Goal: Task Accomplishment & Management: Use online tool/utility

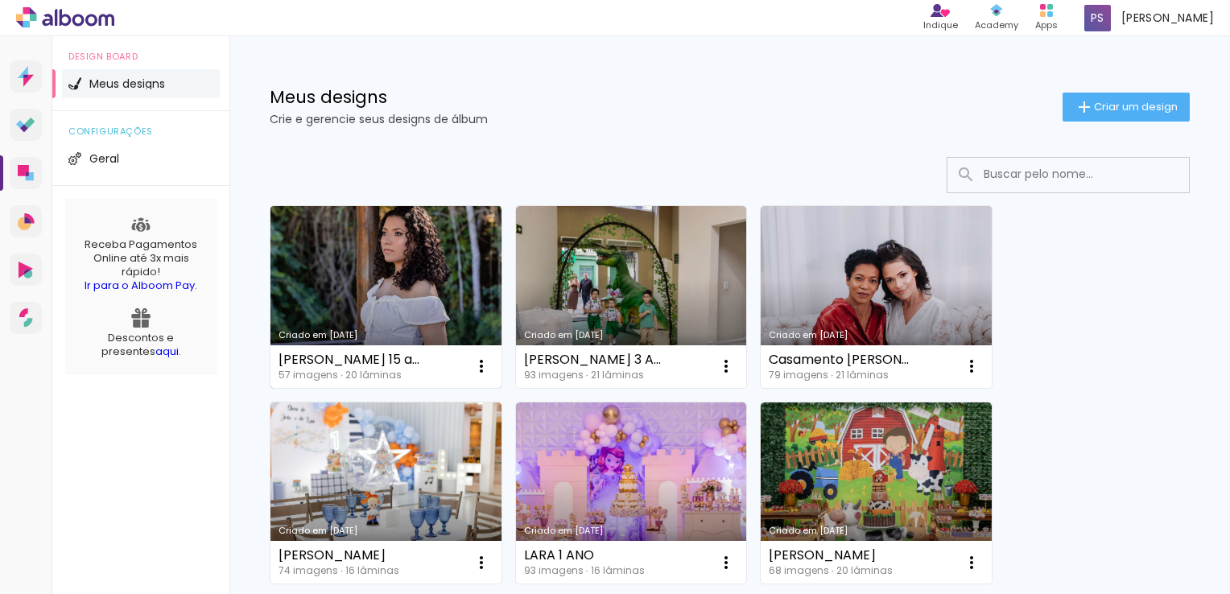
click at [380, 269] on link "Criado em [DATE]" at bounding box center [386, 297] width 231 height 182
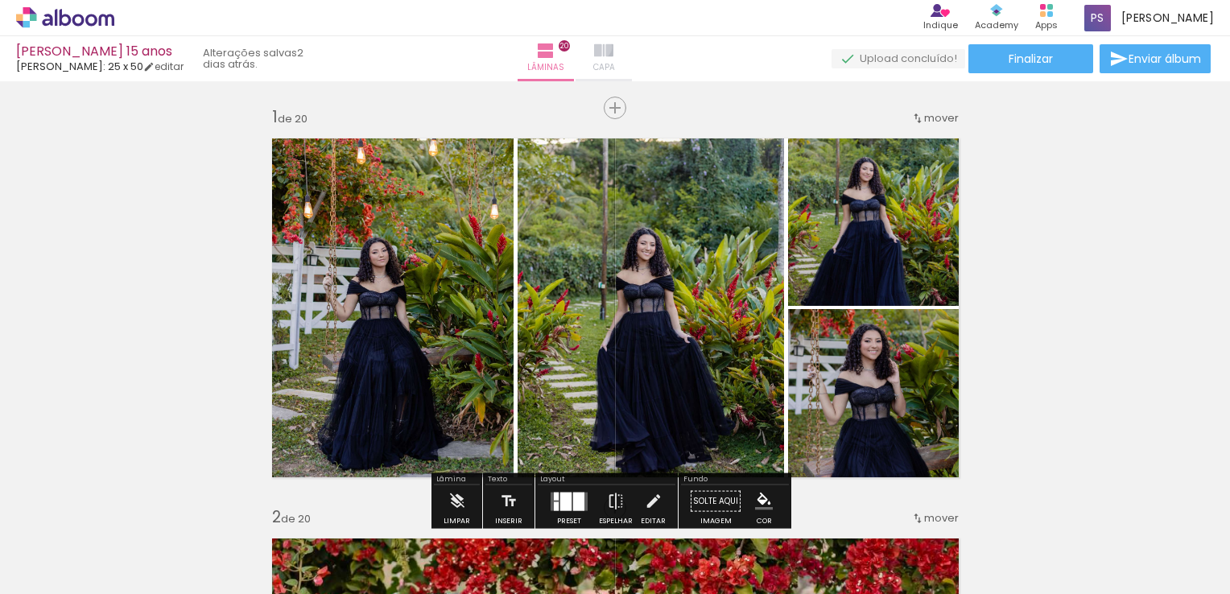
click at [614, 47] on iron-icon at bounding box center [603, 50] width 19 height 19
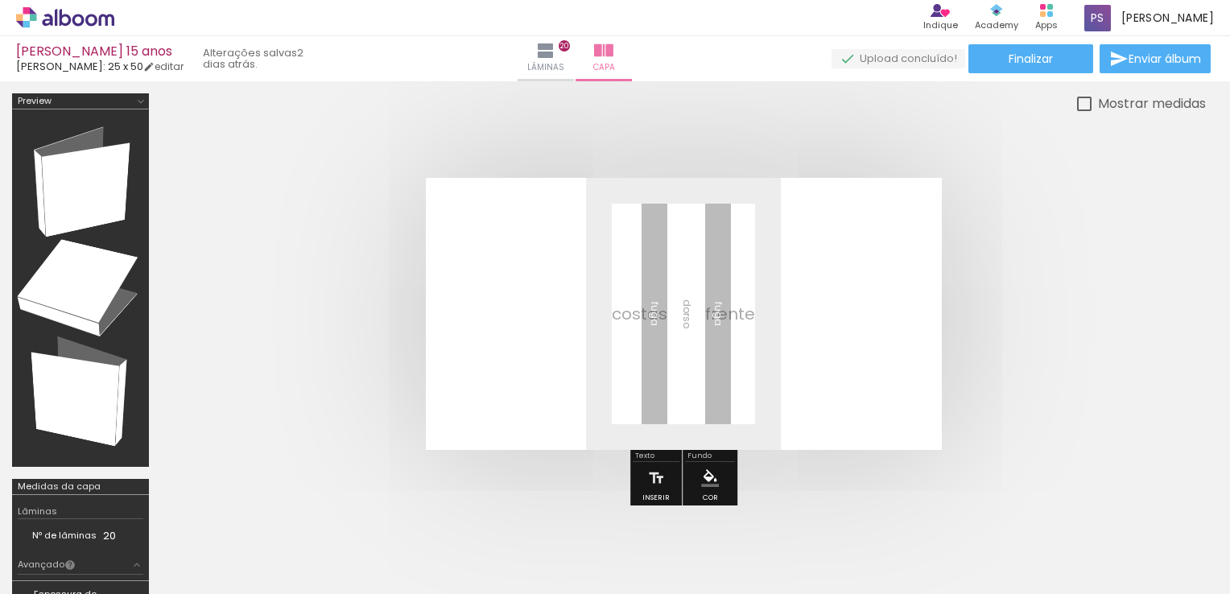
click at [0, 0] on span "Adicionar Fotos" at bounding box center [0, 0] width 0 height 0
click at [0, 0] on input "file" at bounding box center [0, 0] width 0 height 0
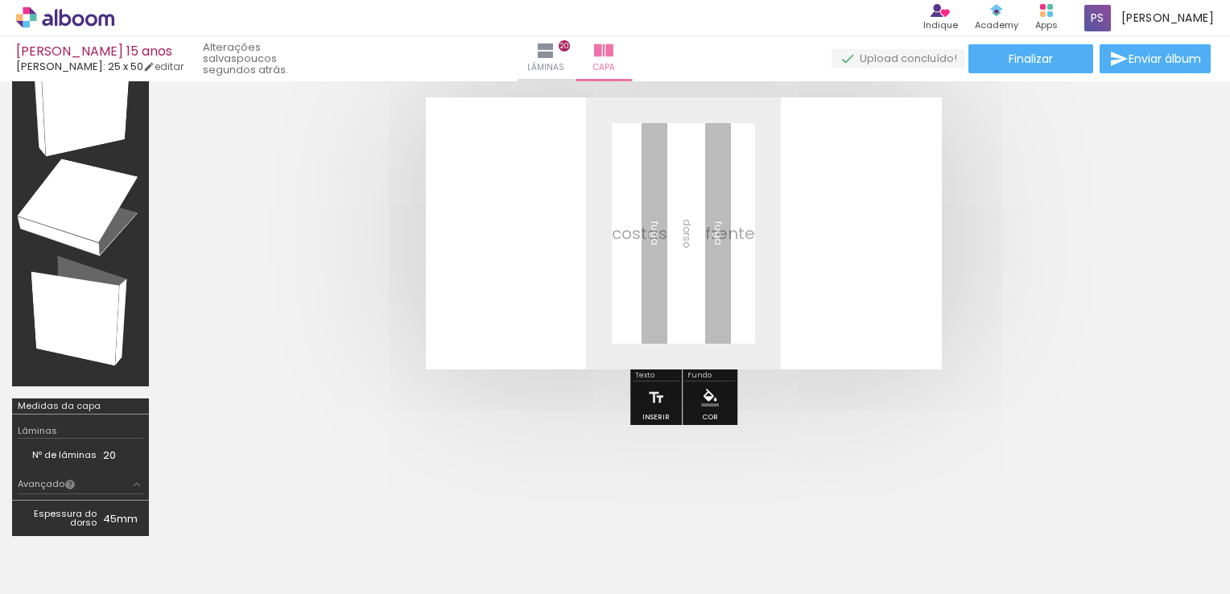
scroll to position [0, 4137]
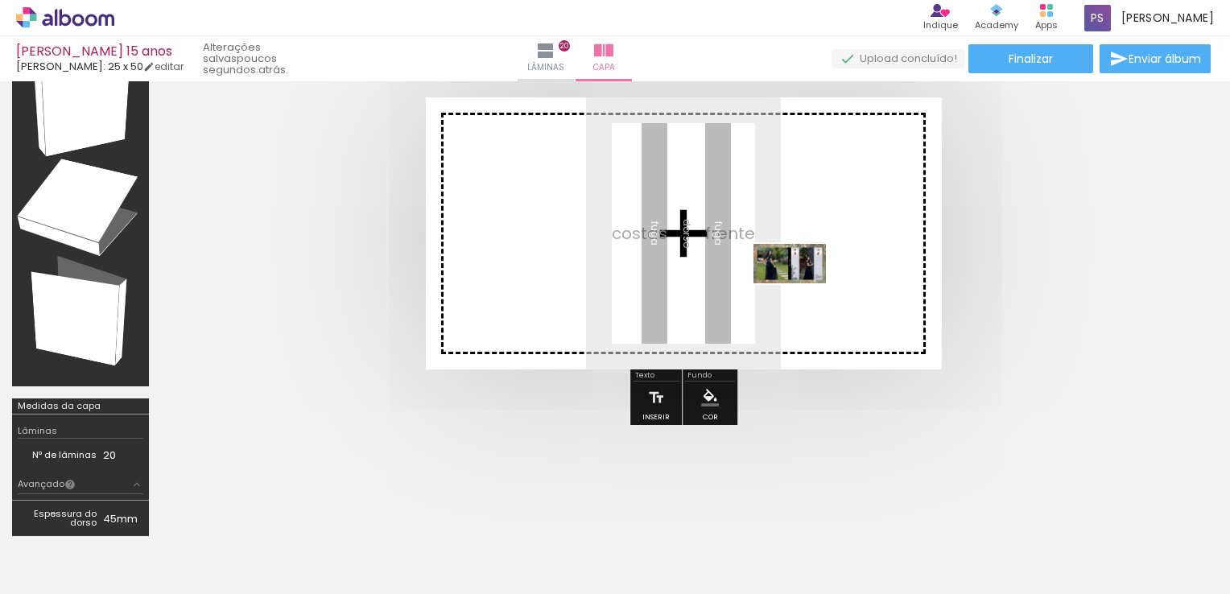
drag, startPoint x: 1176, startPoint y: 540, endPoint x: 802, endPoint y: 292, distance: 449.1
click at [802, 292] on quentale-workspace at bounding box center [615, 297] width 1230 height 594
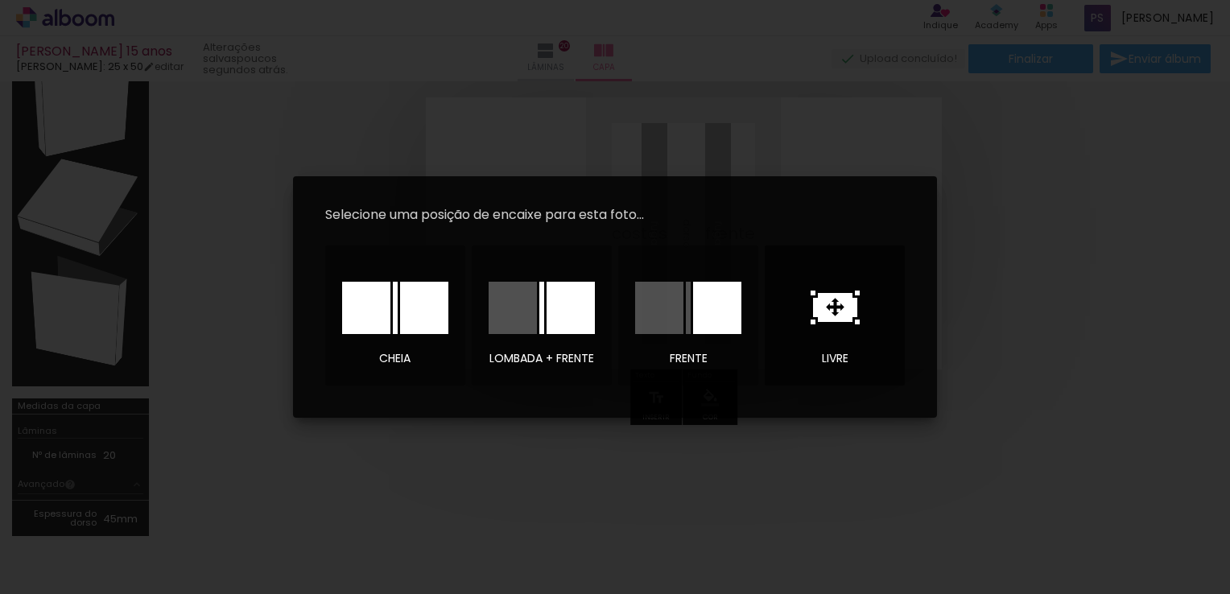
click at [0, 0] on icon at bounding box center [0, 0] width 0 height 0
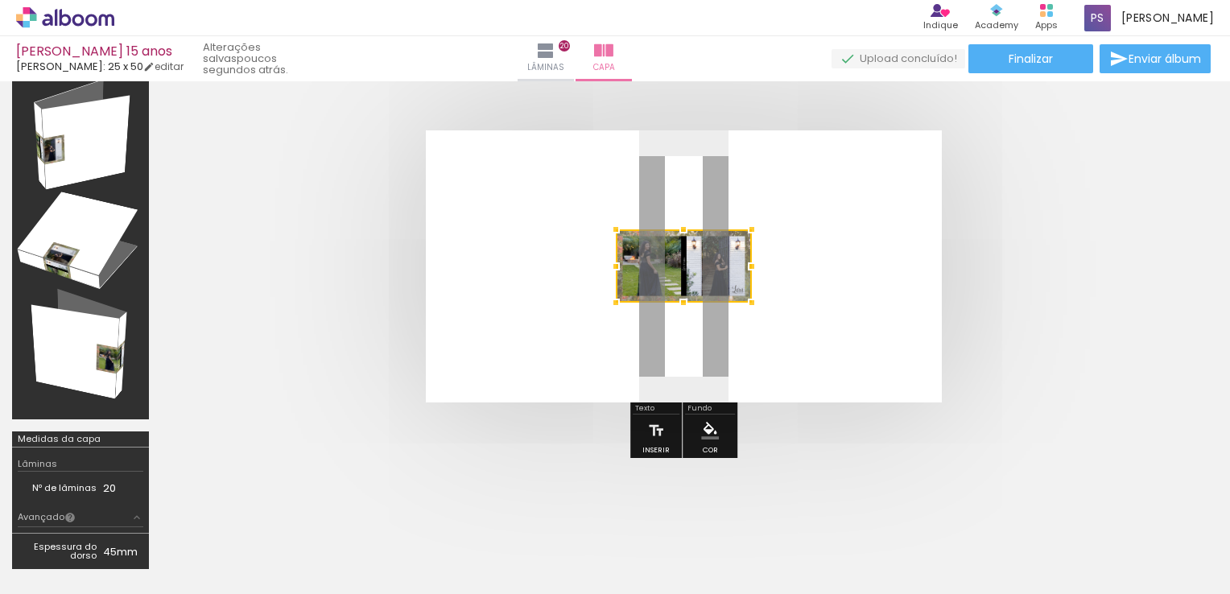
scroll to position [0, 0]
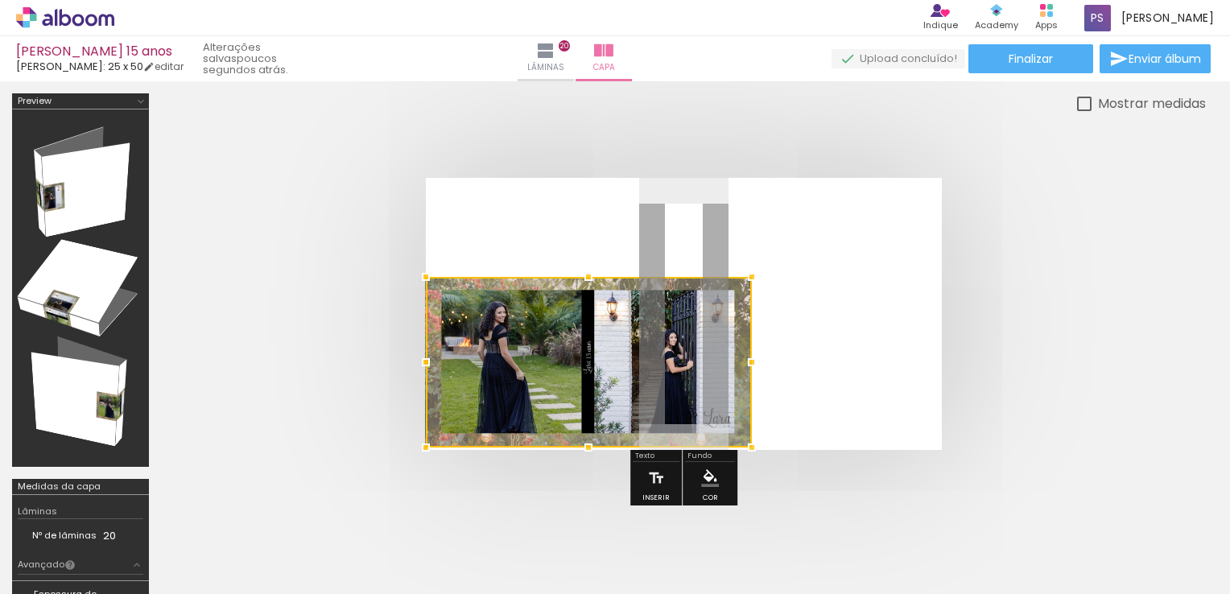
drag, startPoint x: 614, startPoint y: 353, endPoint x: 433, endPoint y: 461, distance: 210.2
click at [433, 461] on div at bounding box center [426, 448] width 32 height 32
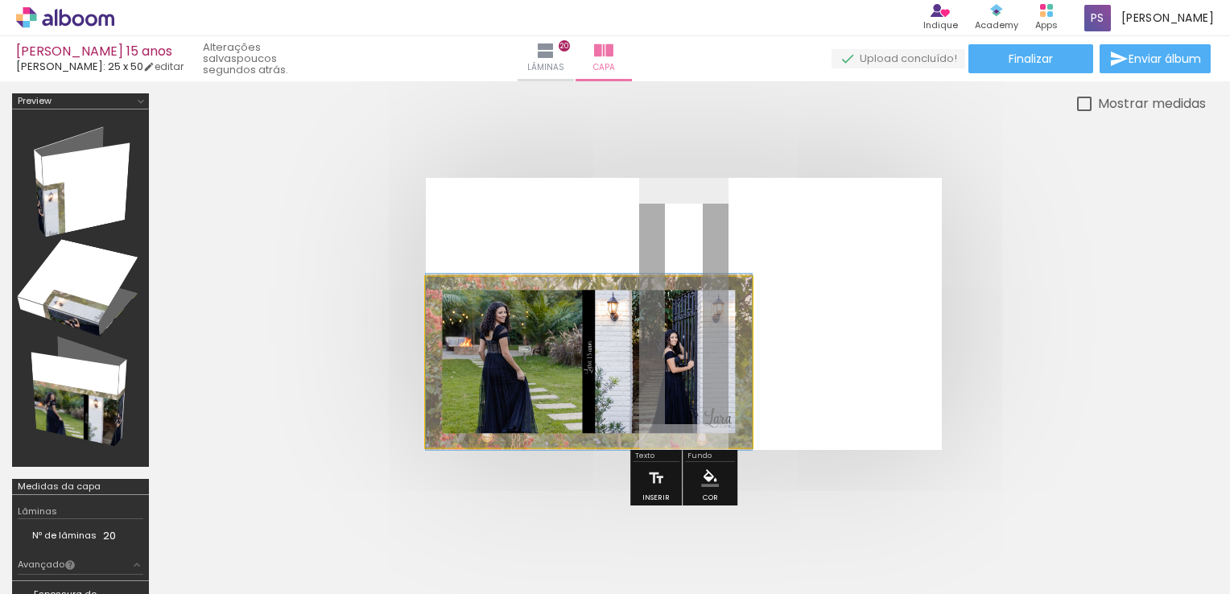
click at [695, 310] on quentale-photo at bounding box center [589, 362] width 326 height 171
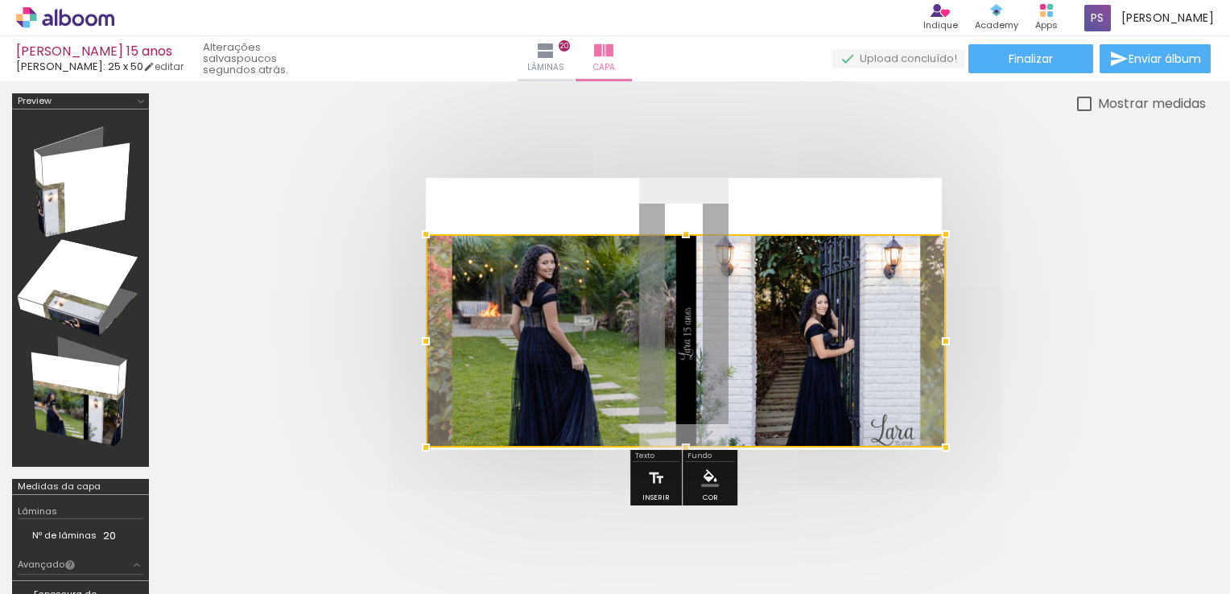
drag, startPoint x: 755, startPoint y: 274, endPoint x: 892, endPoint y: 220, distance: 147.1
click at [0, 0] on album-spread at bounding box center [0, 0] width 0 height 0
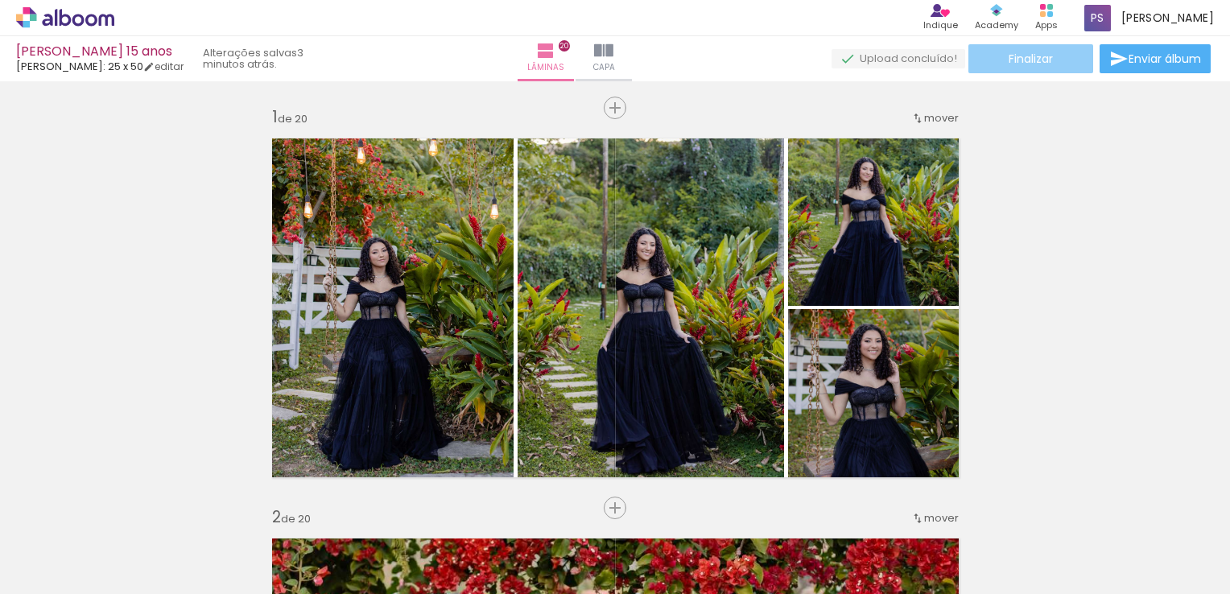
click at [1050, 61] on paper-button "Finalizar" at bounding box center [1031, 58] width 125 height 29
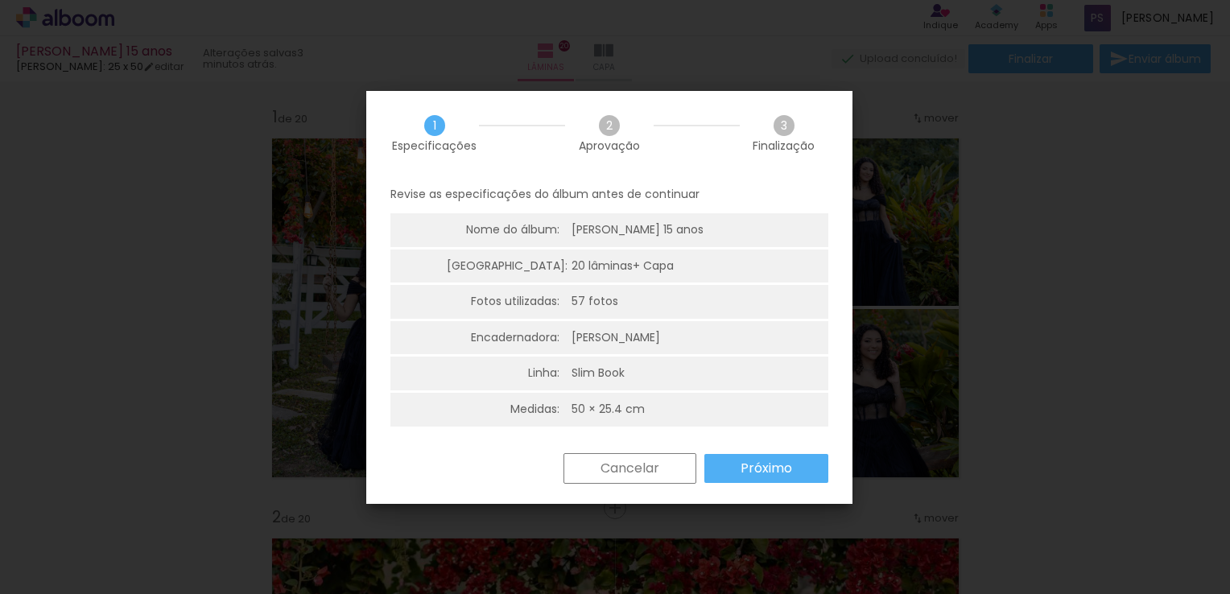
click at [1069, 95] on iron-overlay-backdrop at bounding box center [615, 297] width 1230 height 594
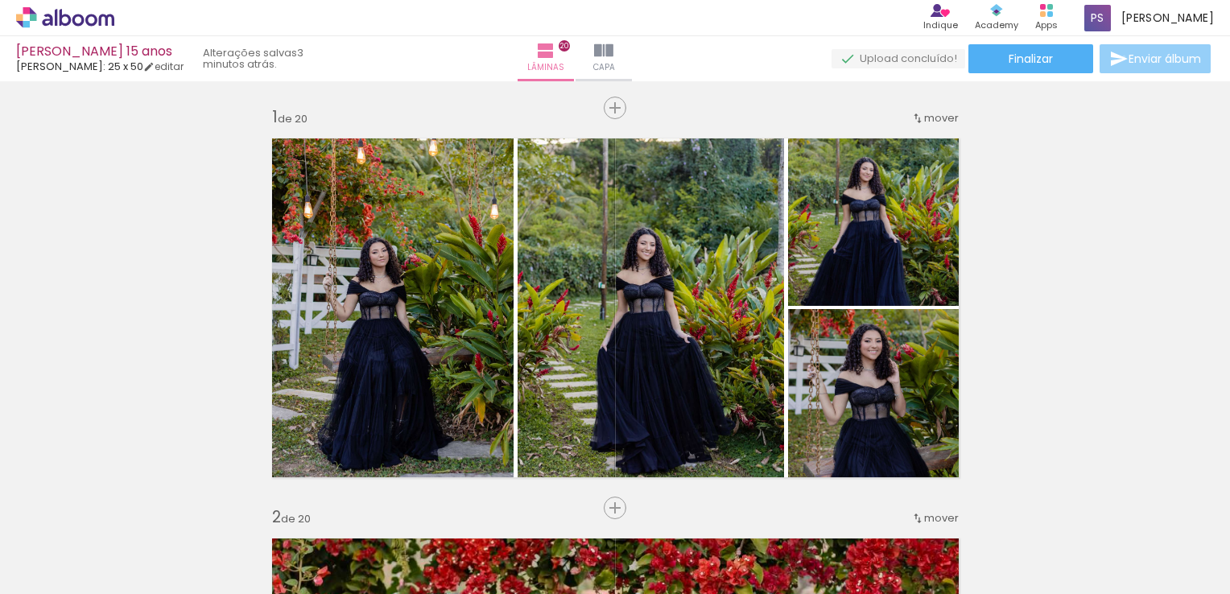
click at [1120, 57] on iron-icon at bounding box center [1119, 58] width 19 height 19
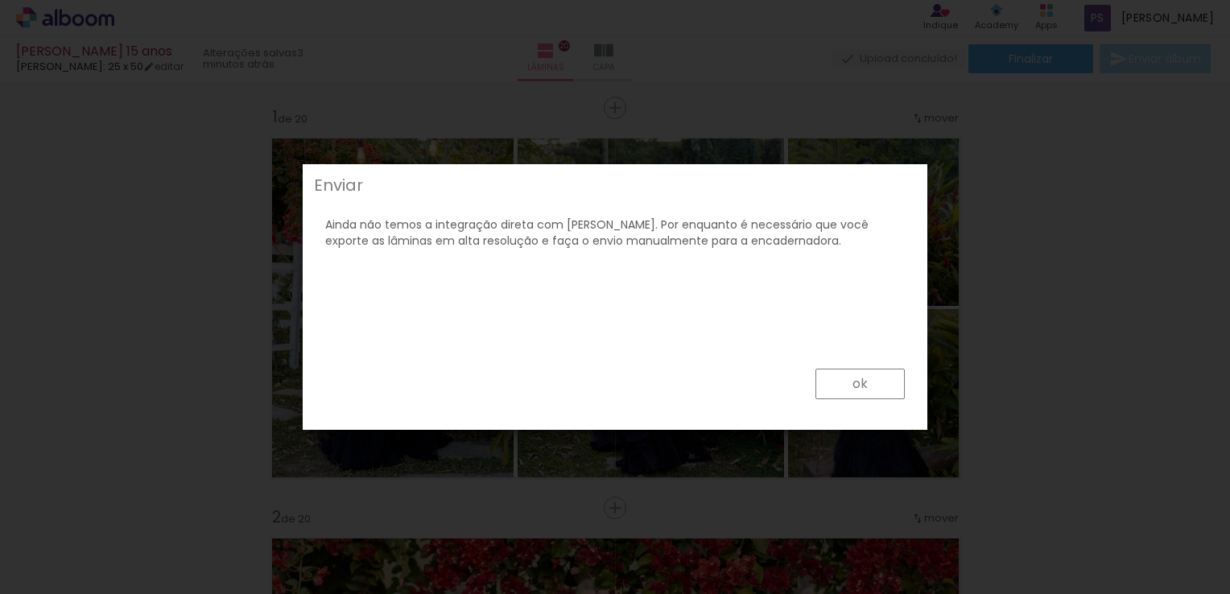
click at [956, 278] on iron-overlay-backdrop at bounding box center [615, 297] width 1230 height 594
click at [891, 397] on paper-button "ok" at bounding box center [860, 384] width 89 height 31
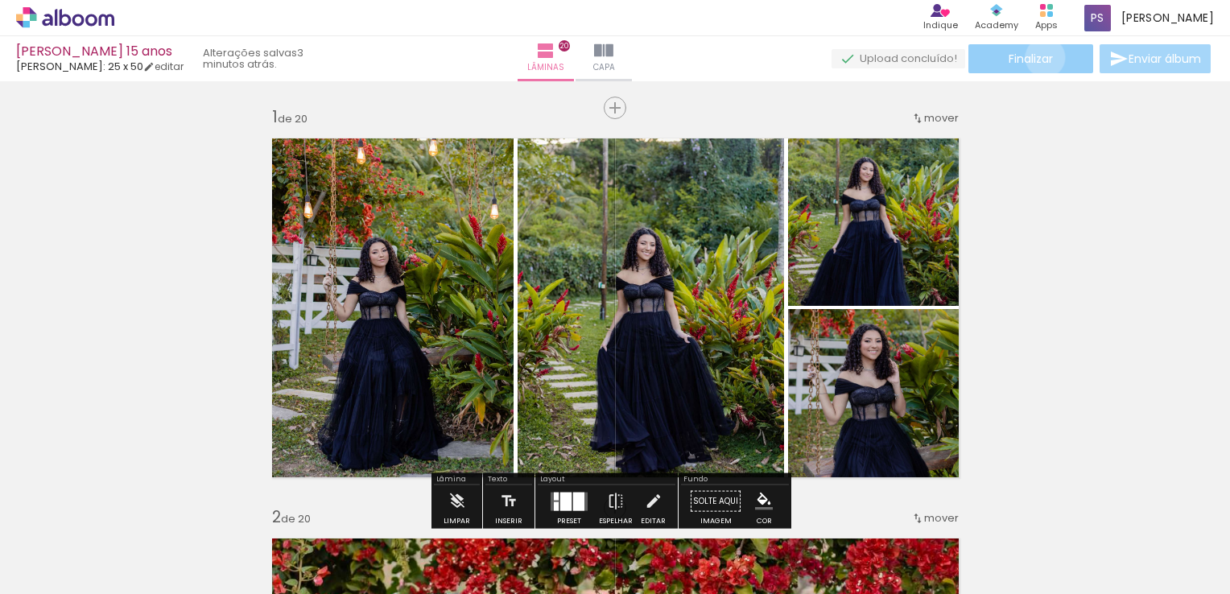
click at [1040, 57] on span "Finalizar" at bounding box center [1031, 58] width 44 height 11
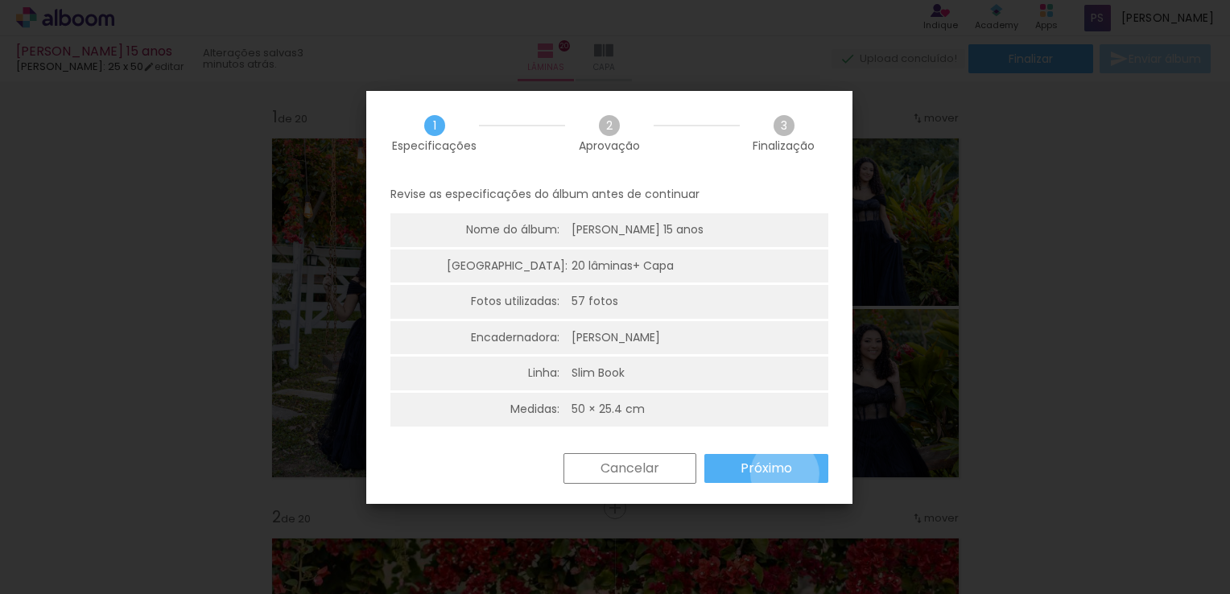
click at [0, 0] on slot "Próximo" at bounding box center [0, 0] width 0 height 0
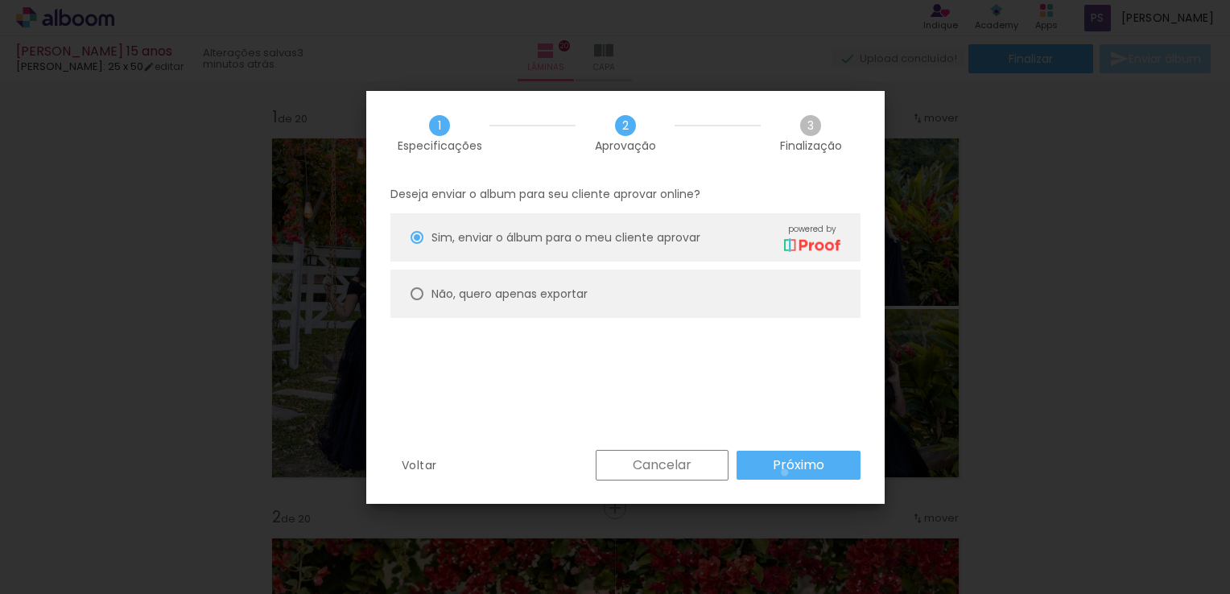
click at [0, 0] on slot "Próximo" at bounding box center [0, 0] width 0 height 0
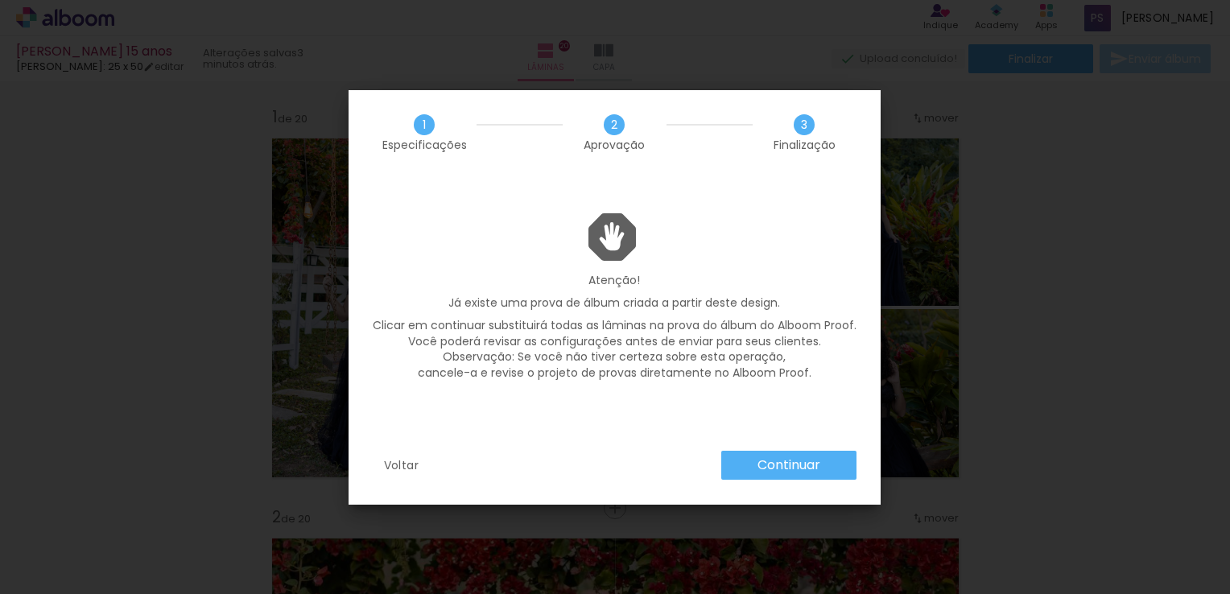
click at [0, 0] on slot "Continuar" at bounding box center [0, 0] width 0 height 0
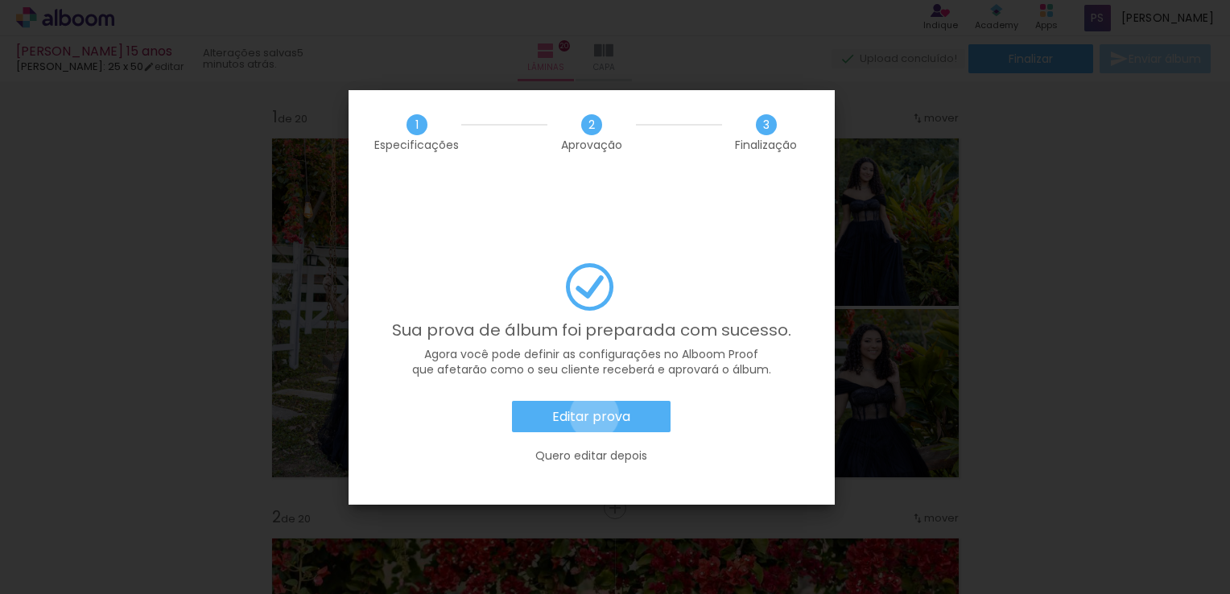
click at [0, 0] on slot "Editar prova" at bounding box center [0, 0] width 0 height 0
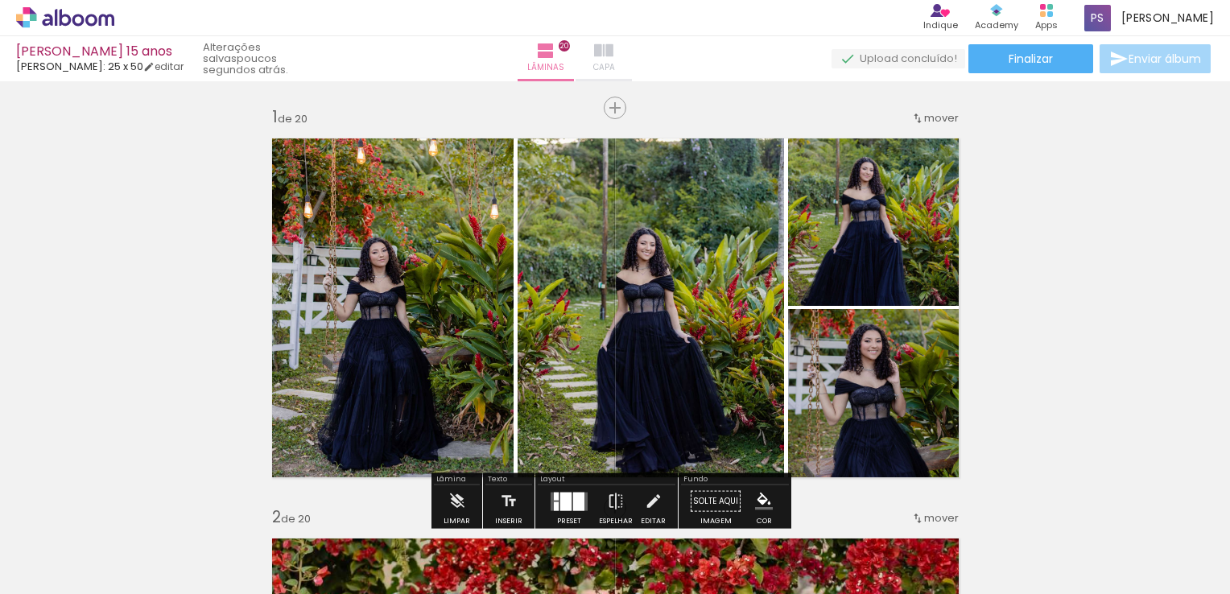
click at [614, 49] on iron-icon at bounding box center [603, 50] width 19 height 19
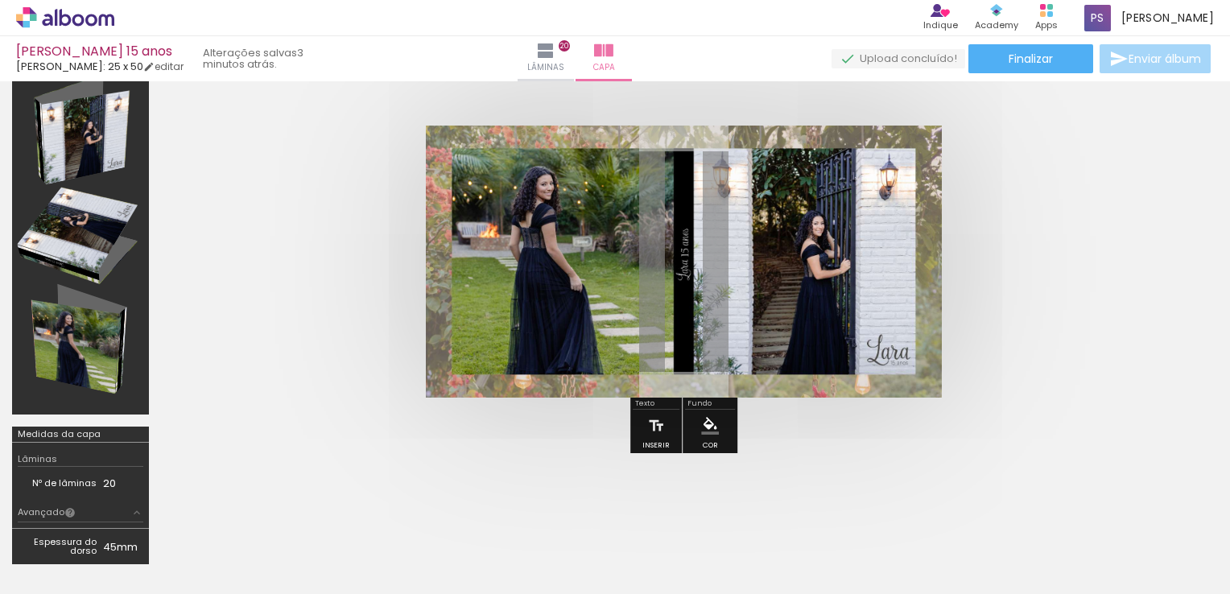
scroll to position [81, 0]
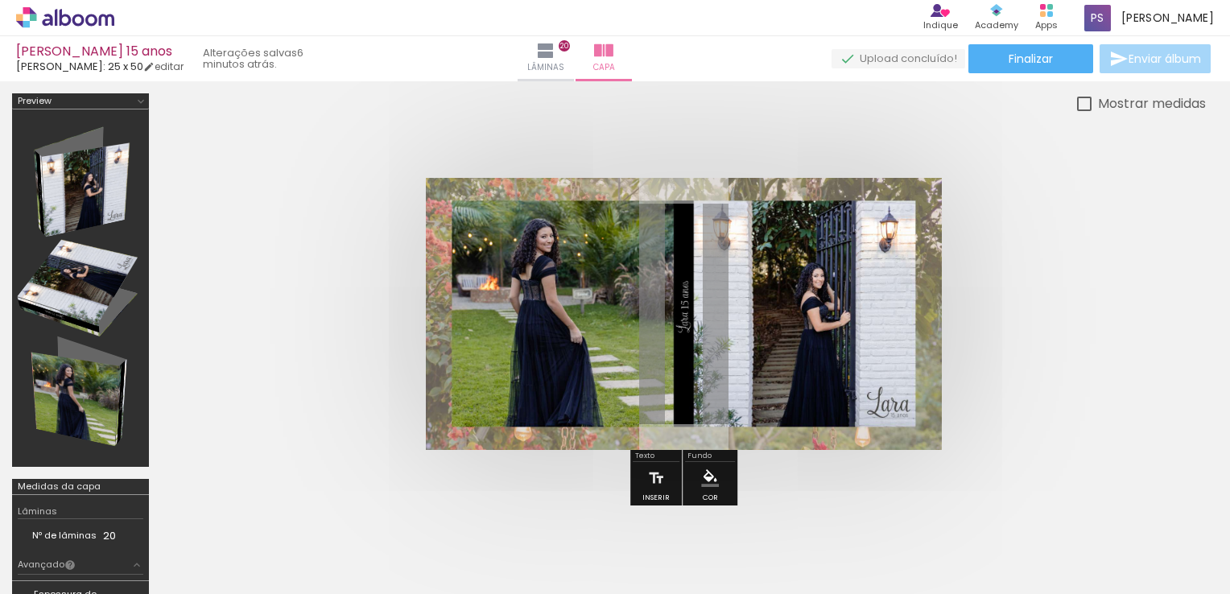
scroll to position [81, 0]
click at [329, 258] on quentale-cover at bounding box center [683, 314] width 916 height 272
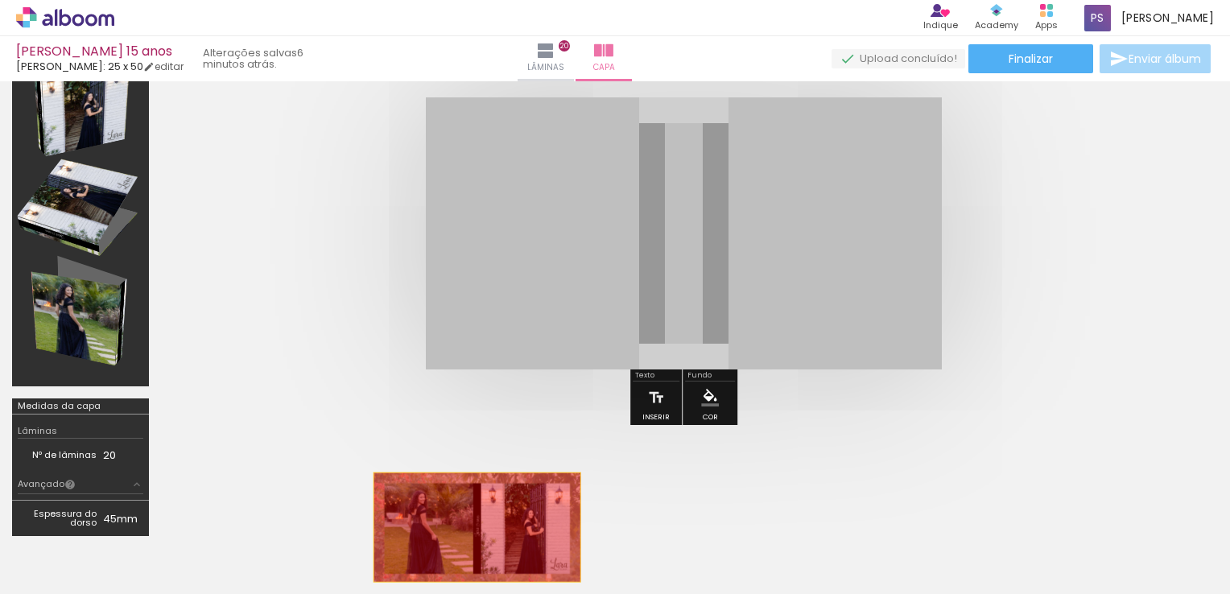
drag, startPoint x: 583, startPoint y: 234, endPoint x: 470, endPoint y: 540, distance: 326.1
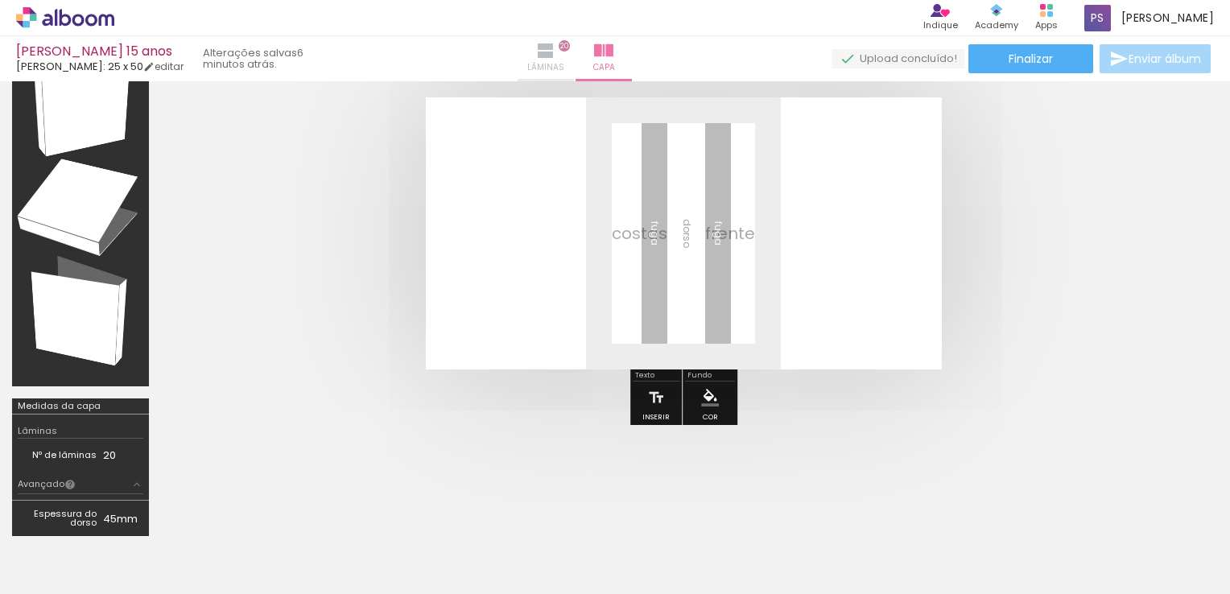
click at [556, 56] on iron-icon at bounding box center [545, 50] width 19 height 19
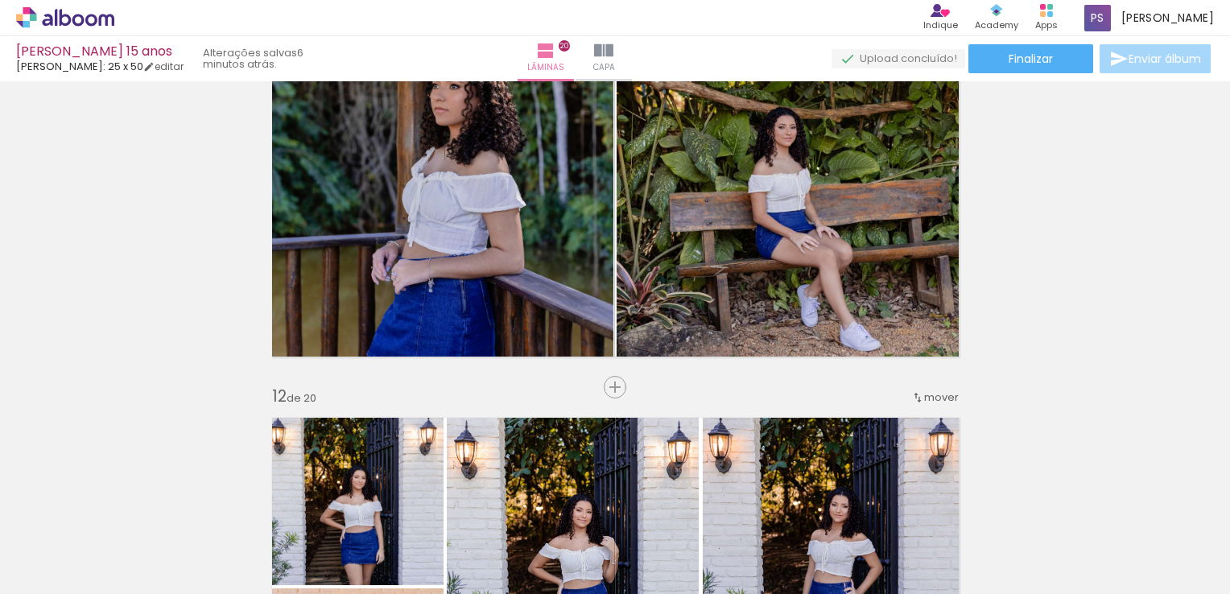
scroll to position [4187, 0]
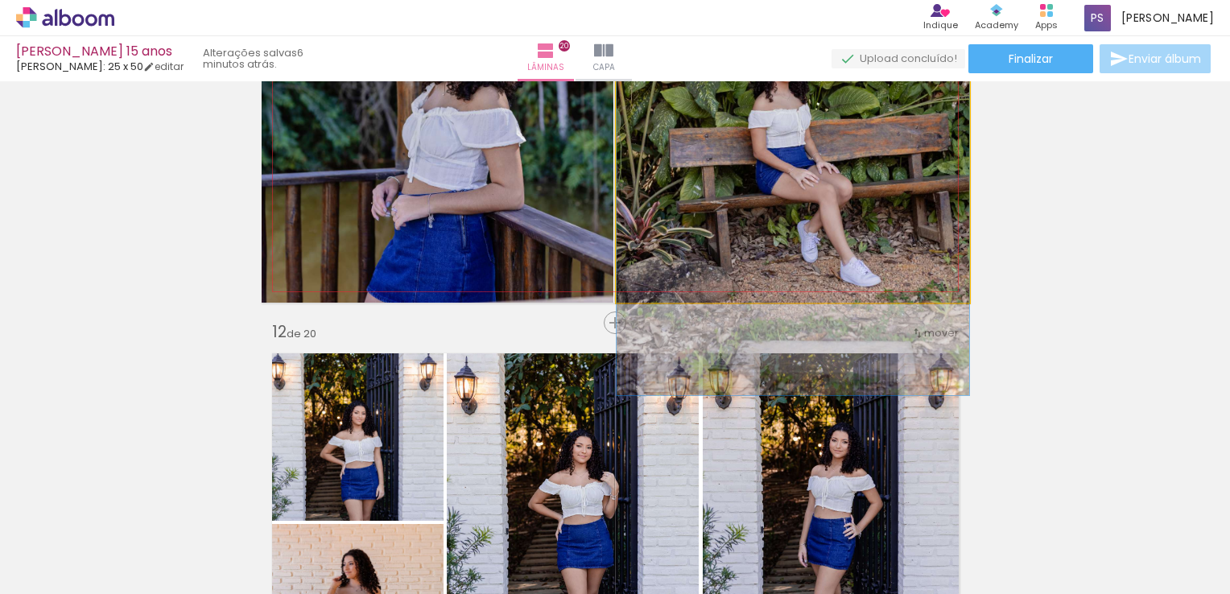
click at [753, 215] on quentale-photo at bounding box center [793, 123] width 353 height 360
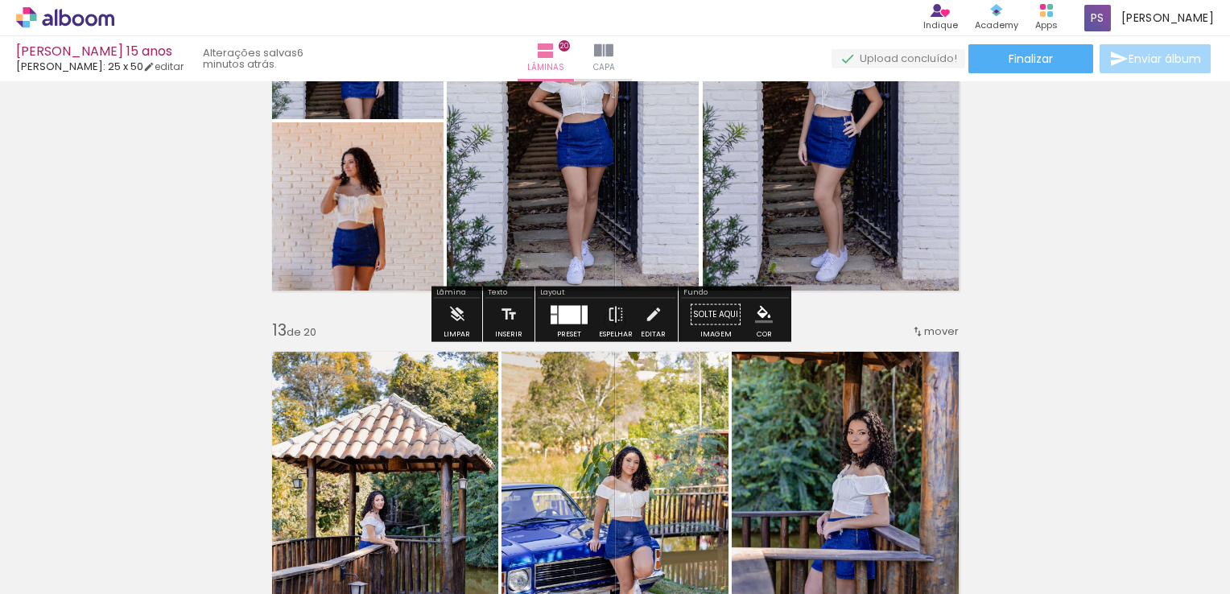
scroll to position [4590, 0]
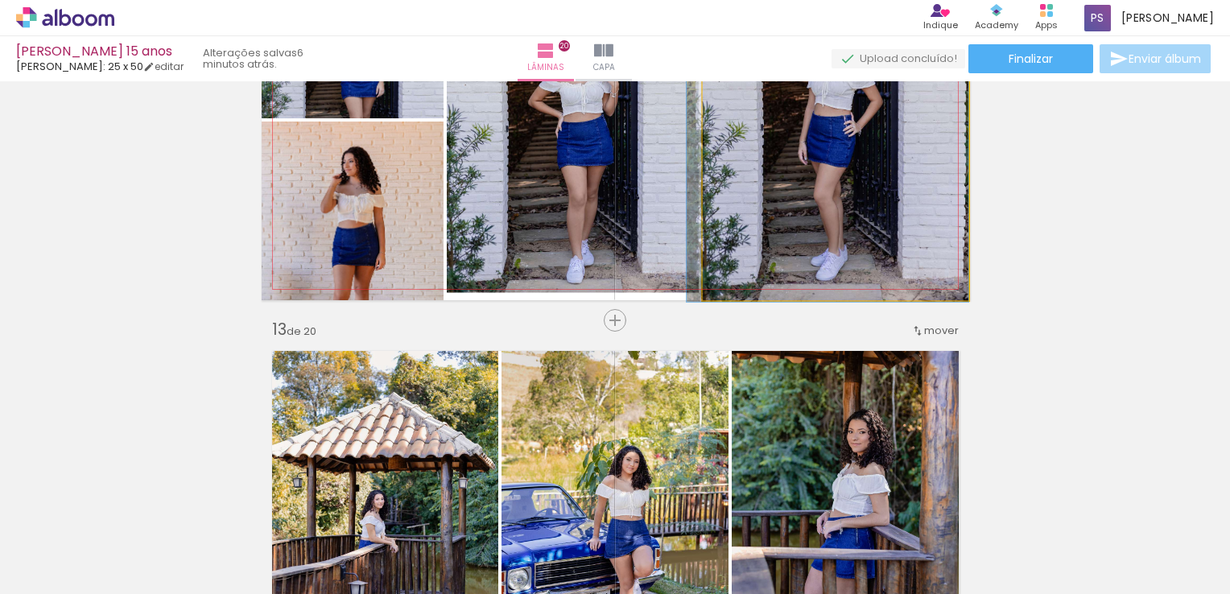
click at [848, 223] on quentale-photo at bounding box center [836, 120] width 266 height 360
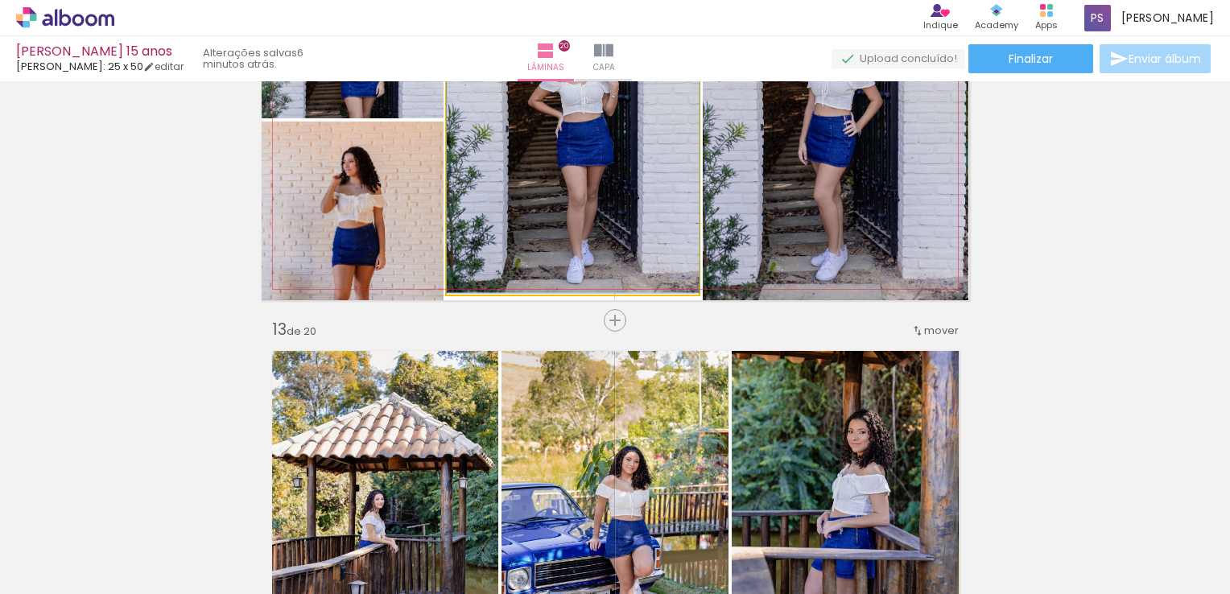
click at [672, 219] on quentale-photo at bounding box center [573, 117] width 253 height 354
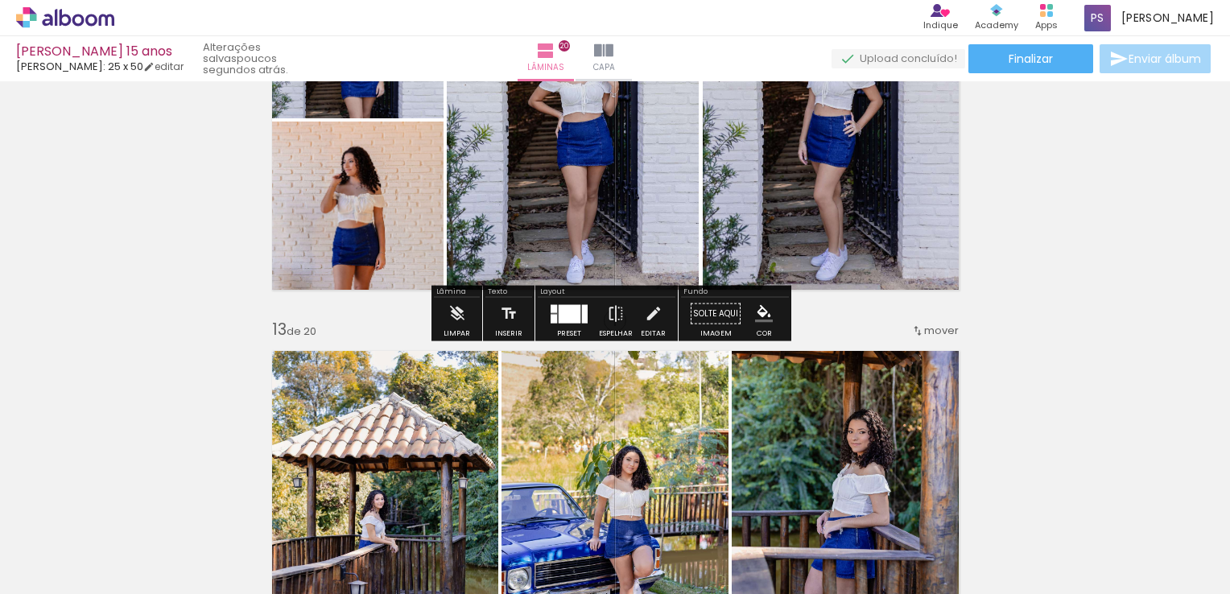
scroll to position [4509, 0]
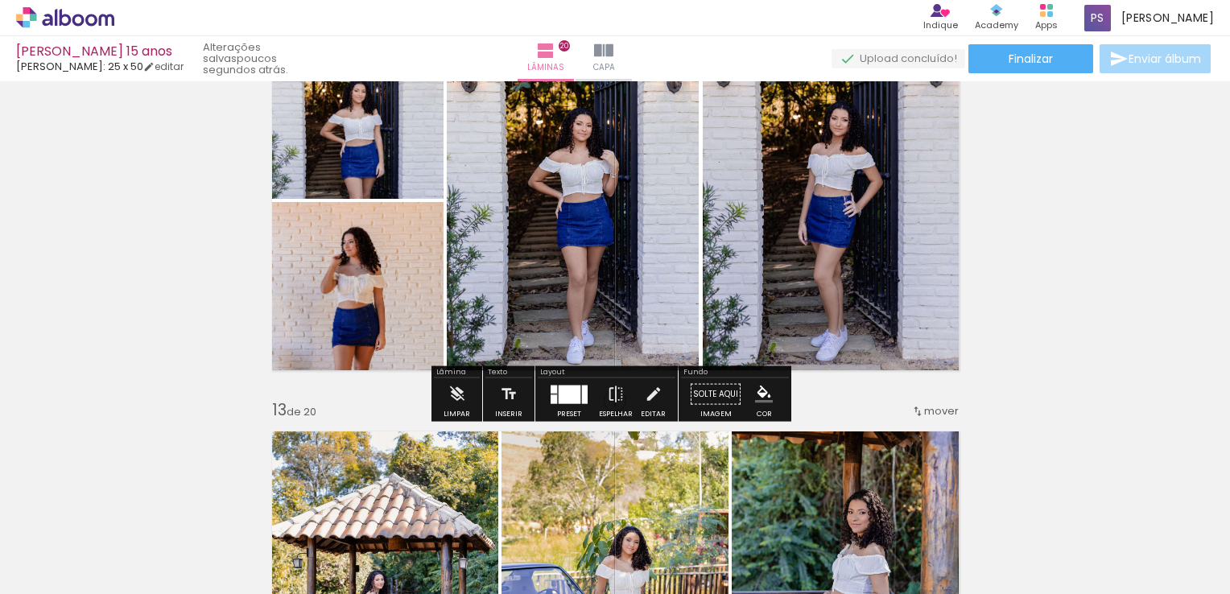
click at [612, 230] on quentale-photo at bounding box center [573, 198] width 253 height 354
click at [645, 392] on iron-icon at bounding box center [654, 394] width 18 height 32
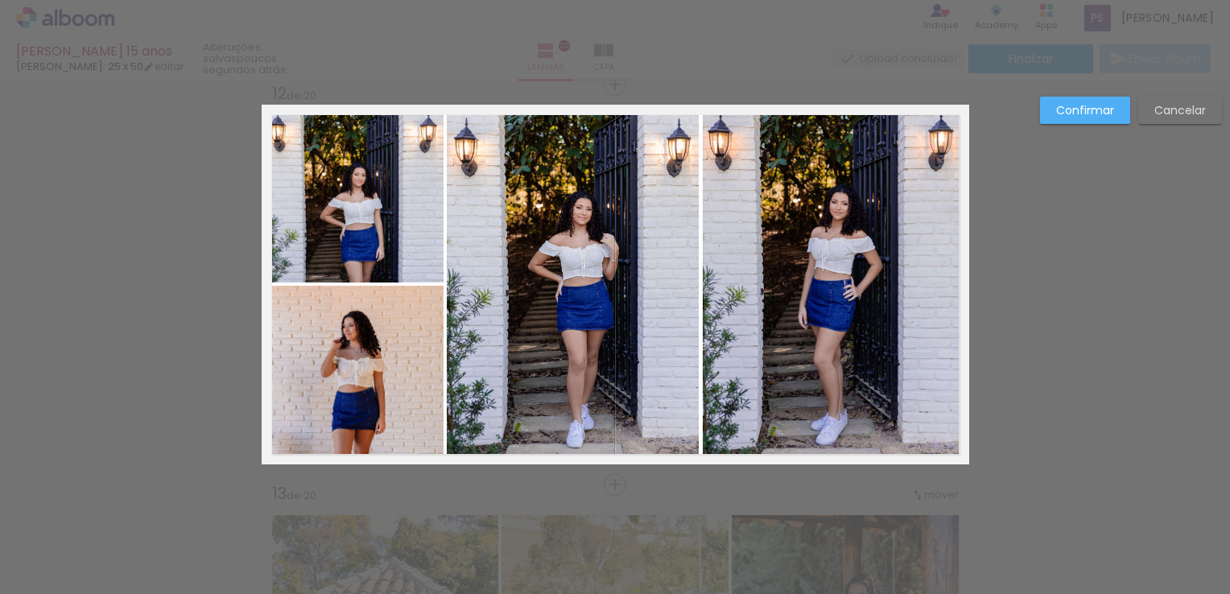
scroll to position [4422, 0]
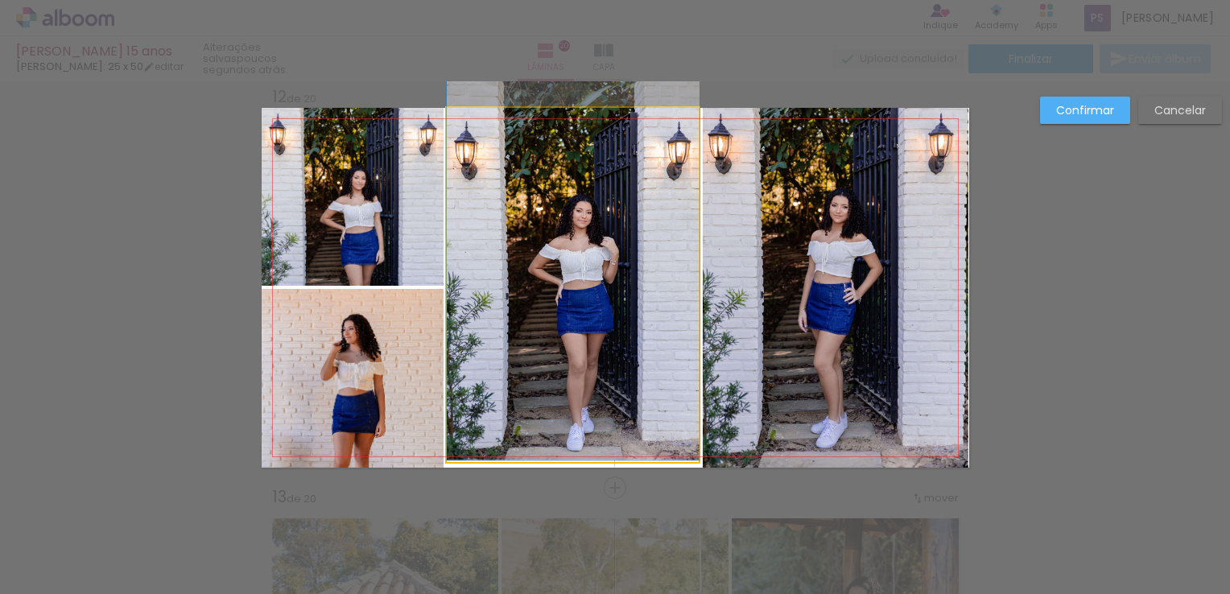
click at [557, 397] on quentale-photo at bounding box center [573, 285] width 253 height 354
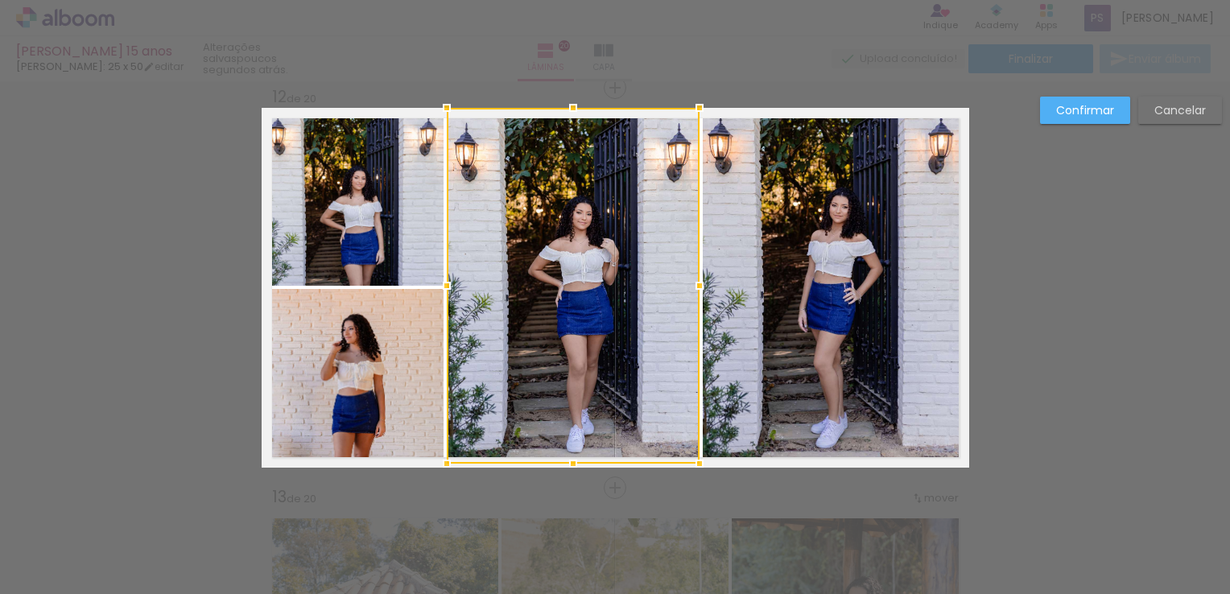
click at [568, 473] on div at bounding box center [573, 464] width 32 height 32
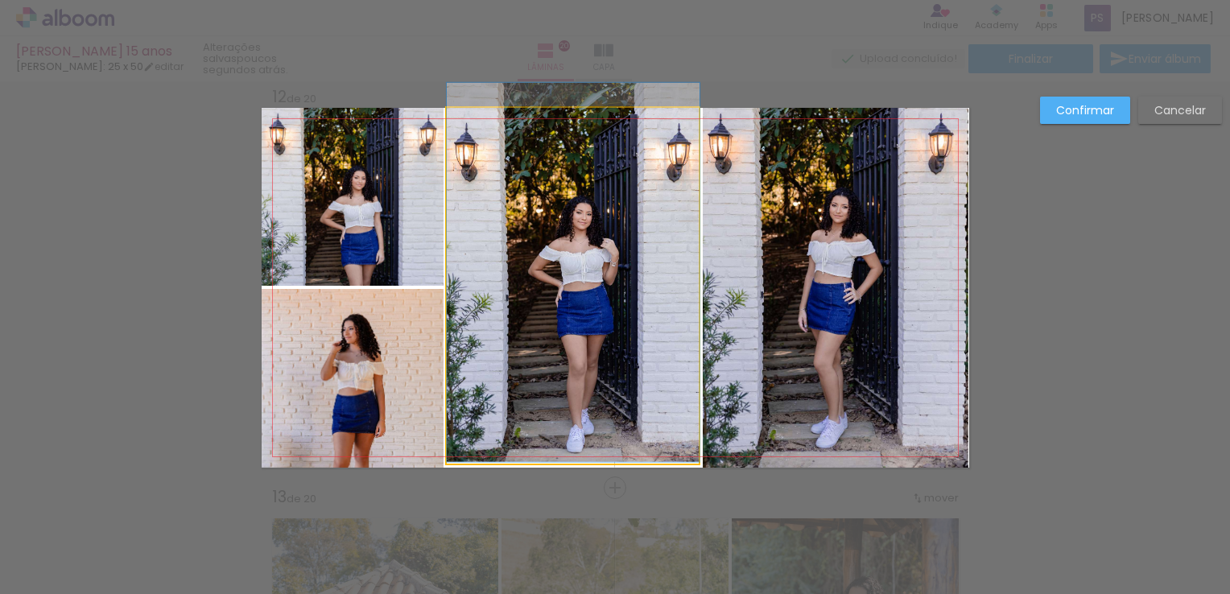
click at [569, 453] on quentale-photo at bounding box center [573, 286] width 253 height 356
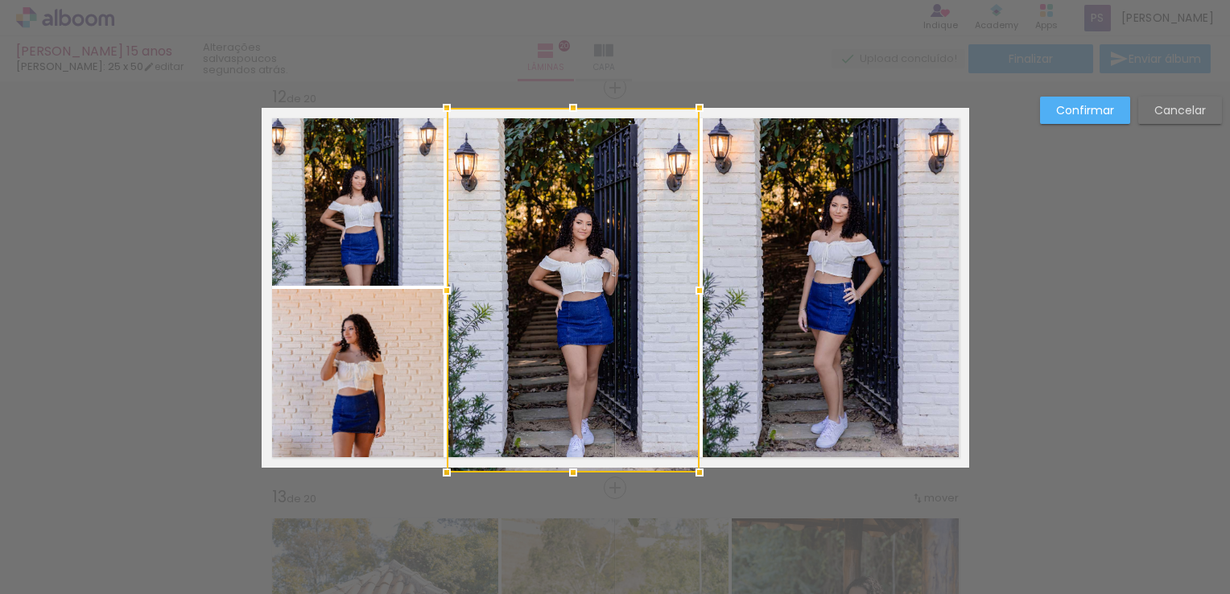
click at [567, 465] on div at bounding box center [573, 473] width 32 height 32
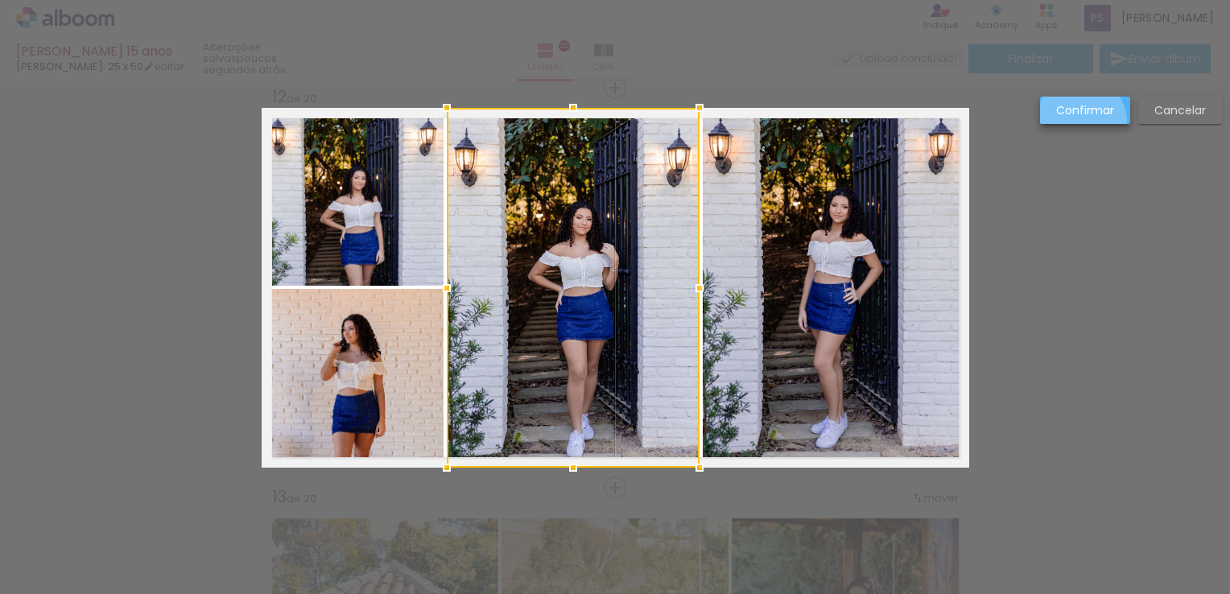
click at [1082, 121] on paper-button "Confirmar" at bounding box center [1085, 110] width 90 height 27
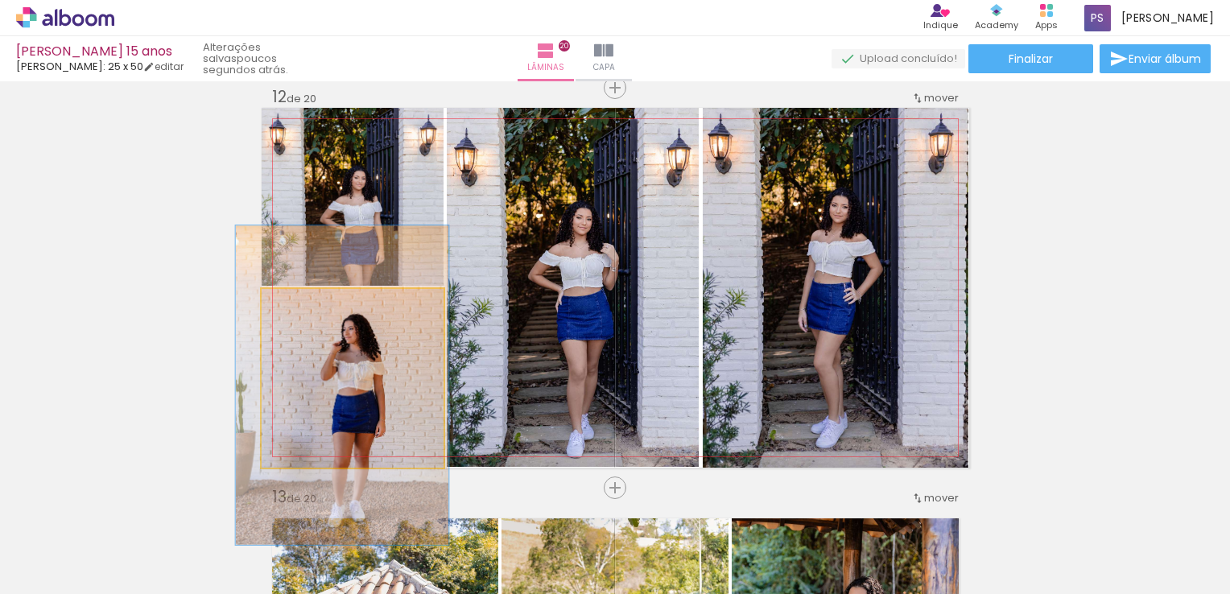
click at [336, 373] on quentale-photo at bounding box center [353, 378] width 182 height 179
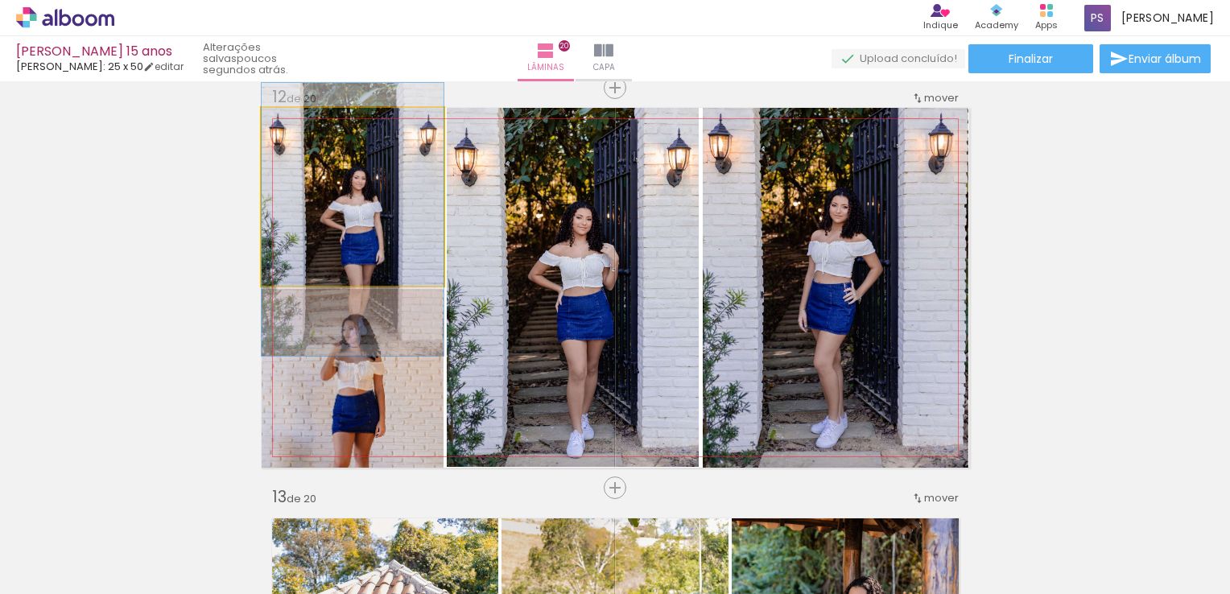
drag, startPoint x: 367, startPoint y: 256, endPoint x: 490, endPoint y: 265, distance: 123.5
click at [369, 254] on quentale-photo at bounding box center [353, 197] width 182 height 178
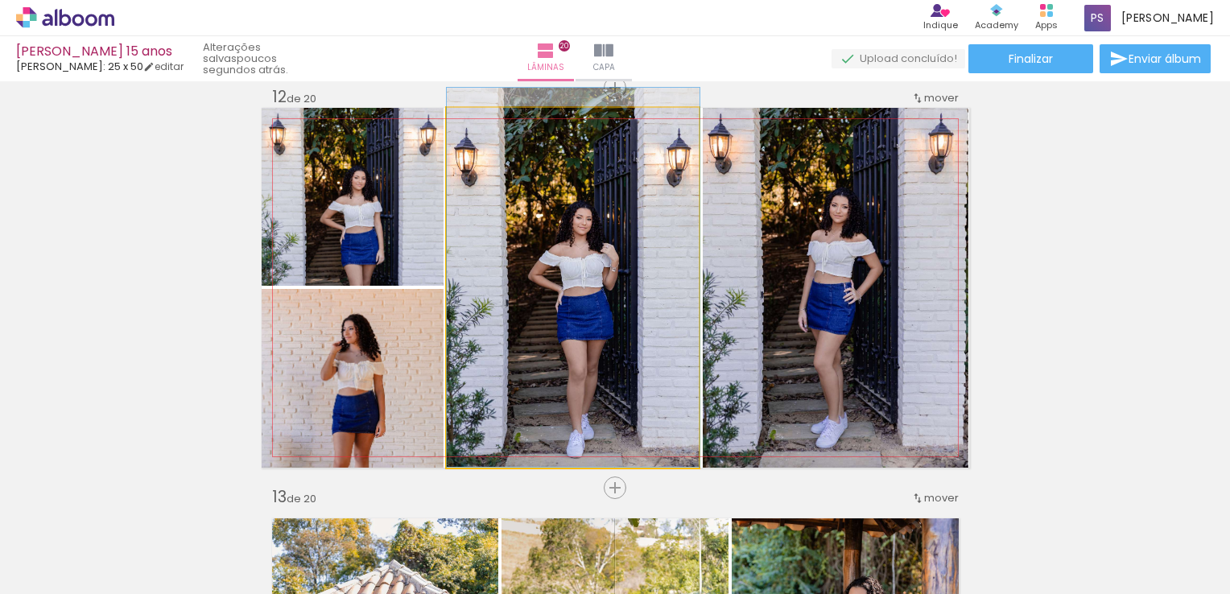
click at [549, 275] on quentale-photo at bounding box center [573, 288] width 253 height 360
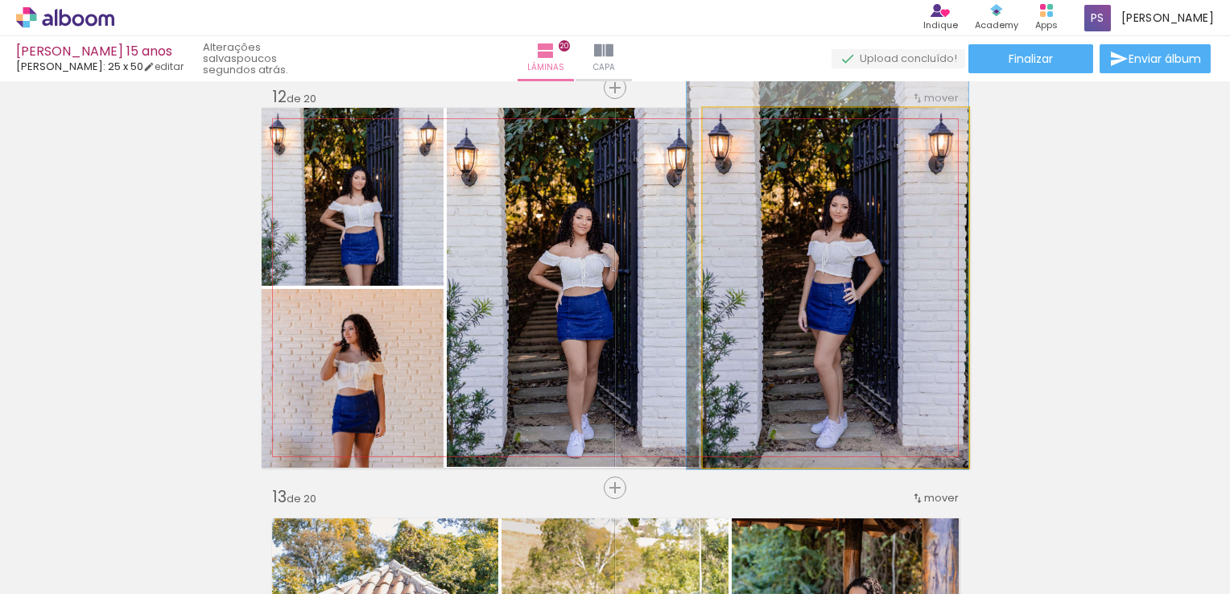
click at [790, 295] on quentale-photo at bounding box center [836, 288] width 266 height 360
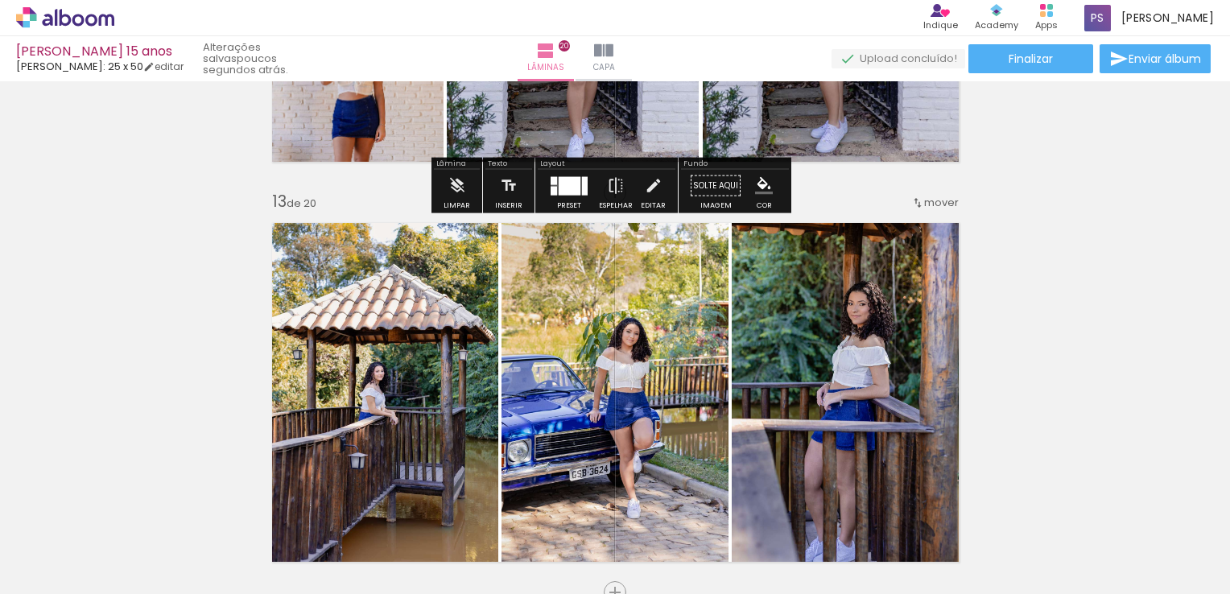
scroll to position [4825, 0]
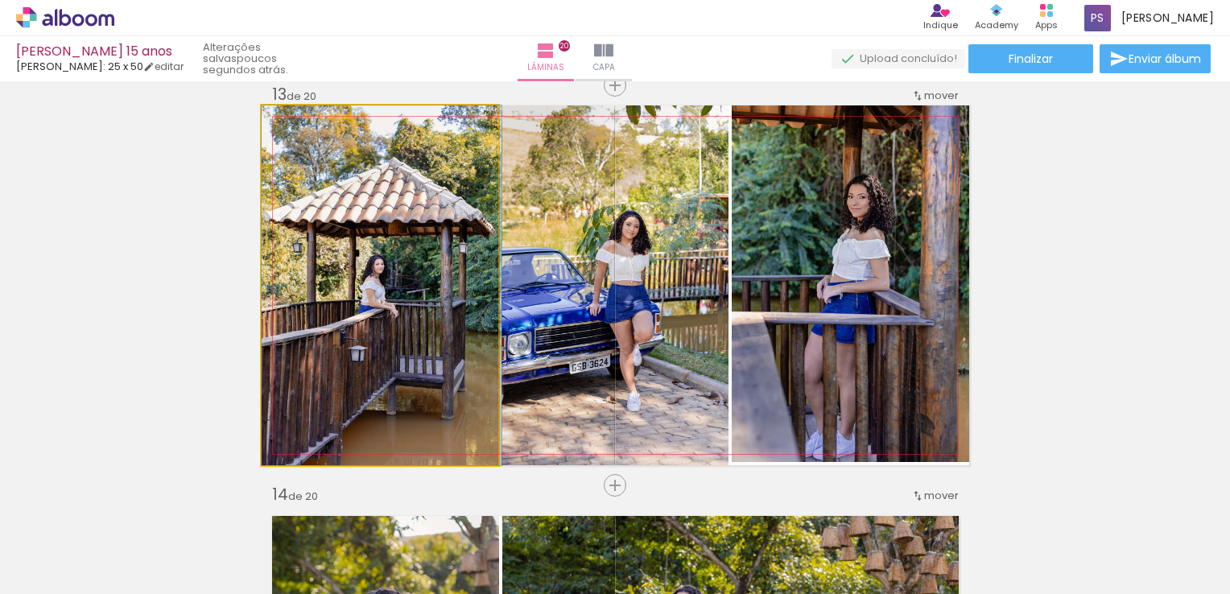
click at [358, 253] on quentale-photo at bounding box center [380, 285] width 237 height 360
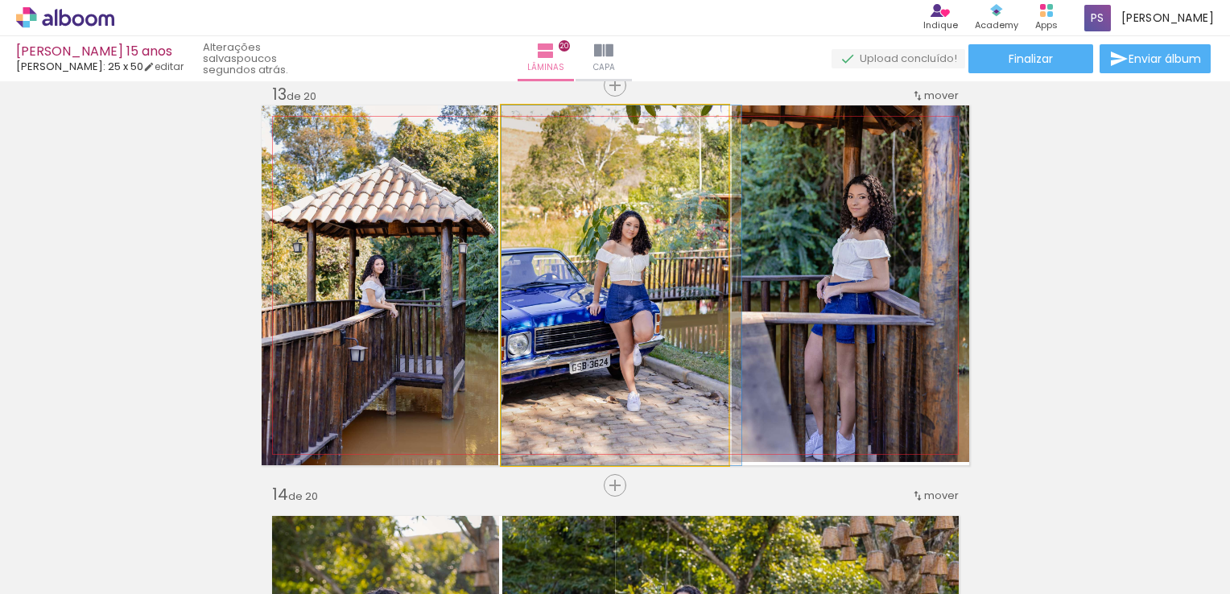
click at [605, 253] on quentale-photo at bounding box center [615, 285] width 227 height 360
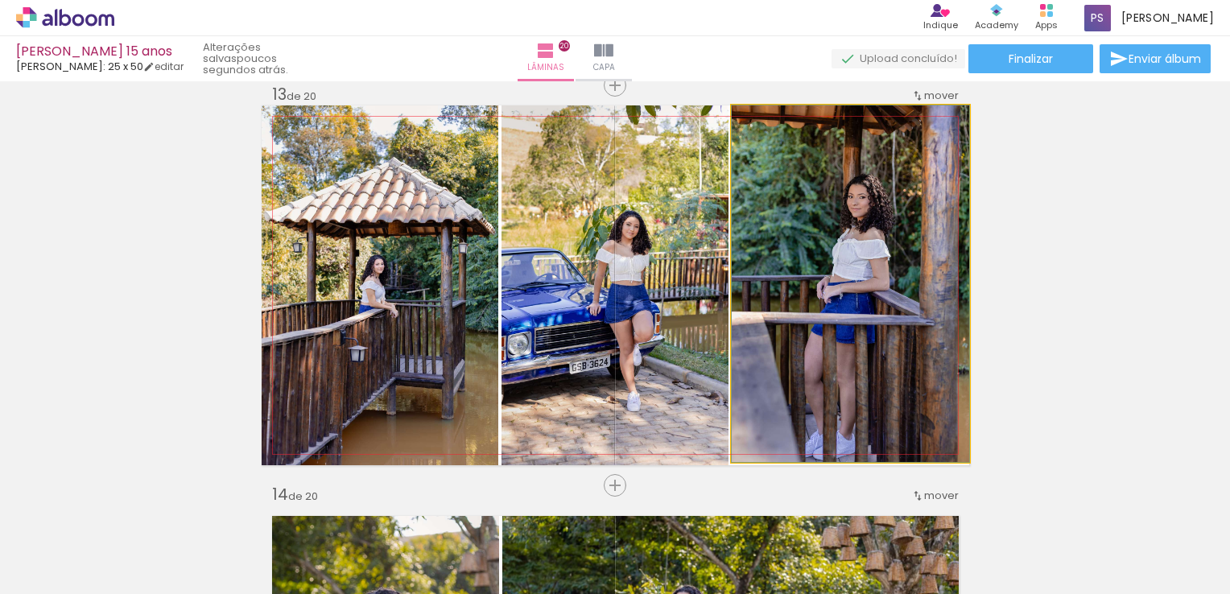
click at [856, 253] on quentale-photo at bounding box center [851, 283] width 238 height 357
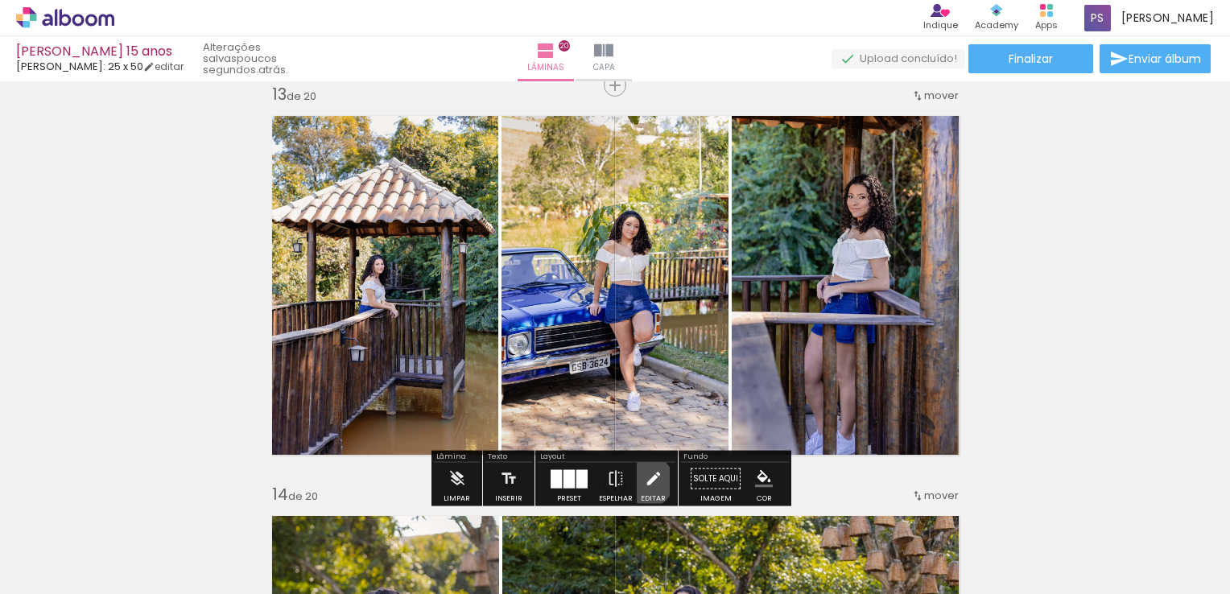
click at [645, 482] on iron-icon at bounding box center [654, 479] width 18 height 32
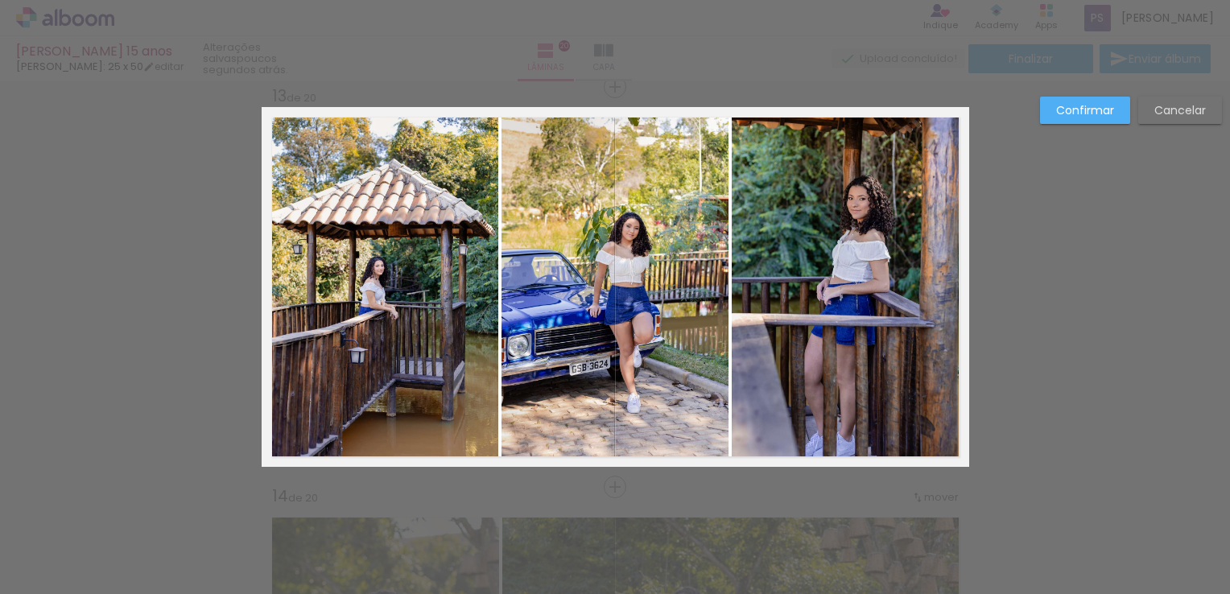
scroll to position [4823, 0]
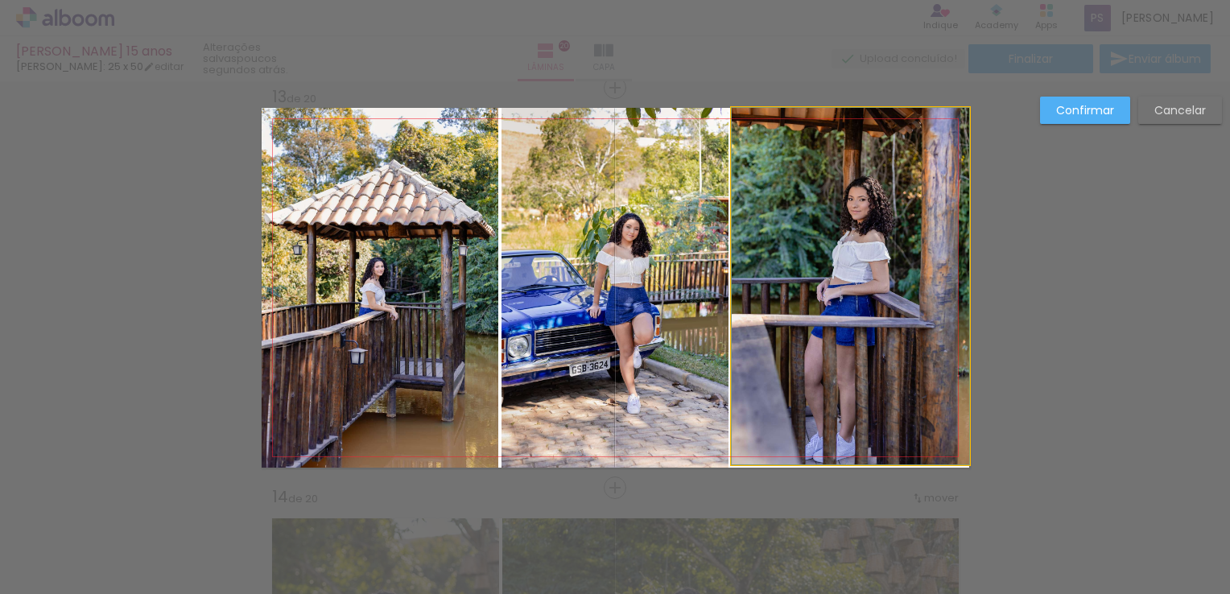
click at [825, 386] on quentale-photo at bounding box center [851, 286] width 238 height 357
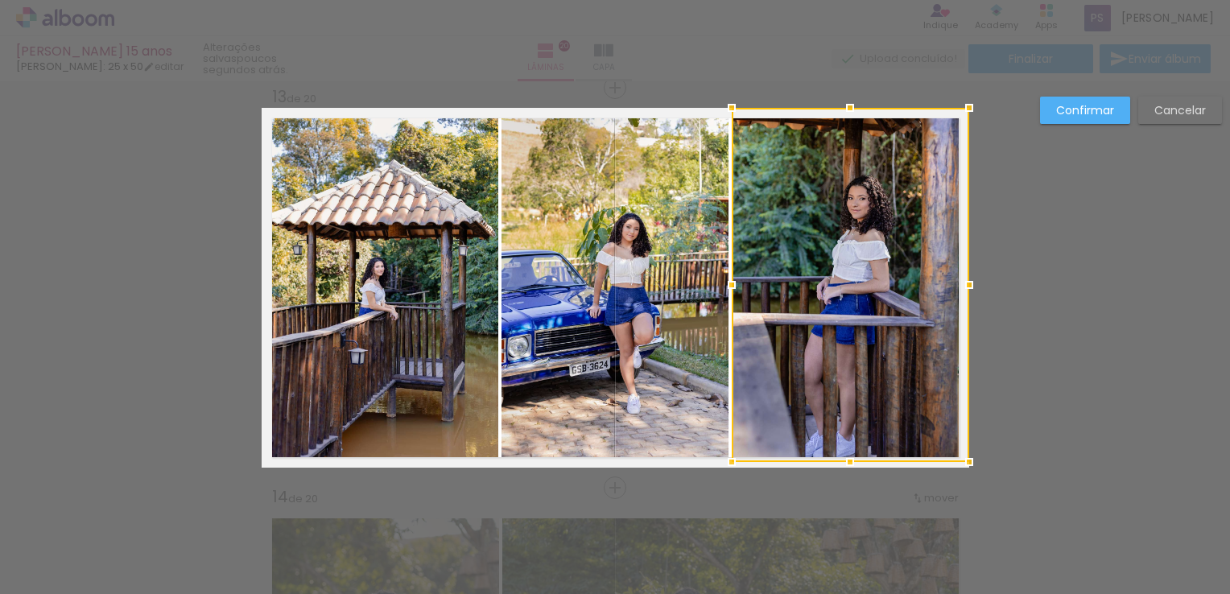
click at [844, 474] on div at bounding box center [850, 462] width 32 height 32
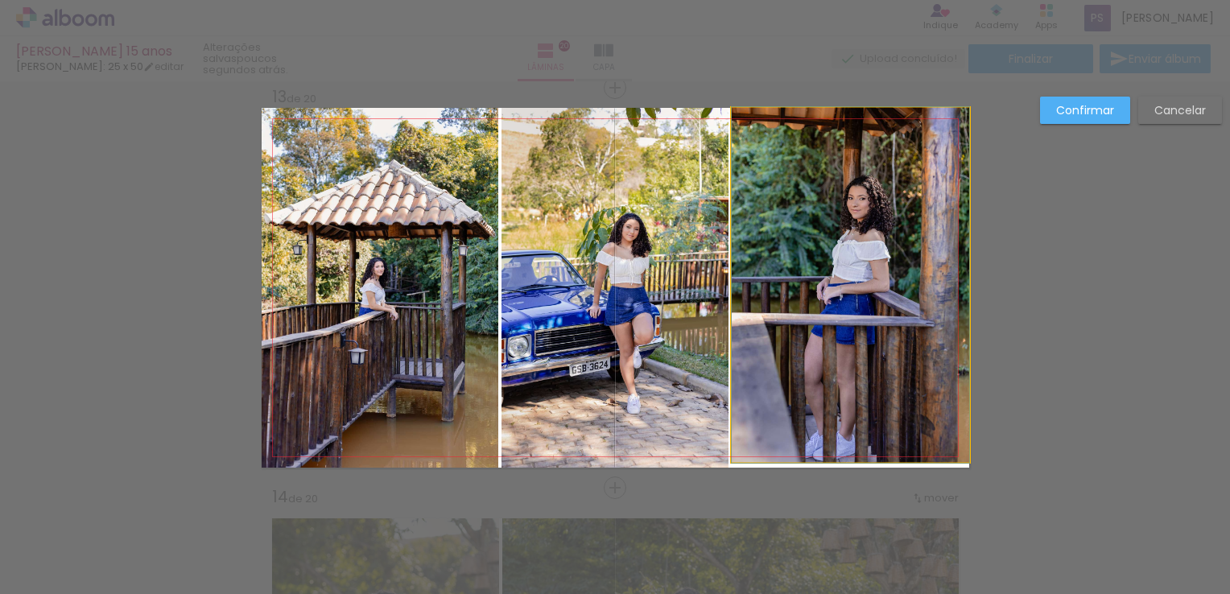
click at [852, 430] on quentale-photo at bounding box center [851, 285] width 238 height 354
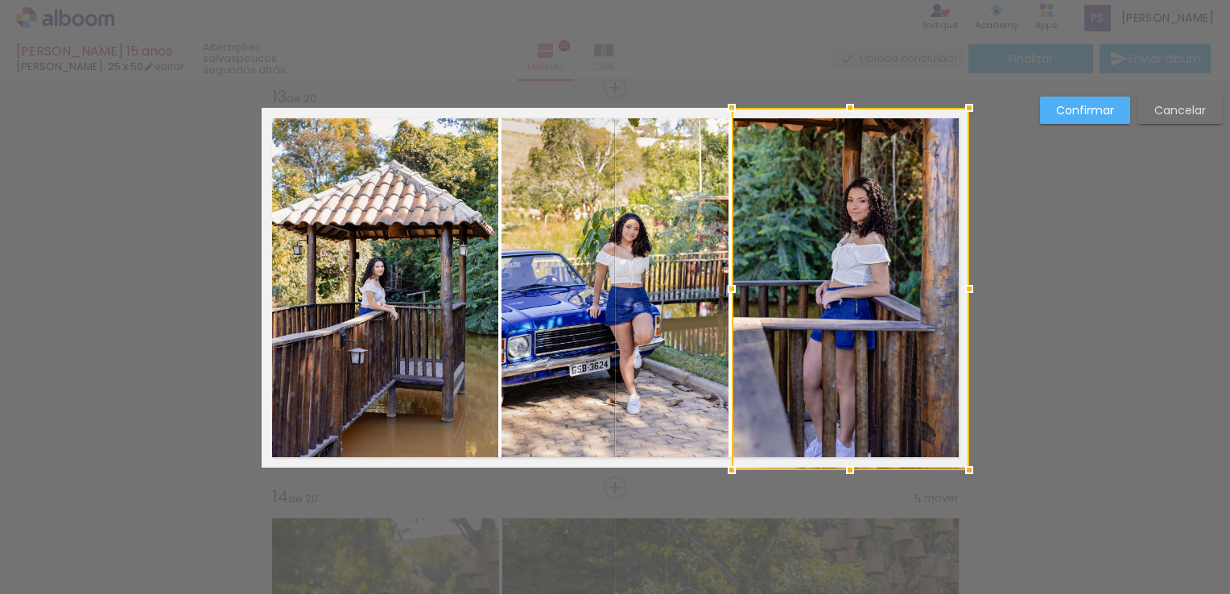
click at [846, 469] on div at bounding box center [850, 470] width 32 height 32
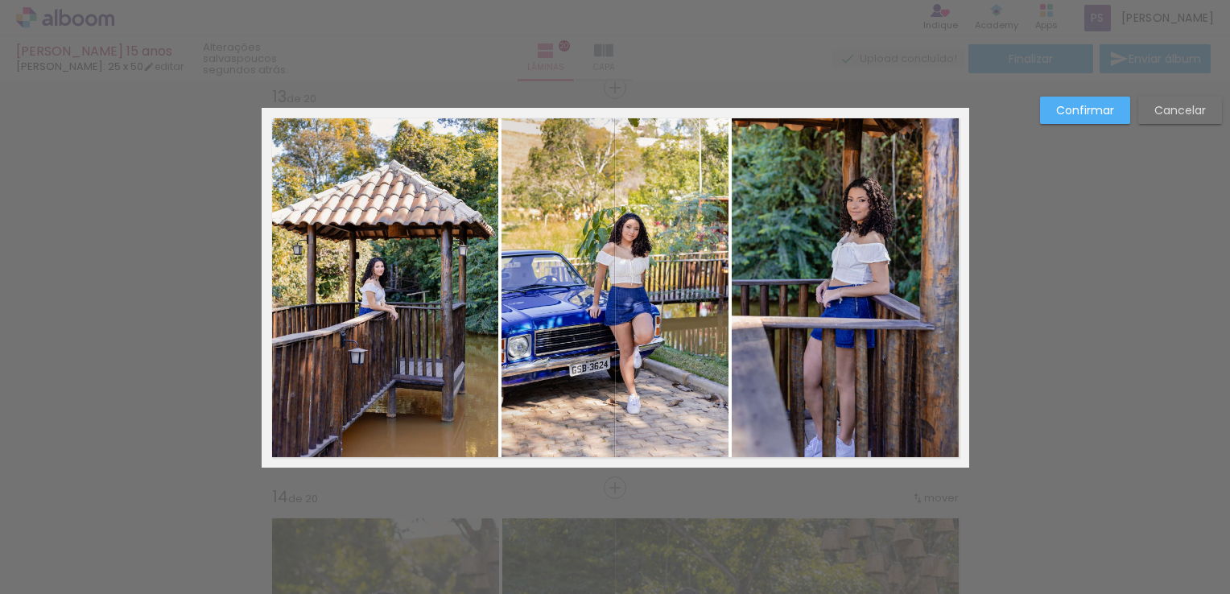
click at [1109, 120] on paper-button "Confirmar" at bounding box center [1085, 110] width 90 height 27
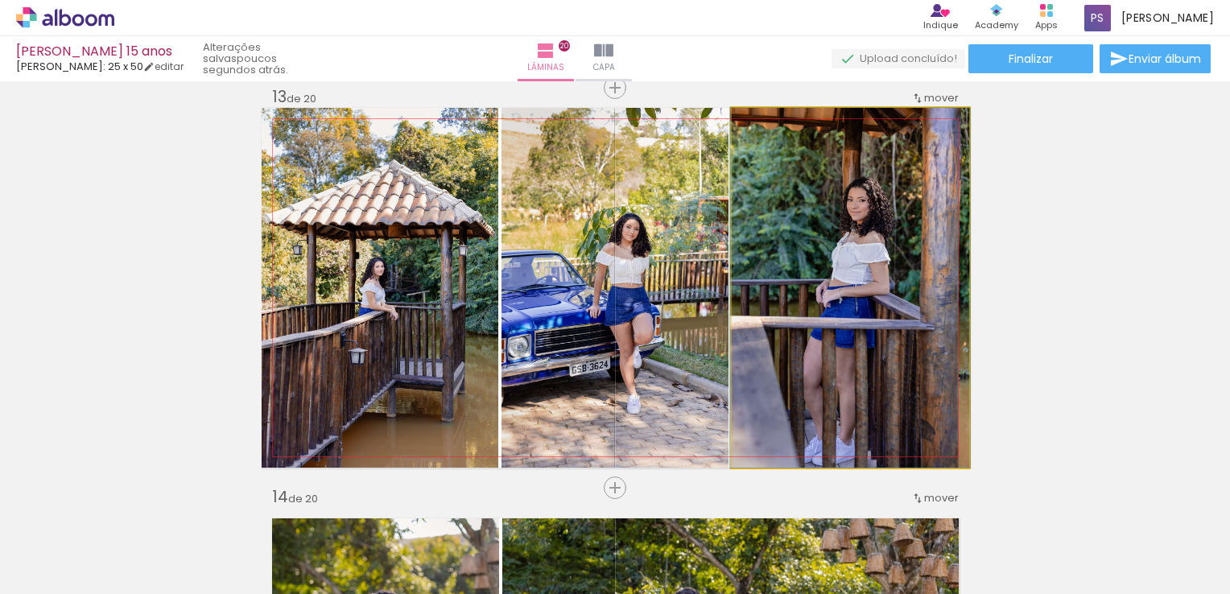
click at [887, 237] on quentale-photo at bounding box center [851, 288] width 238 height 360
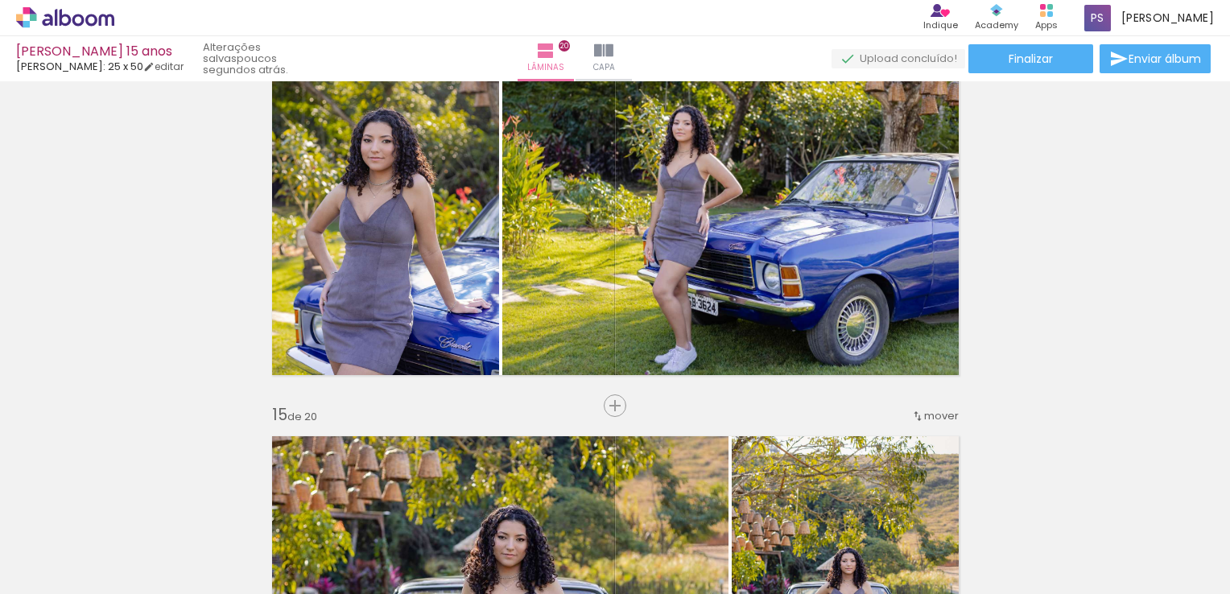
scroll to position [5306, 0]
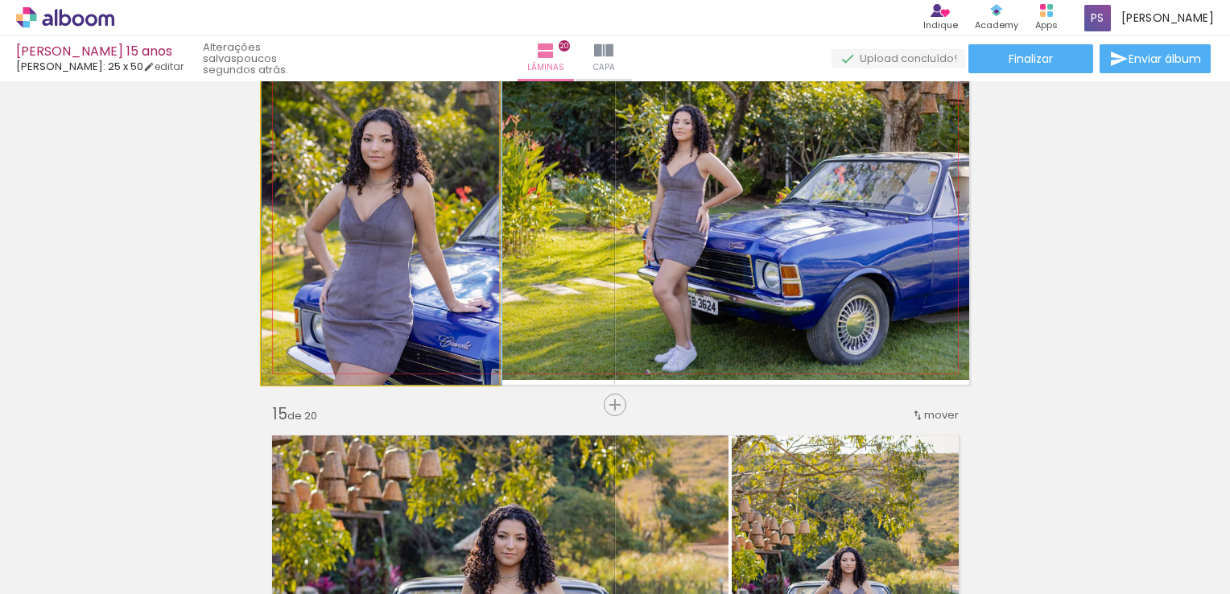
click at [435, 246] on quentale-photo at bounding box center [381, 205] width 238 height 360
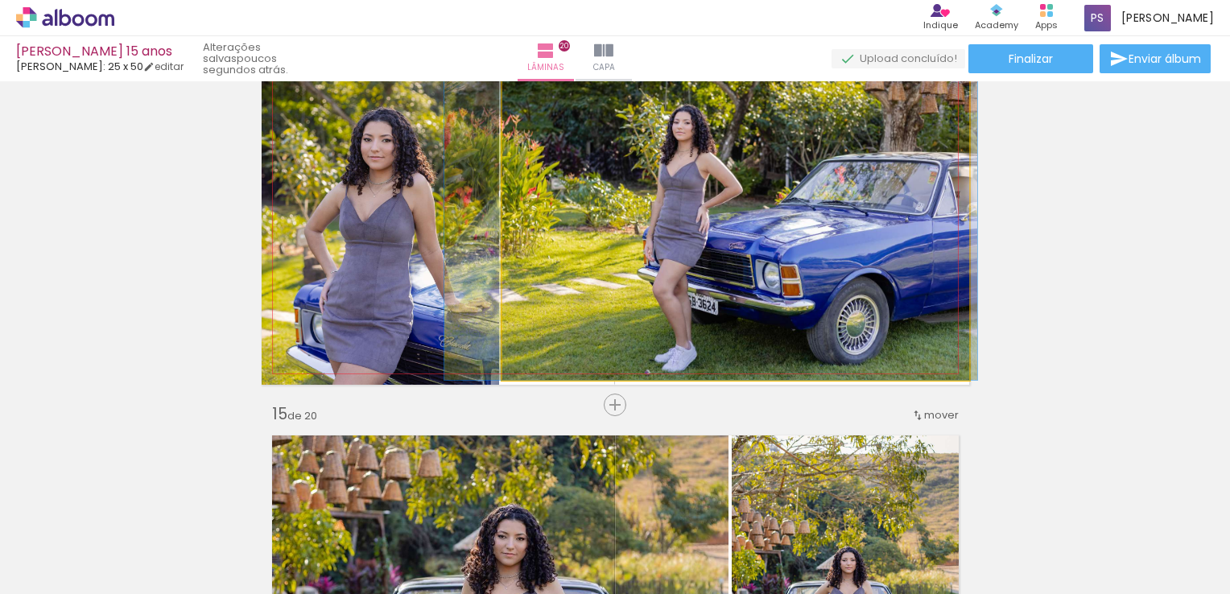
click at [722, 242] on quentale-photo at bounding box center [735, 202] width 467 height 355
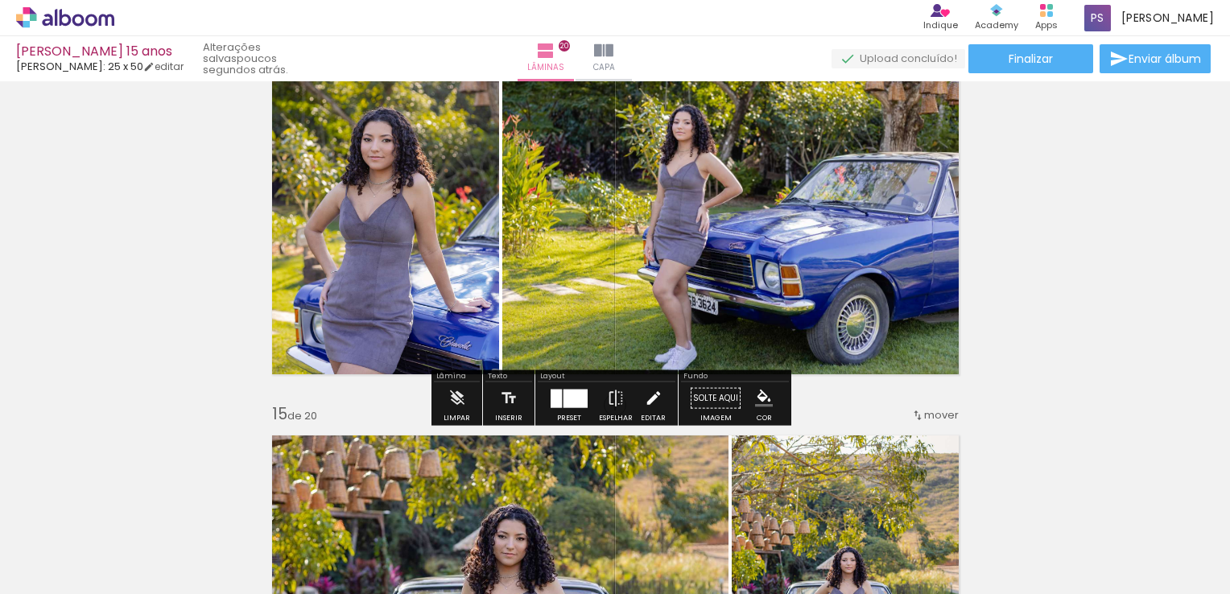
click at [647, 401] on iron-icon at bounding box center [654, 398] width 18 height 32
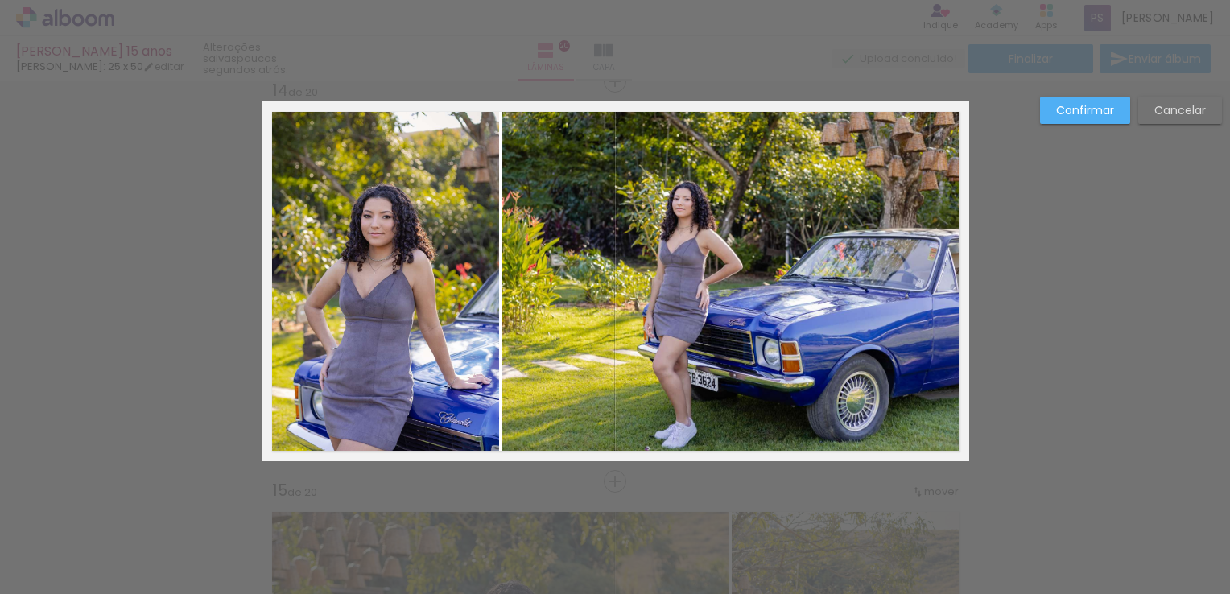
scroll to position [5223, 0]
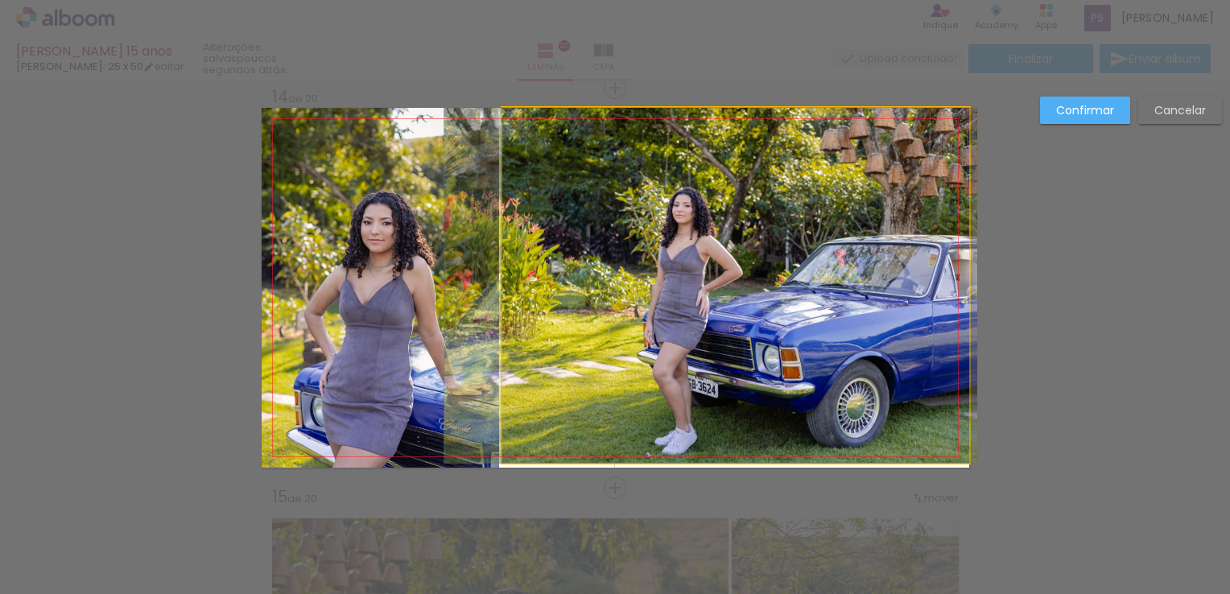
click at [697, 412] on quentale-photo at bounding box center [735, 285] width 467 height 355
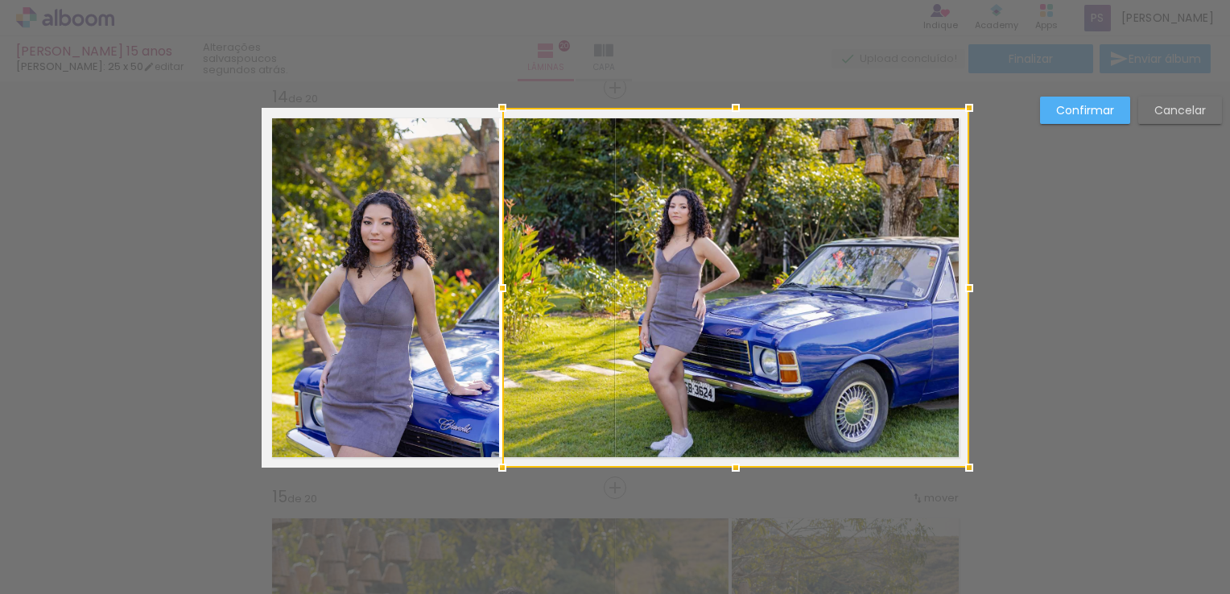
click at [728, 468] on div at bounding box center [736, 468] width 32 height 32
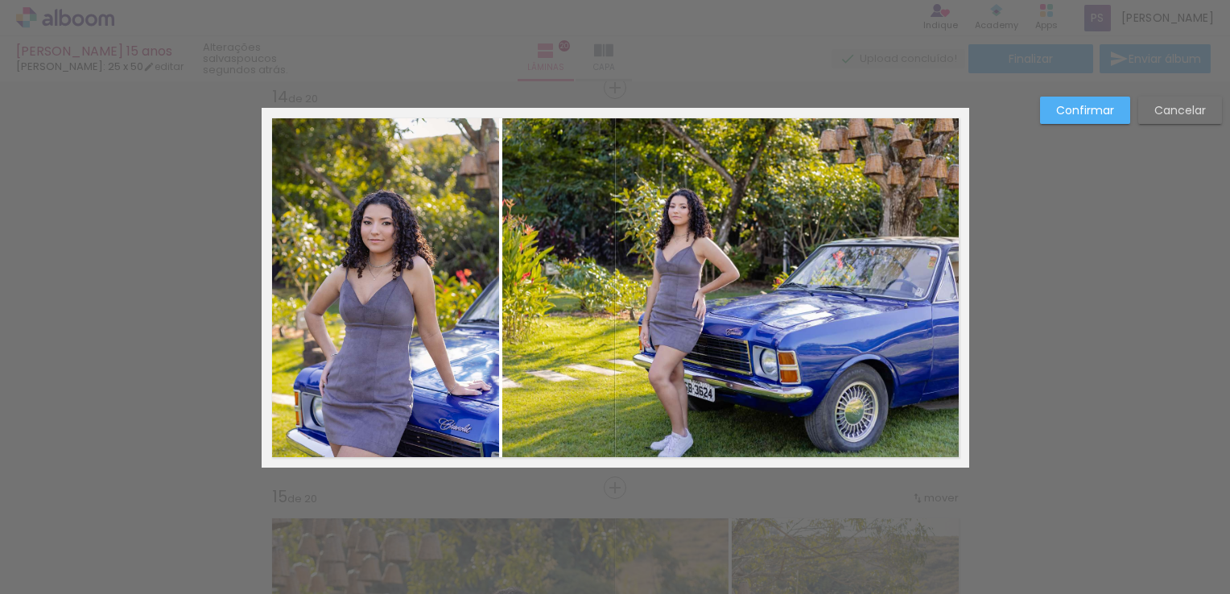
click at [0, 0] on slot "Confirmar" at bounding box center [0, 0] width 0 height 0
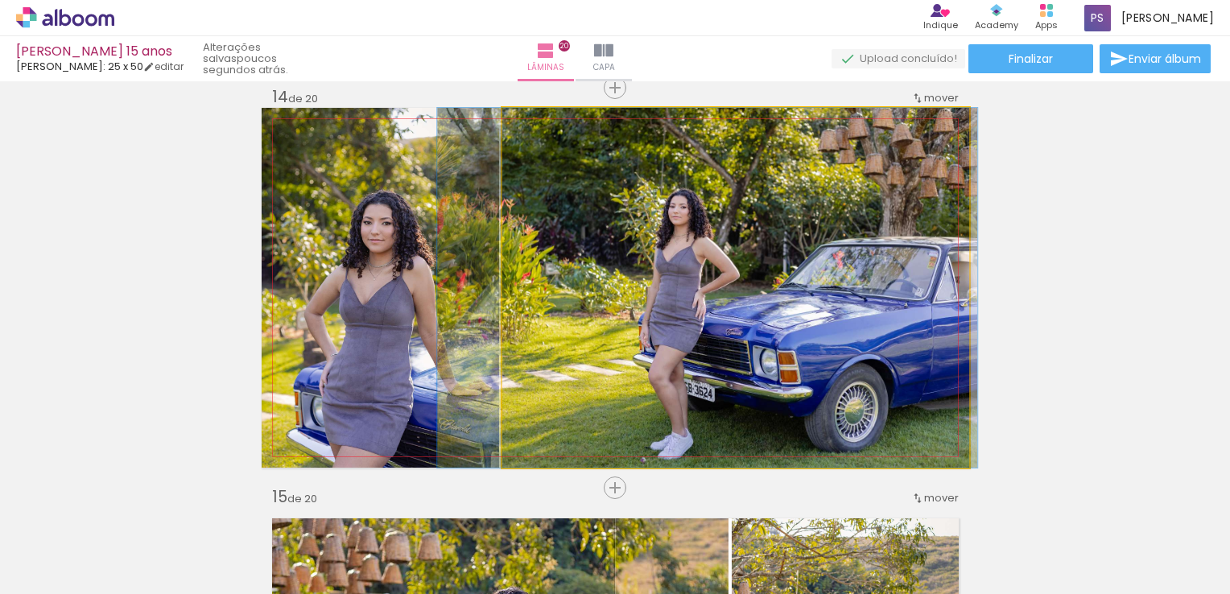
click at [805, 230] on quentale-photo at bounding box center [735, 288] width 467 height 360
drag, startPoint x: 783, startPoint y: 243, endPoint x: 784, endPoint y: 211, distance: 32.3
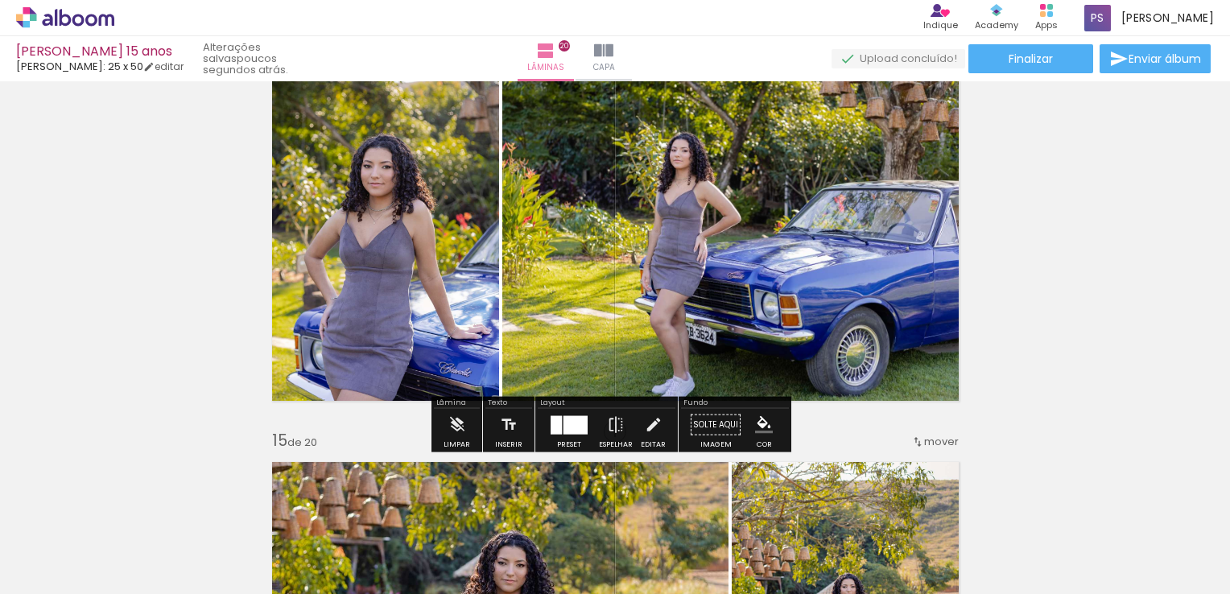
scroll to position [5303, 0]
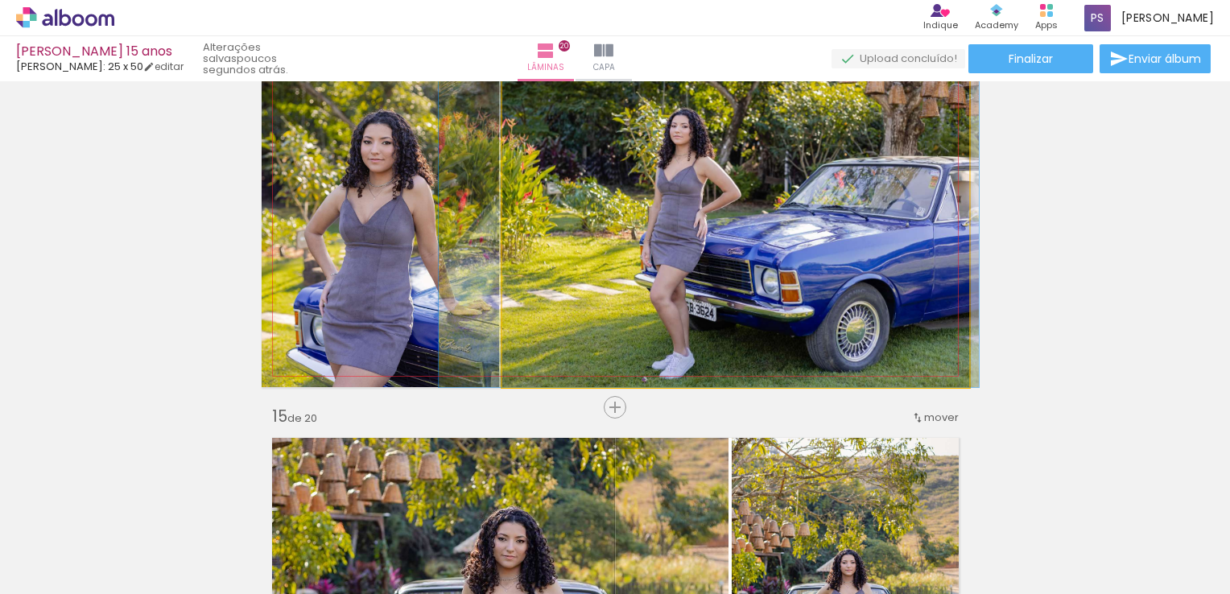
click at [730, 271] on quentale-photo at bounding box center [735, 207] width 467 height 360
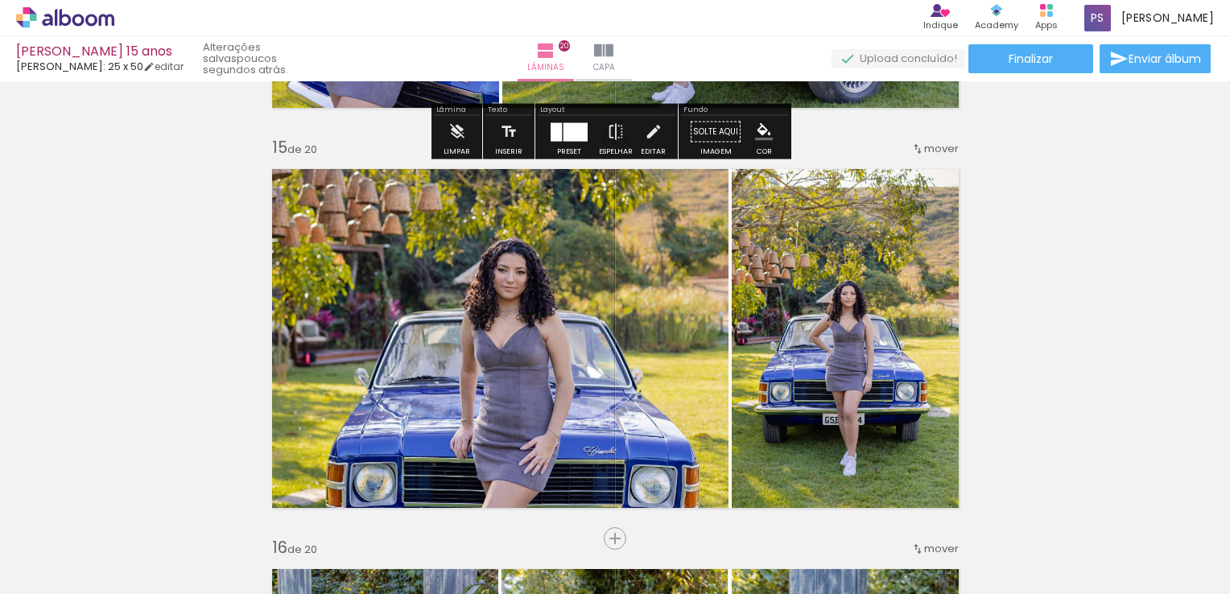
scroll to position [5626, 0]
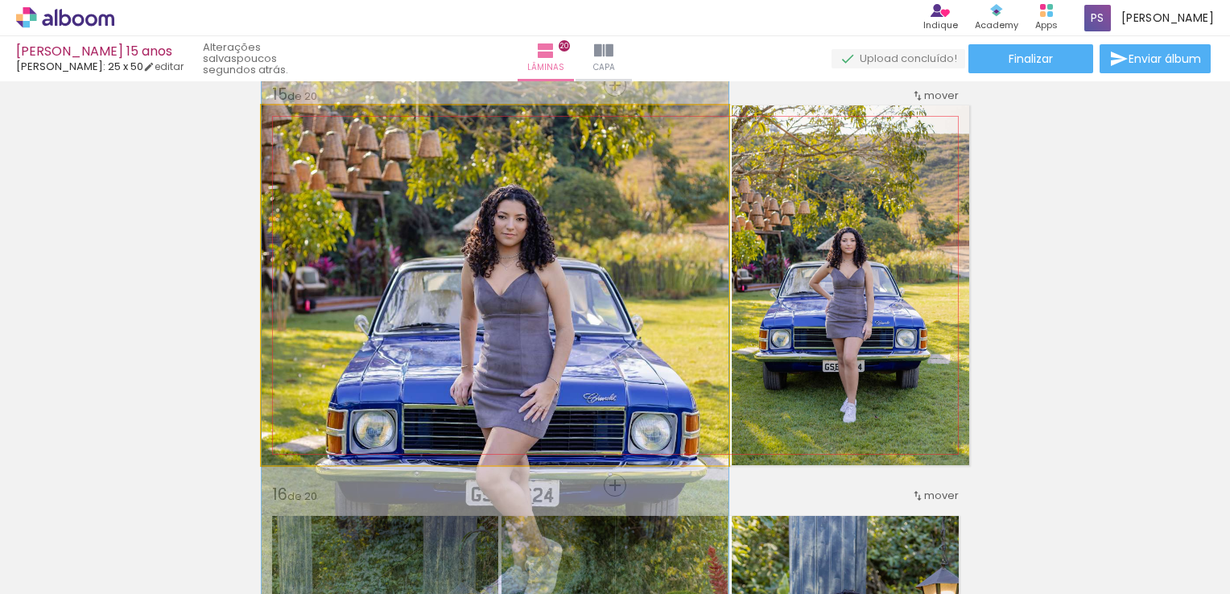
click at [465, 284] on quentale-photo at bounding box center [495, 285] width 467 height 360
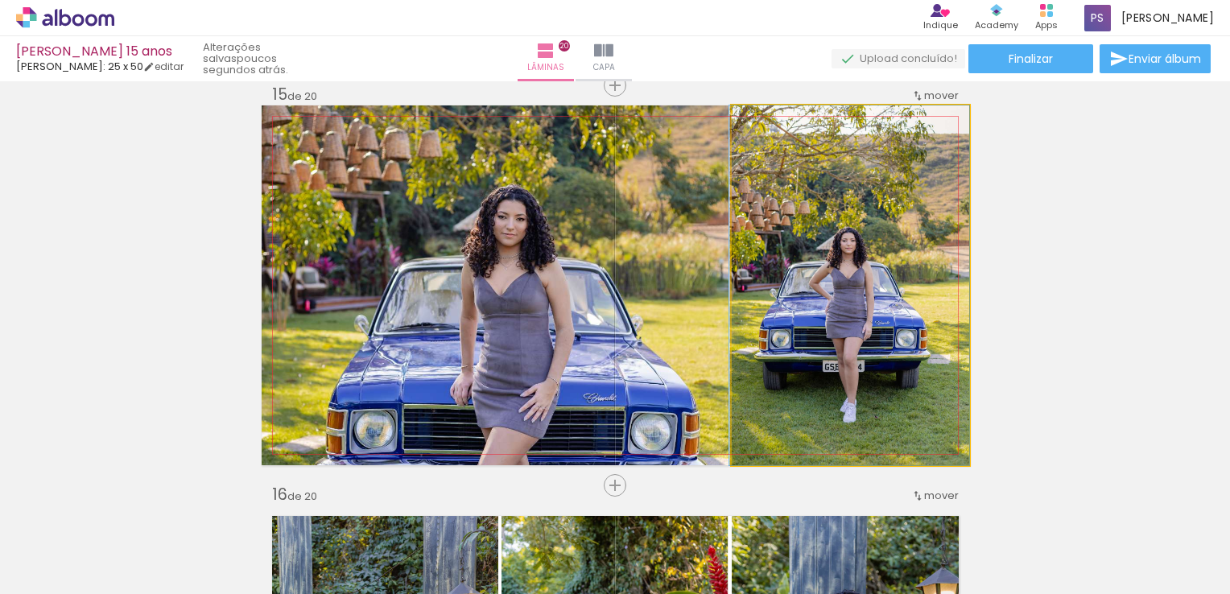
click at [854, 284] on quentale-photo at bounding box center [851, 285] width 238 height 360
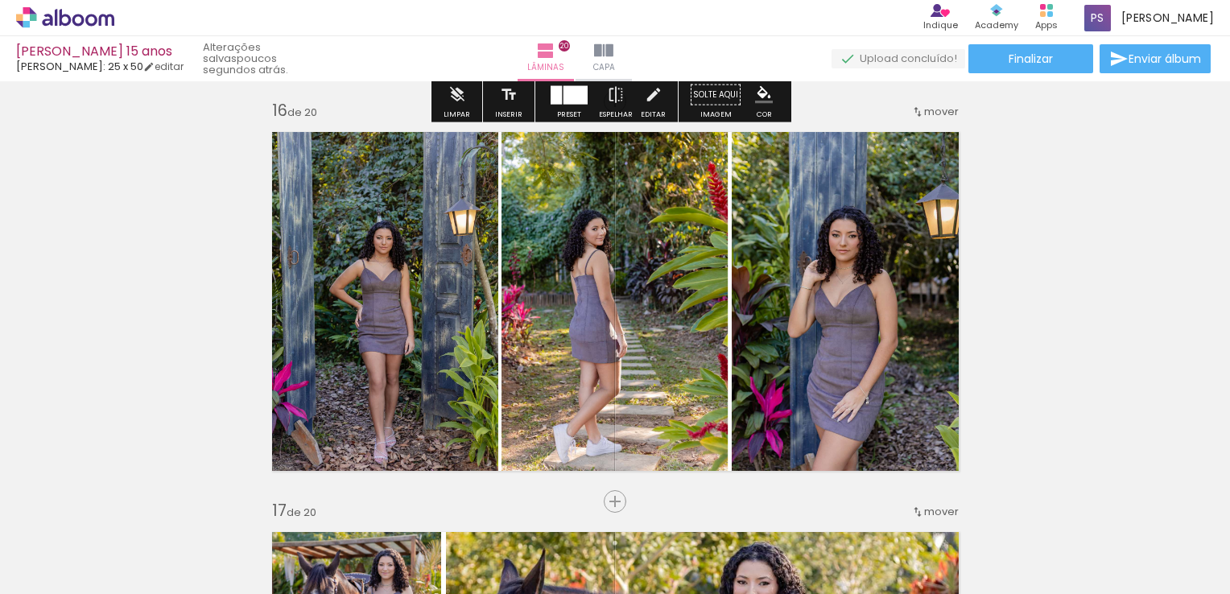
scroll to position [6109, 0]
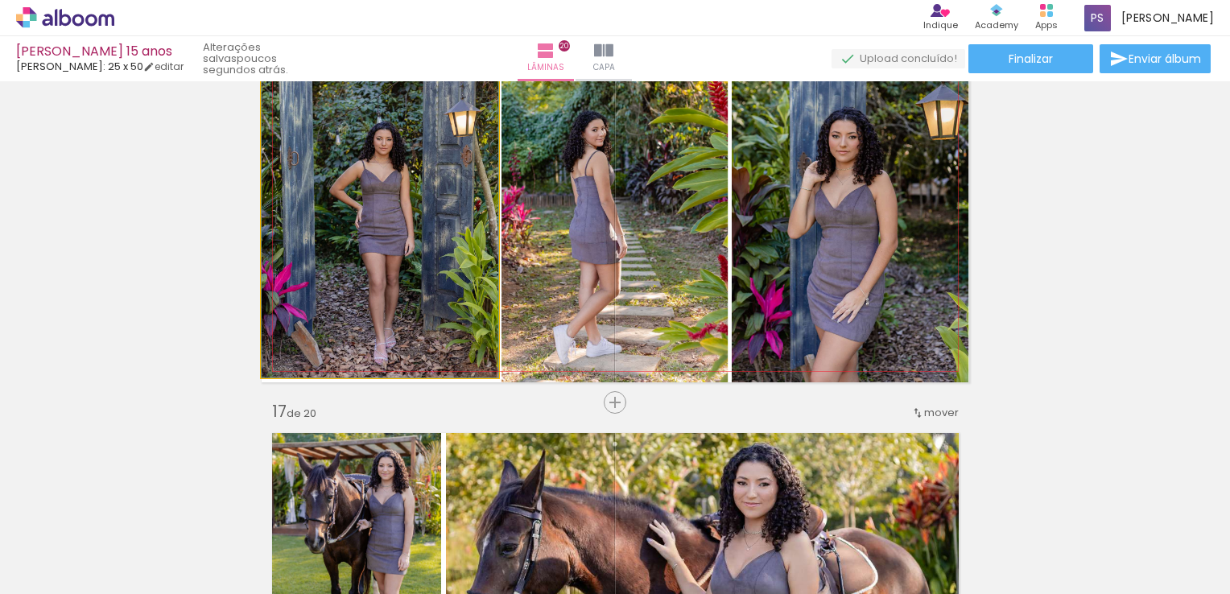
click at [390, 216] on quentale-photo at bounding box center [380, 200] width 237 height 355
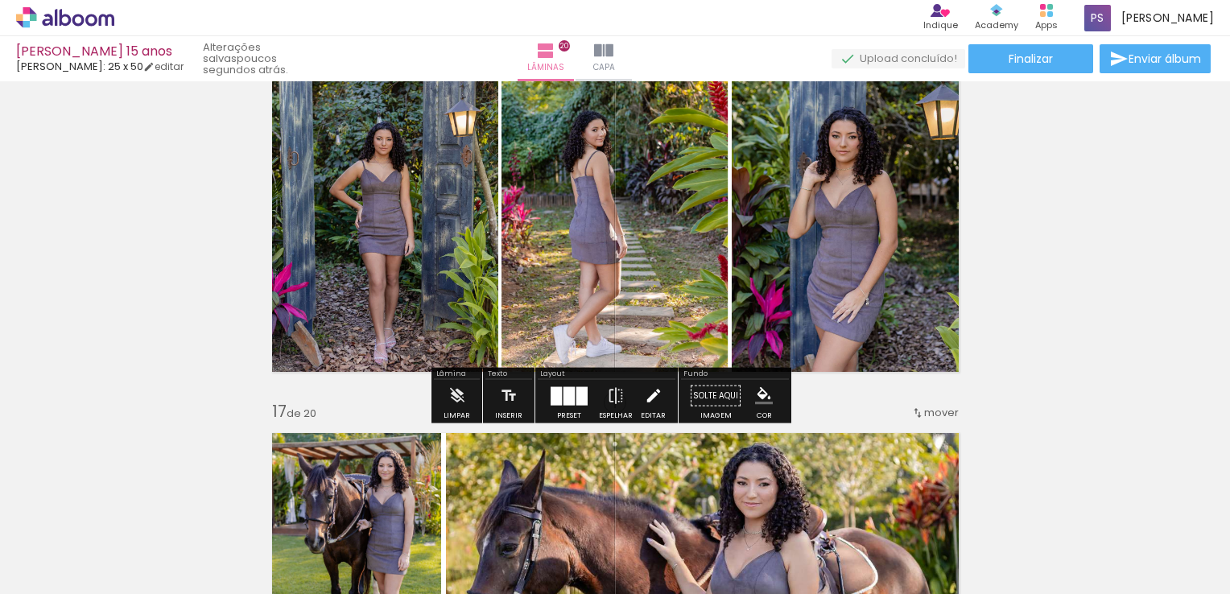
click at [655, 400] on iron-icon at bounding box center [654, 396] width 18 height 32
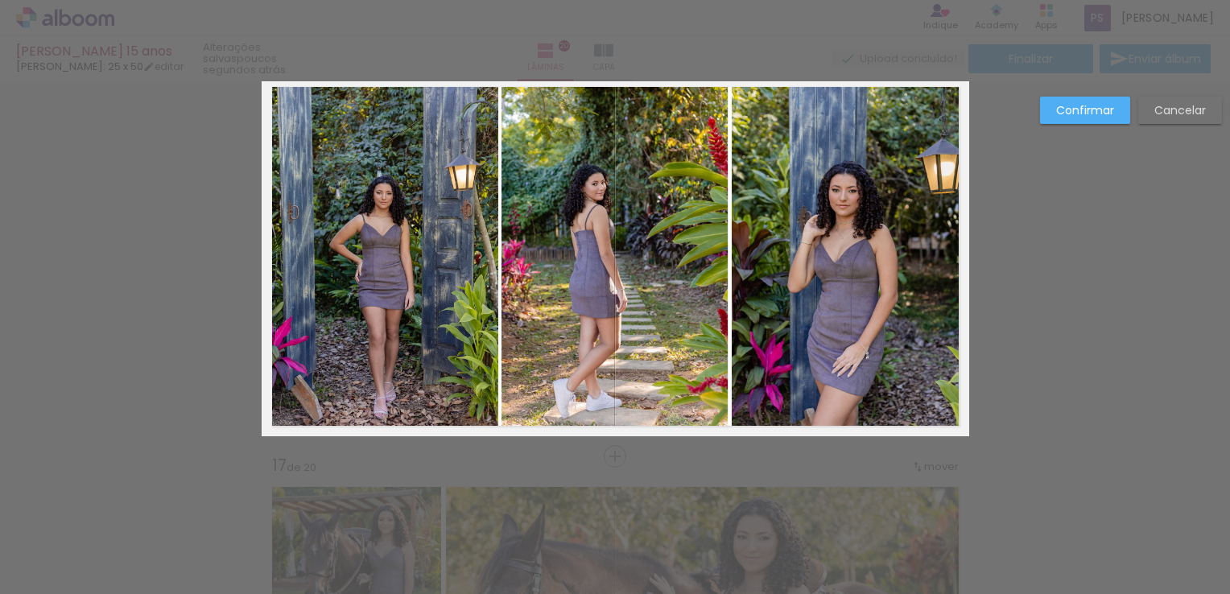
scroll to position [6023, 0]
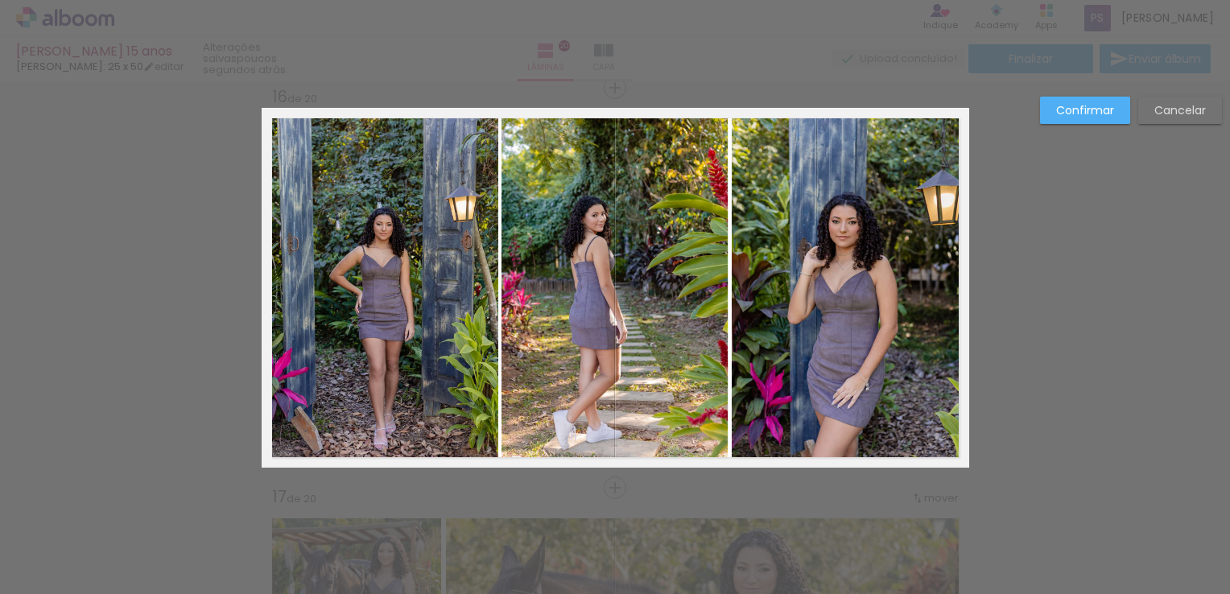
click at [333, 433] on quentale-photo at bounding box center [380, 285] width 237 height 355
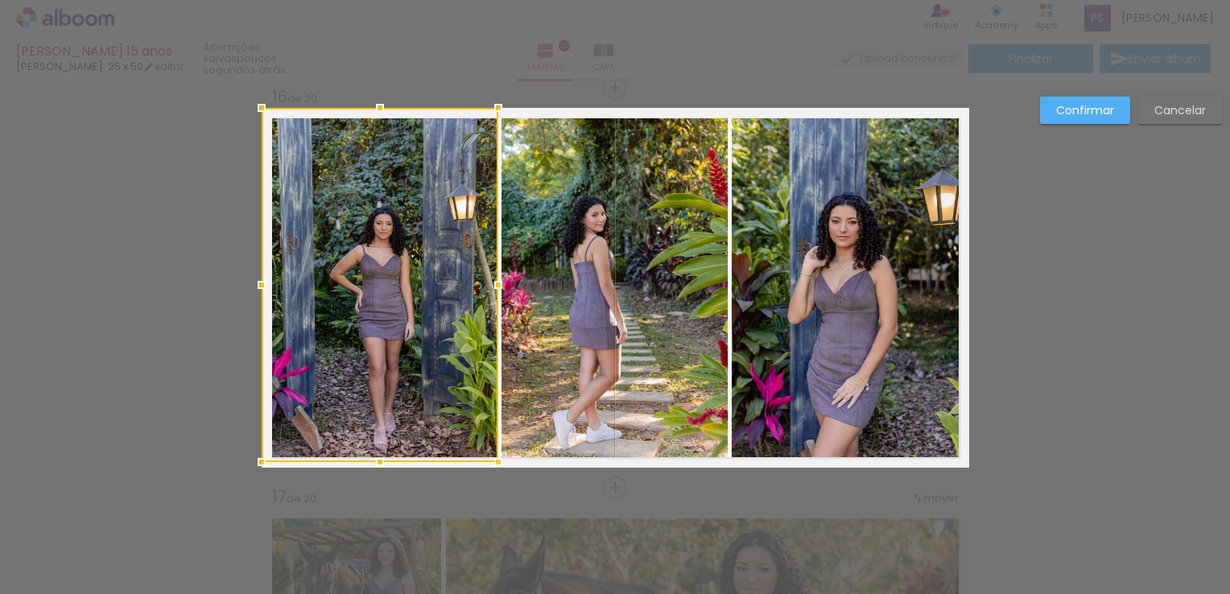
click at [371, 470] on div at bounding box center [380, 462] width 32 height 32
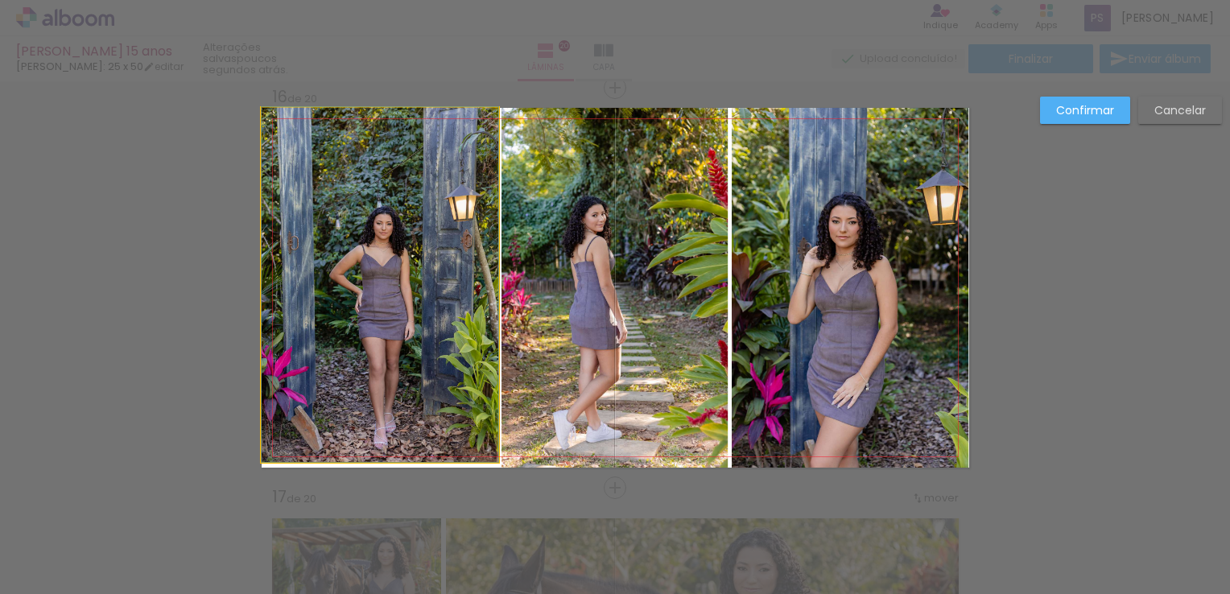
click at [374, 443] on quentale-photo at bounding box center [380, 285] width 237 height 354
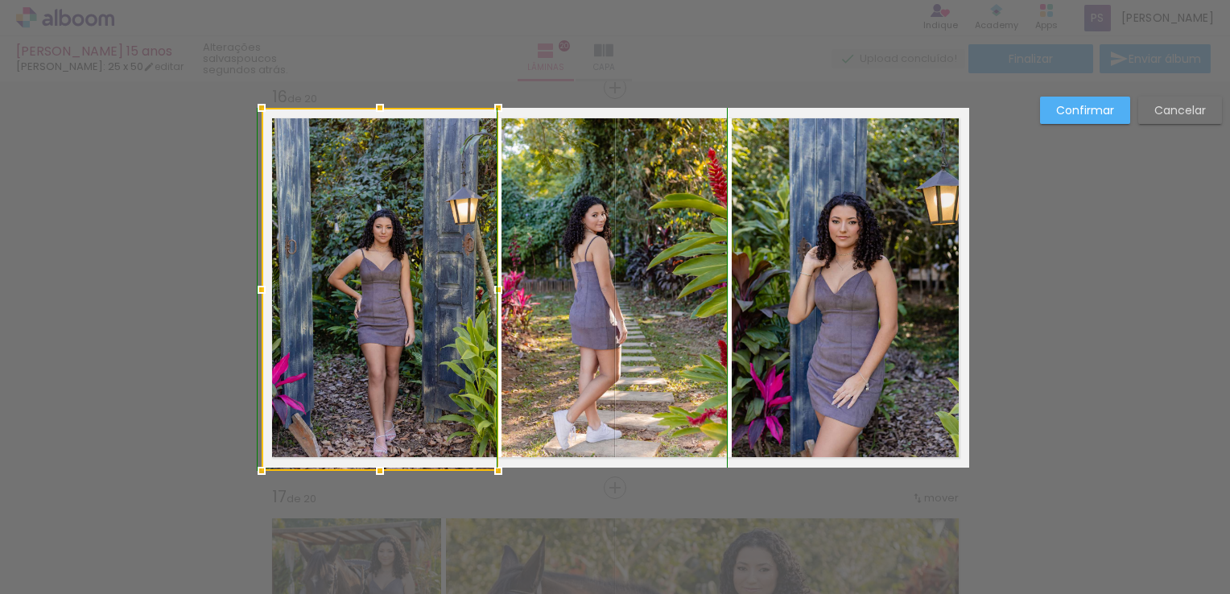
click at [373, 461] on div at bounding box center [380, 471] width 32 height 32
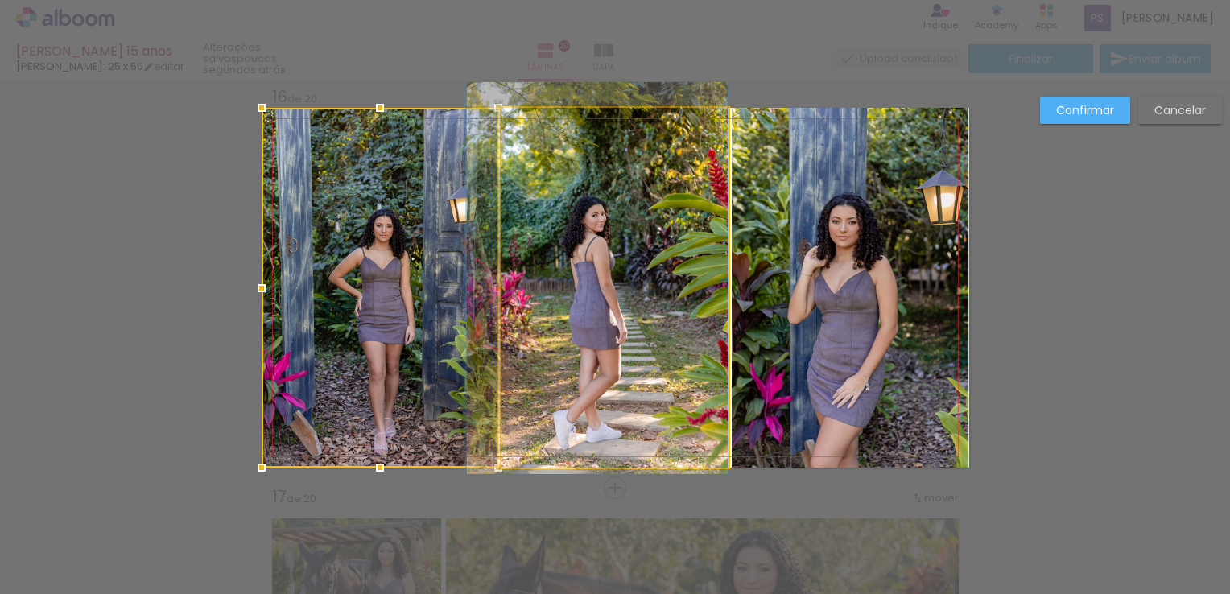
click at [649, 410] on quentale-photo at bounding box center [615, 288] width 227 height 360
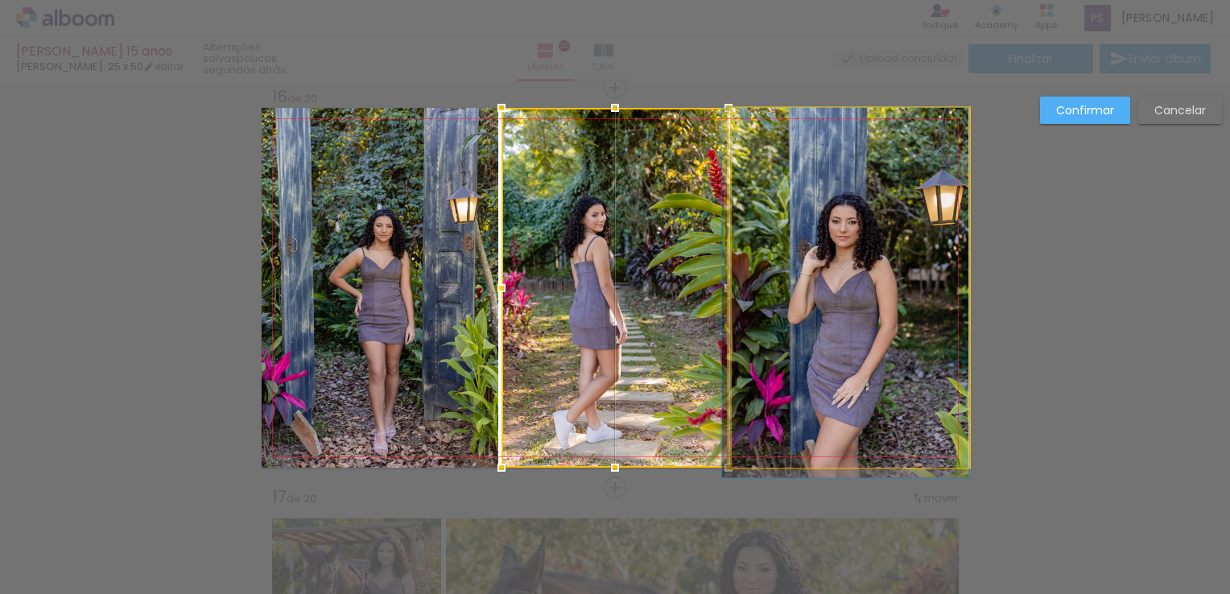
click at [833, 404] on quentale-photo at bounding box center [851, 288] width 238 height 360
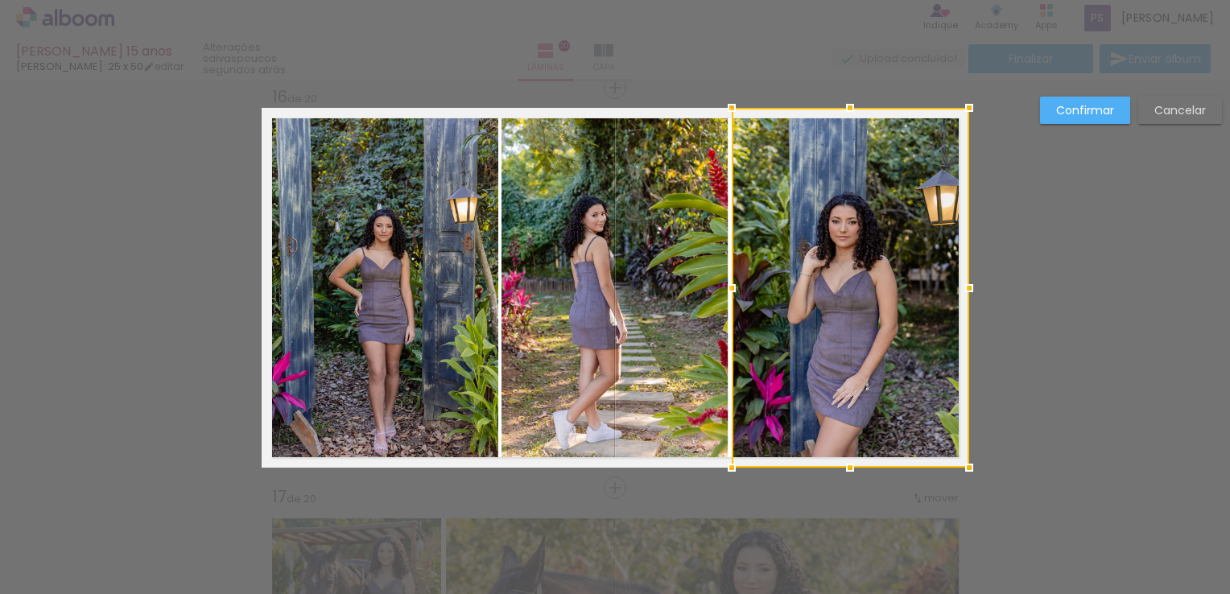
click at [0, 0] on slot "Confirmar" at bounding box center [0, 0] width 0 height 0
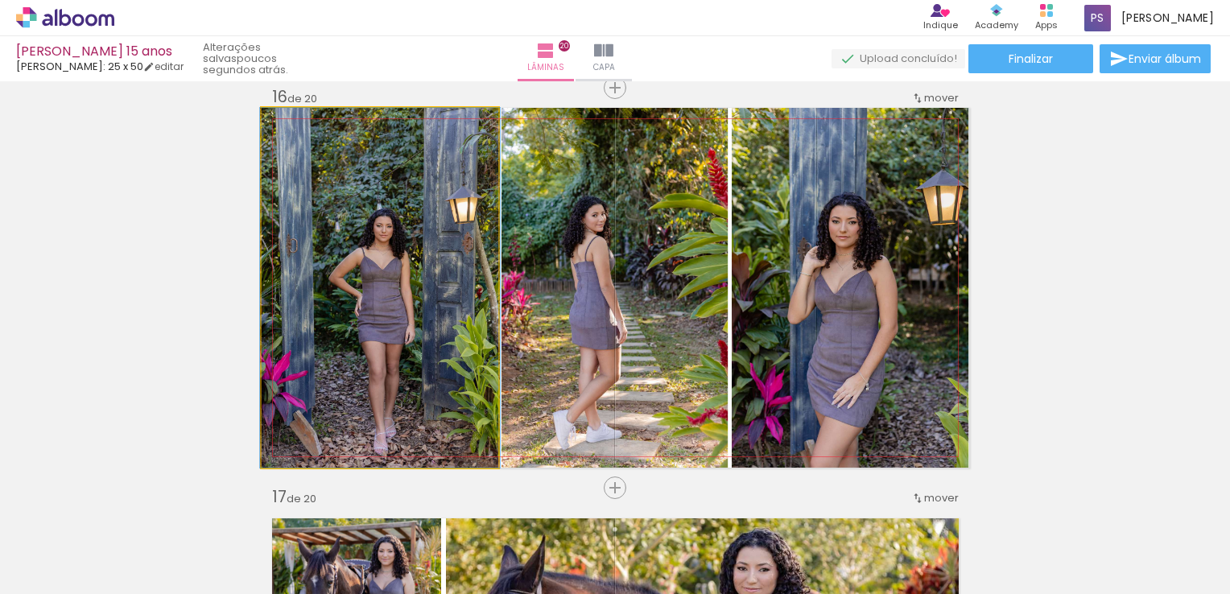
click at [390, 237] on quentale-photo at bounding box center [380, 288] width 237 height 360
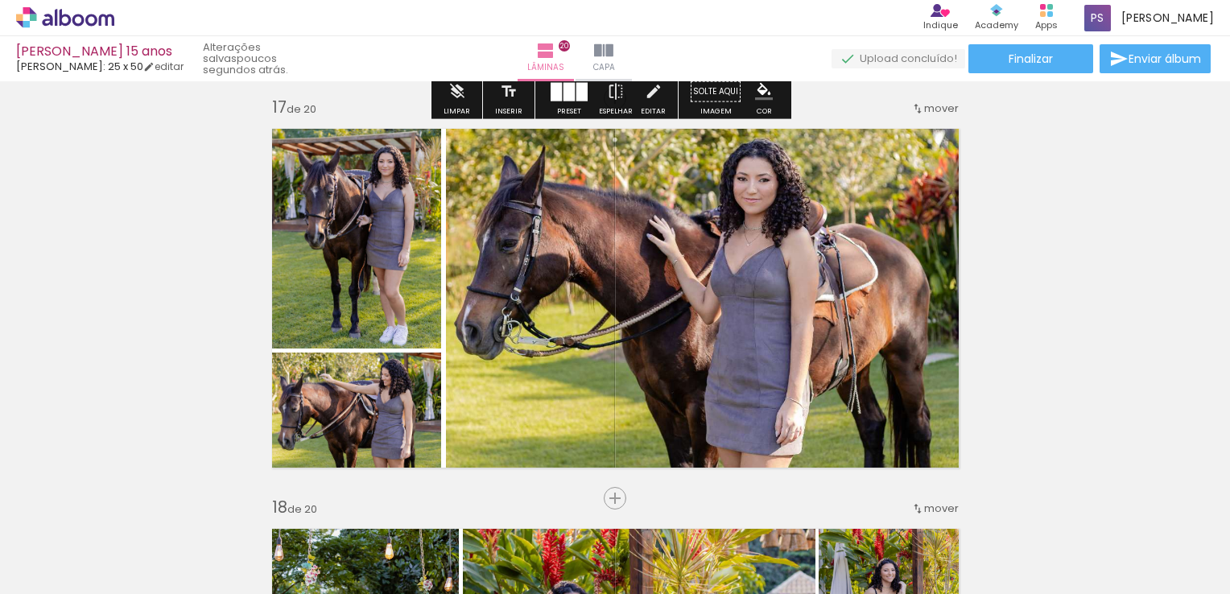
scroll to position [6426, 0]
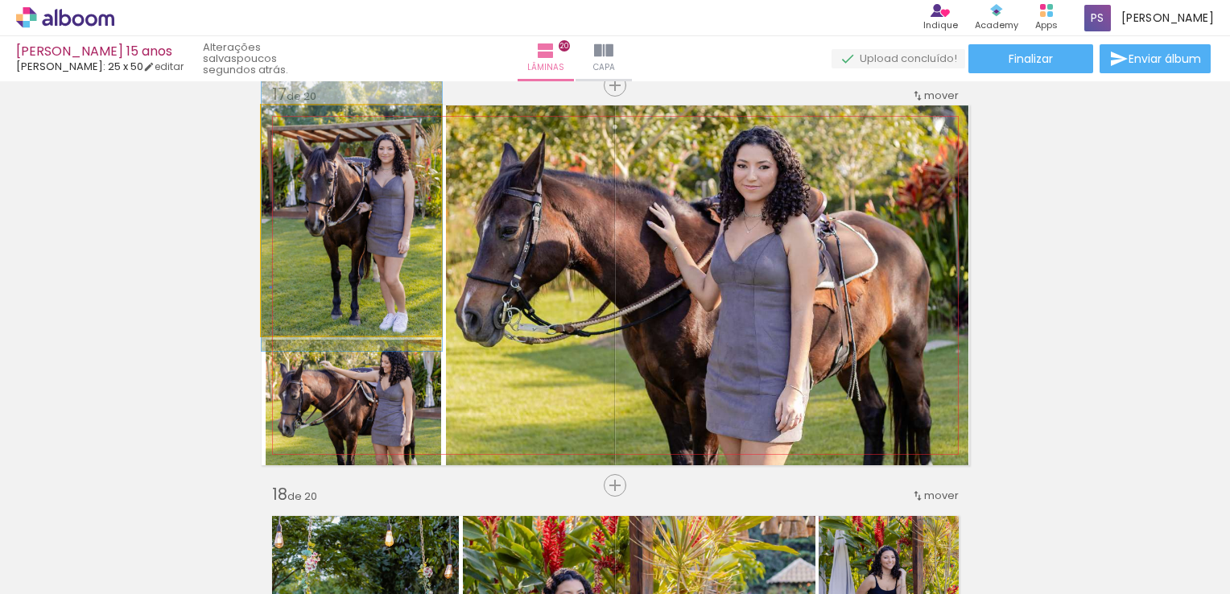
click at [328, 222] on quentale-photo at bounding box center [352, 220] width 180 height 230
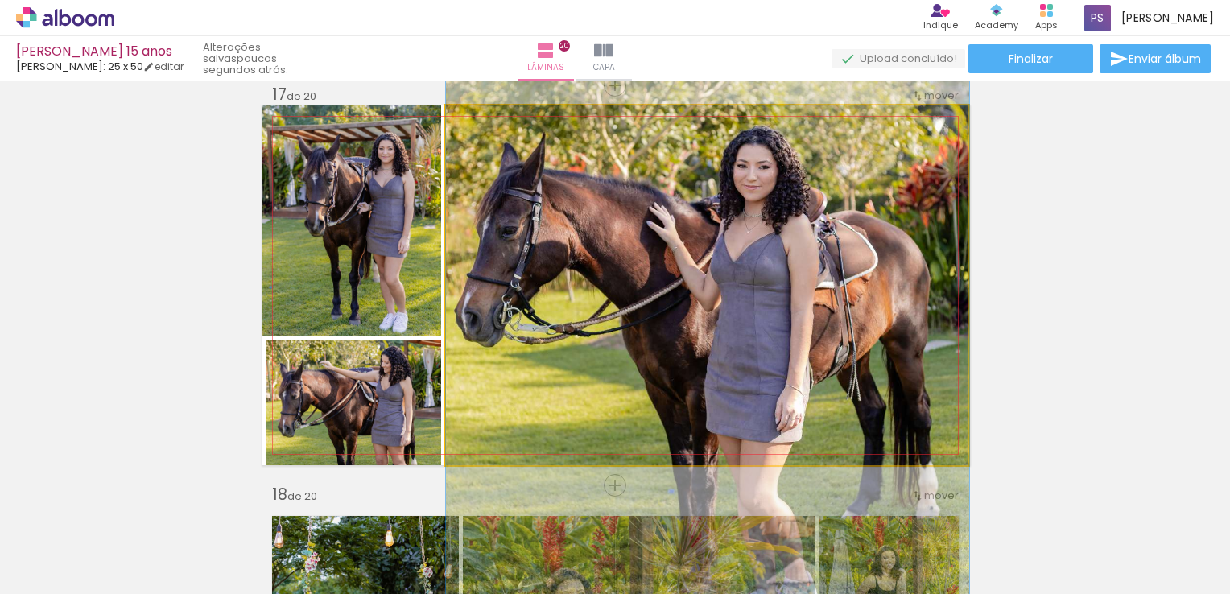
click at [599, 222] on quentale-photo at bounding box center [707, 285] width 523 height 360
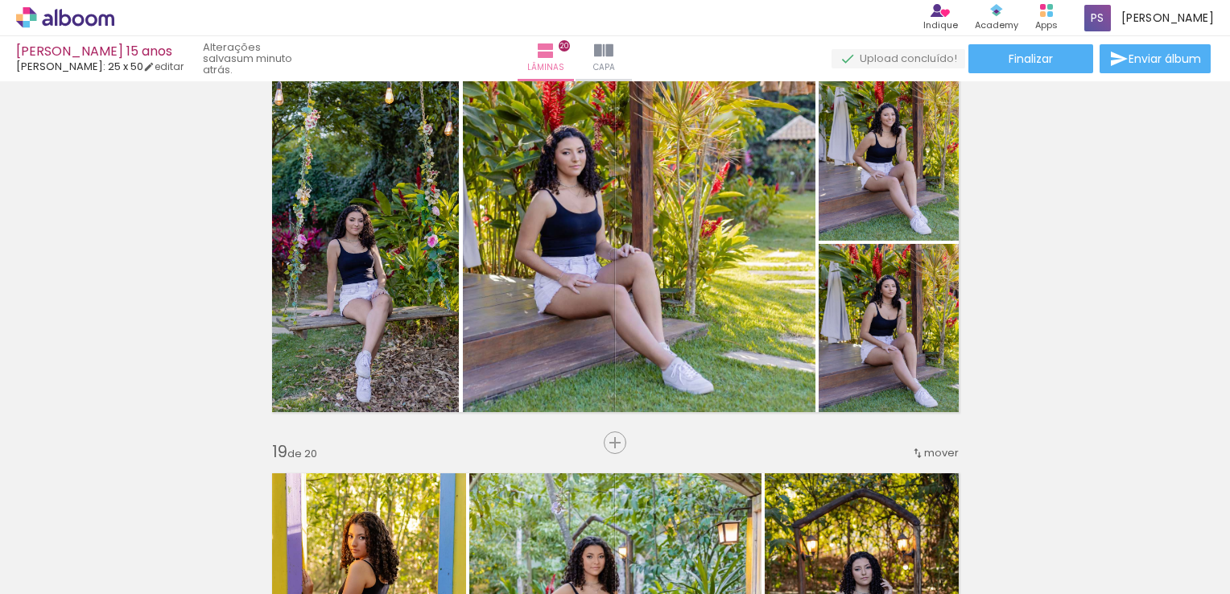
scroll to position [6909, 0]
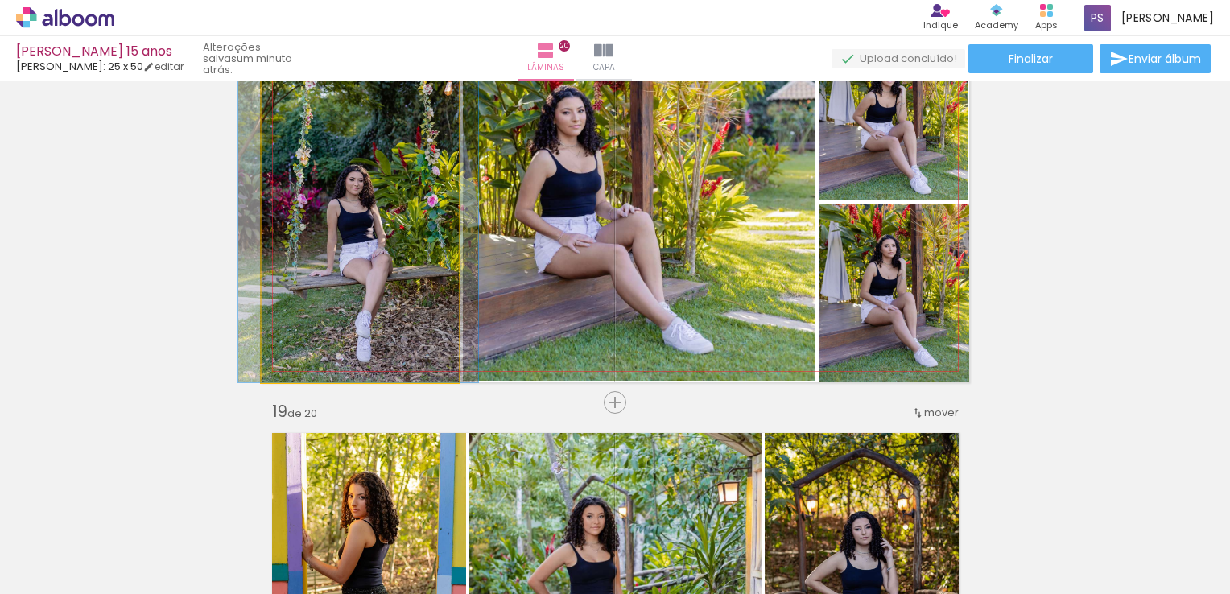
click at [305, 202] on quentale-photo at bounding box center [361, 203] width 198 height 360
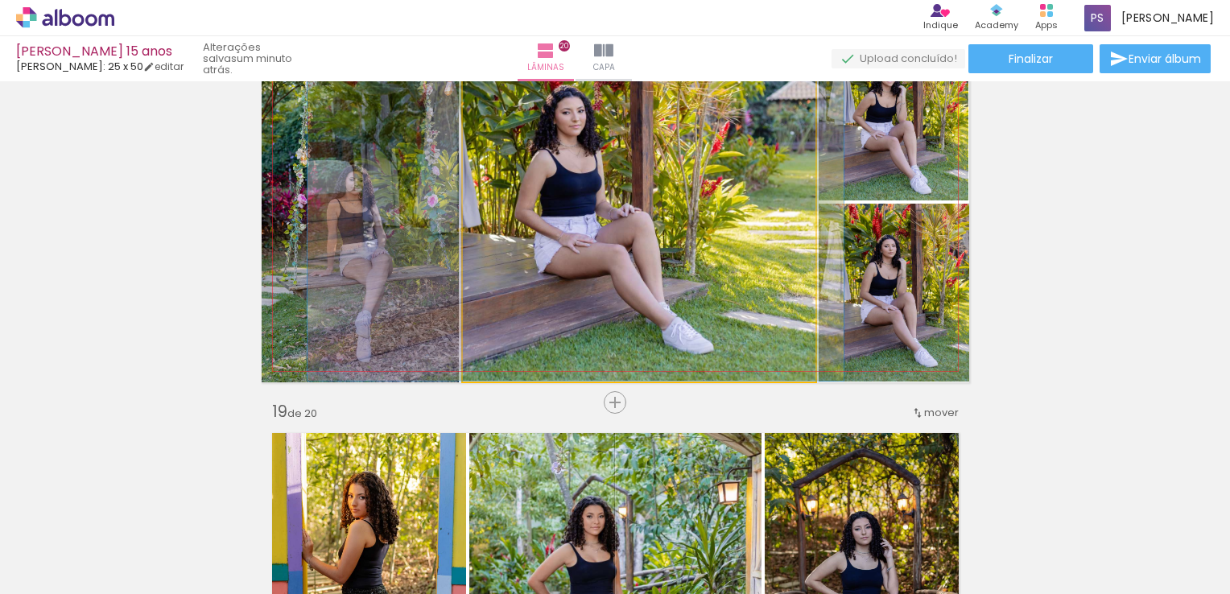
click at [638, 202] on quentale-photo at bounding box center [639, 202] width 353 height 358
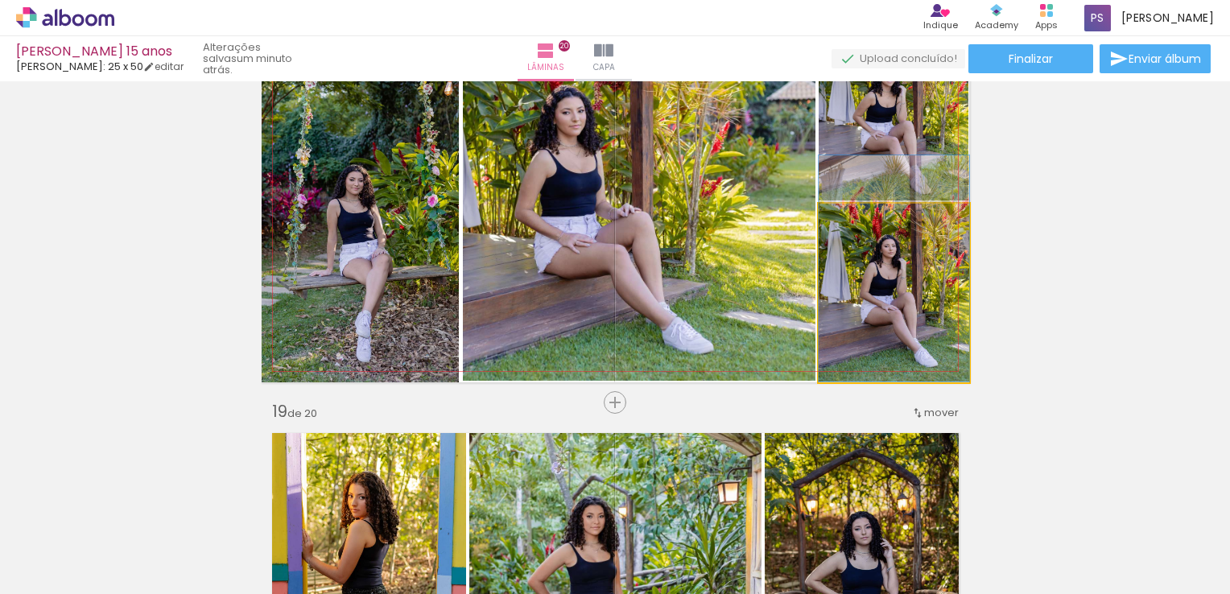
click at [897, 249] on quentale-photo at bounding box center [894, 293] width 151 height 179
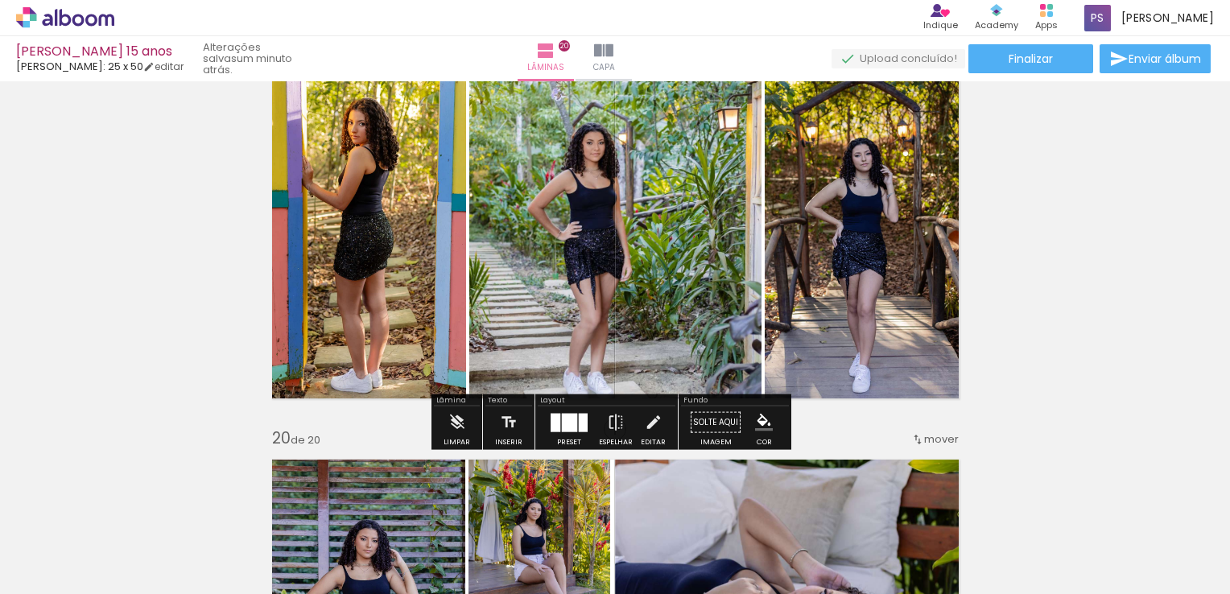
scroll to position [7312, 0]
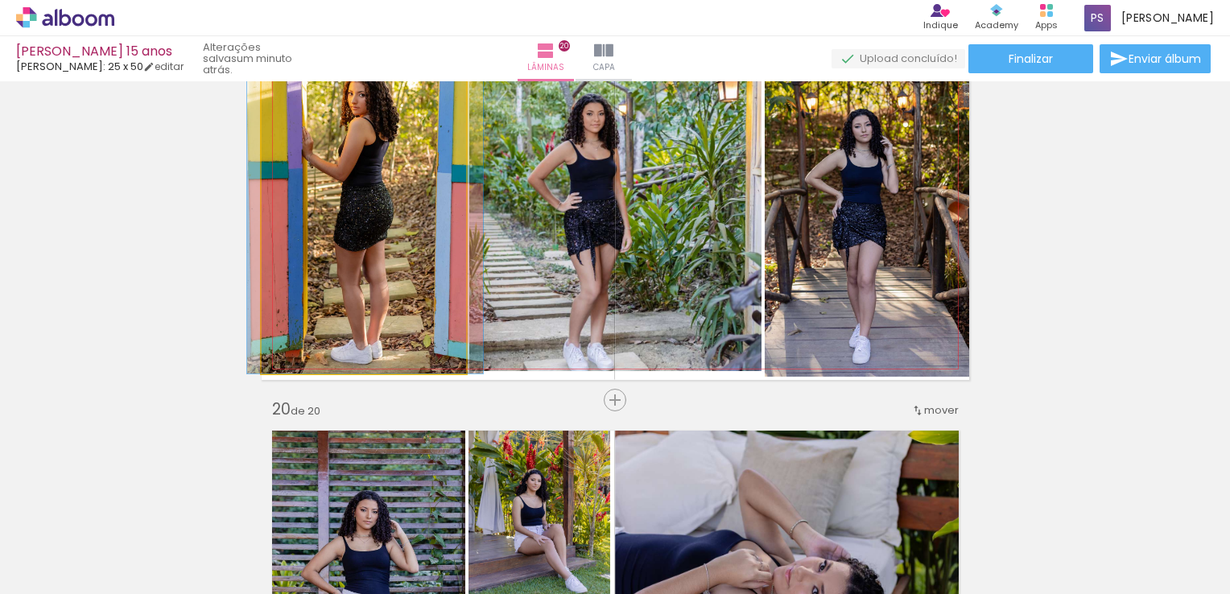
click at [404, 230] on quentale-photo at bounding box center [364, 197] width 205 height 354
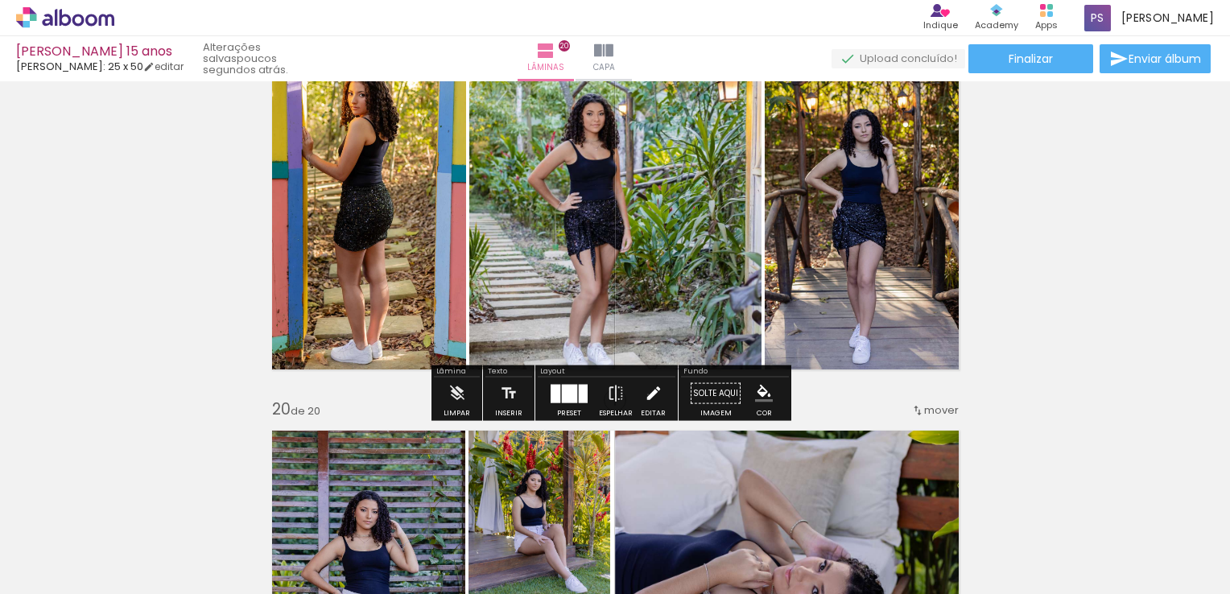
click at [645, 395] on iron-icon at bounding box center [654, 394] width 18 height 32
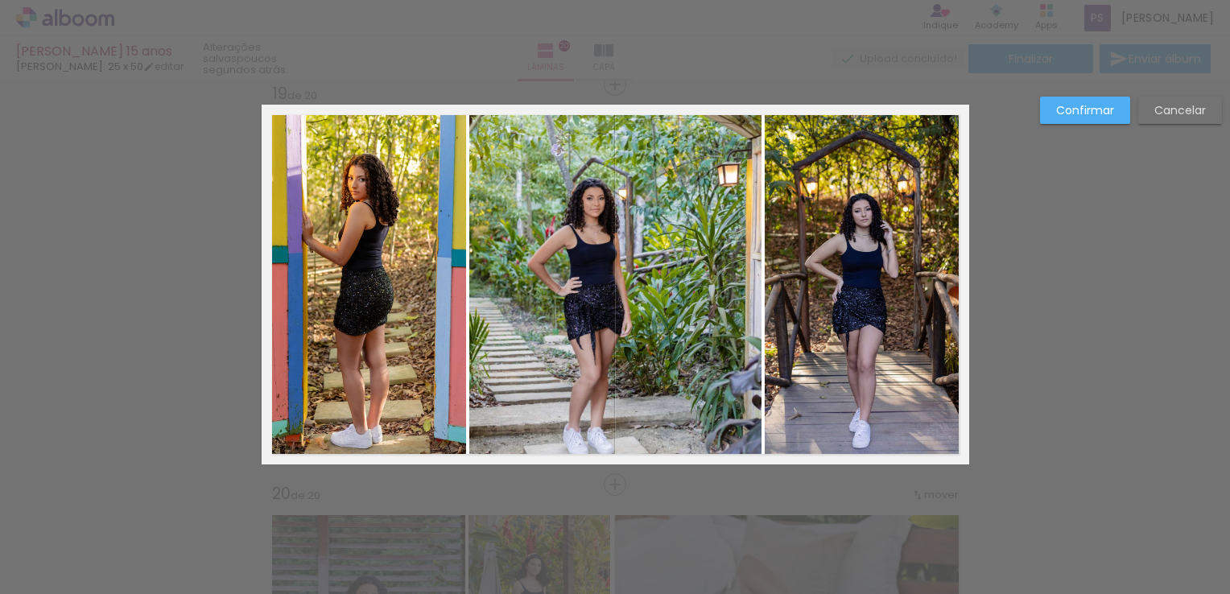
scroll to position [7224, 0]
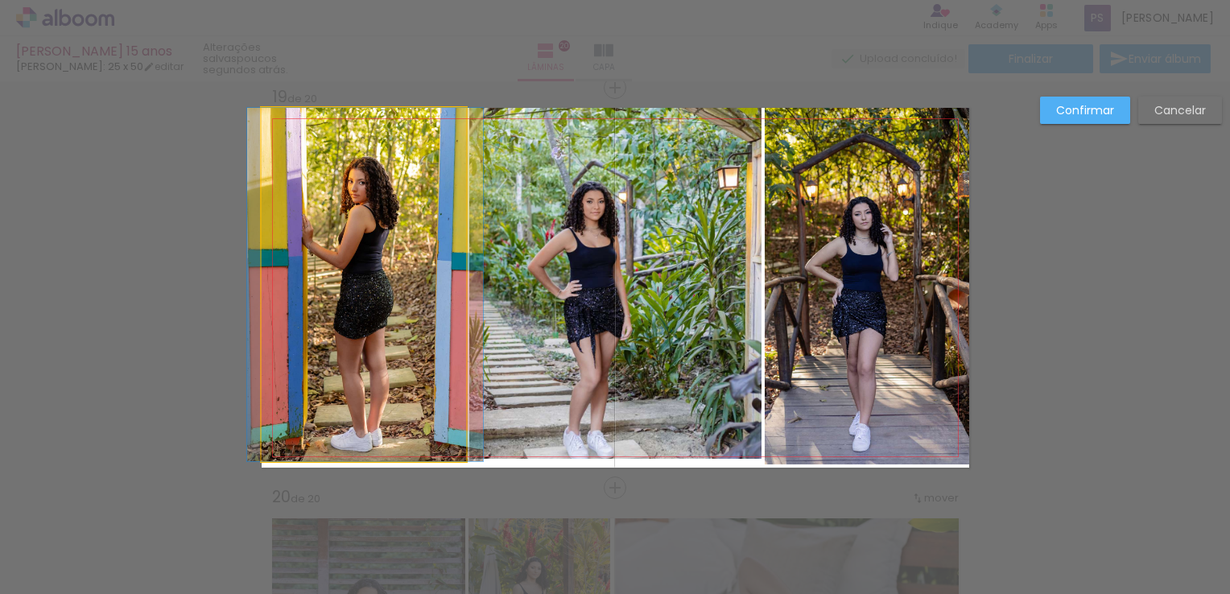
click at [313, 431] on quentale-photo at bounding box center [364, 285] width 205 height 354
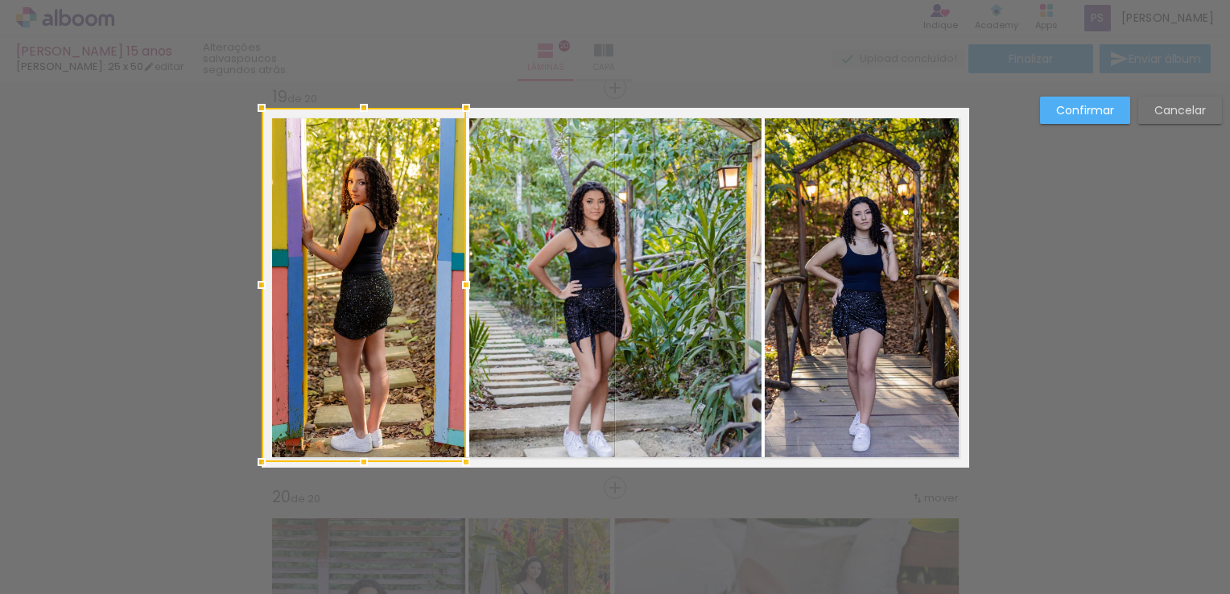
click at [354, 469] on div at bounding box center [364, 462] width 32 height 32
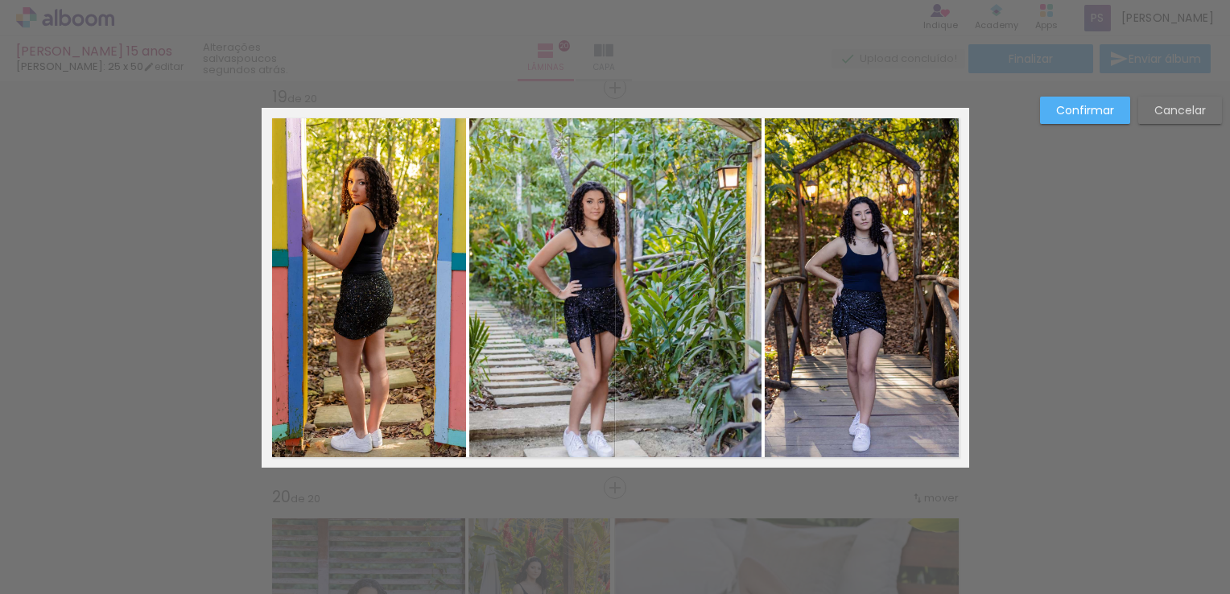
click at [353, 445] on quentale-photo at bounding box center [364, 285] width 205 height 354
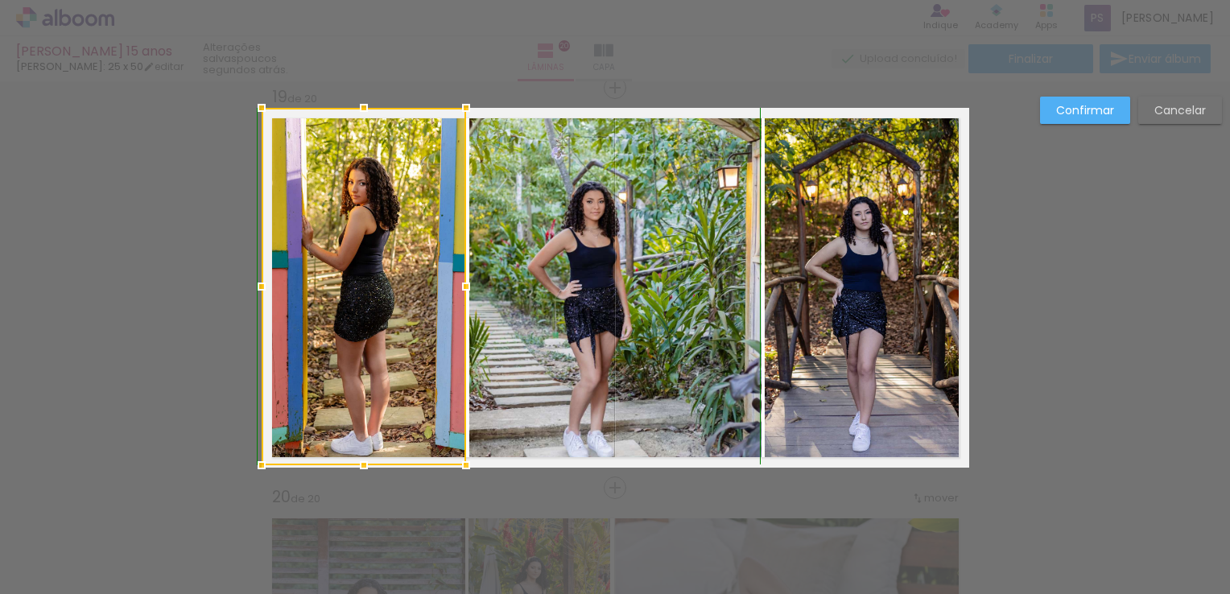
click at [356, 465] on div at bounding box center [364, 465] width 32 height 32
click at [360, 443] on div at bounding box center [364, 287] width 205 height 358
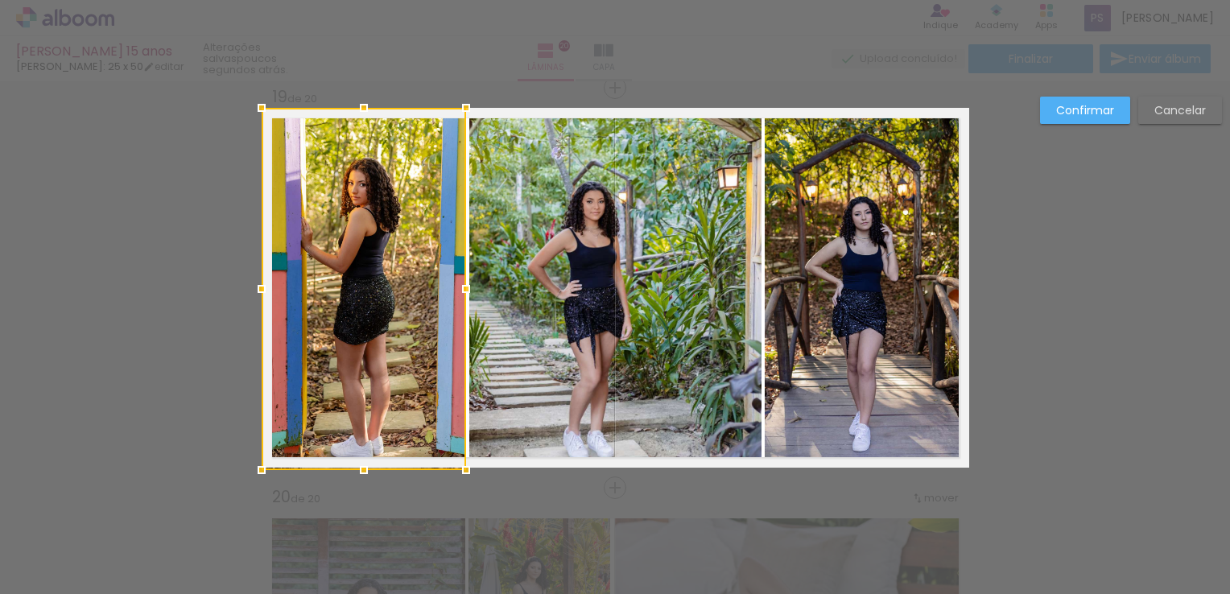
click at [358, 465] on div at bounding box center [364, 470] width 32 height 32
click at [611, 400] on quentale-photo at bounding box center [615, 283] width 292 height 351
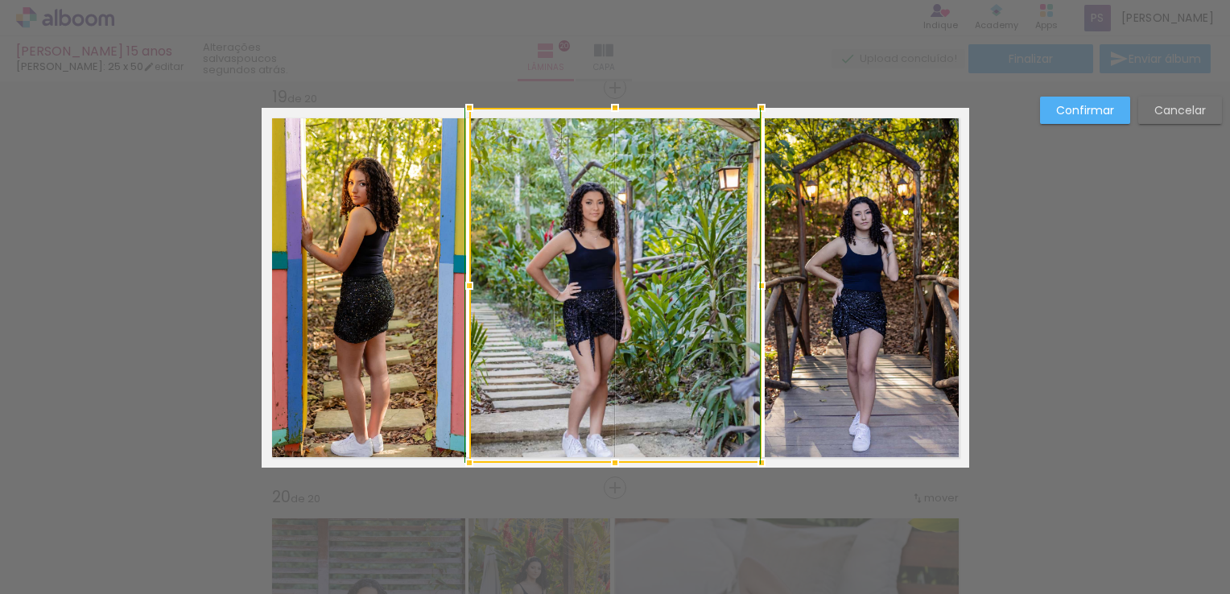
click at [613, 462] on div at bounding box center [615, 463] width 32 height 32
click at [612, 449] on div at bounding box center [615, 463] width 32 height 32
click at [610, 468] on div at bounding box center [615, 465] width 32 height 32
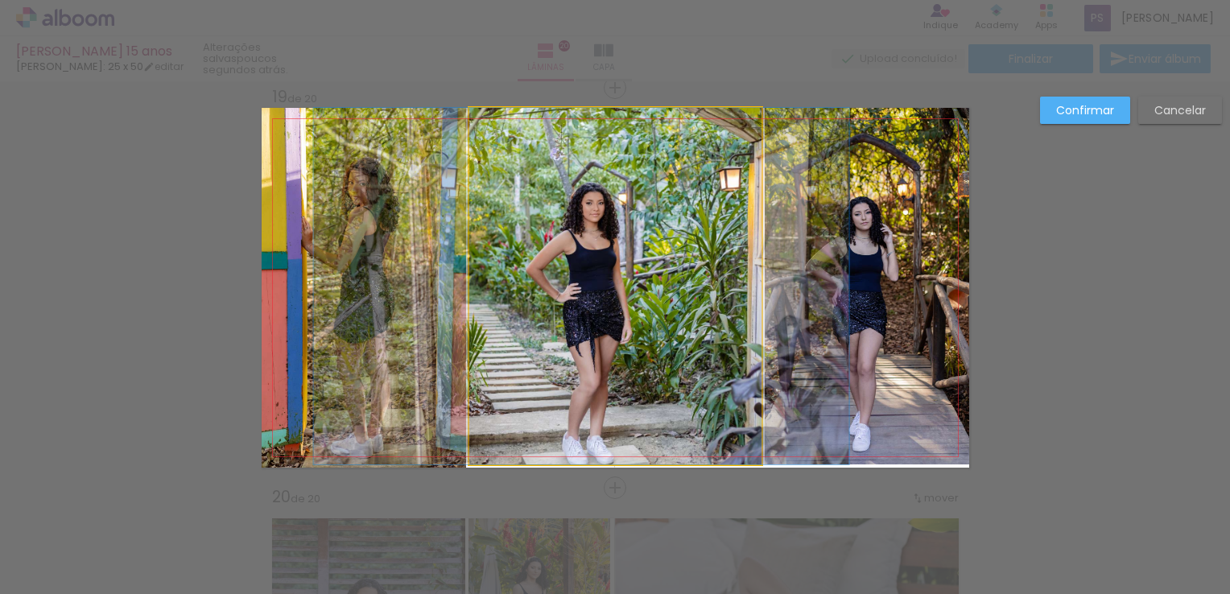
click at [602, 430] on quentale-photo at bounding box center [615, 286] width 292 height 357
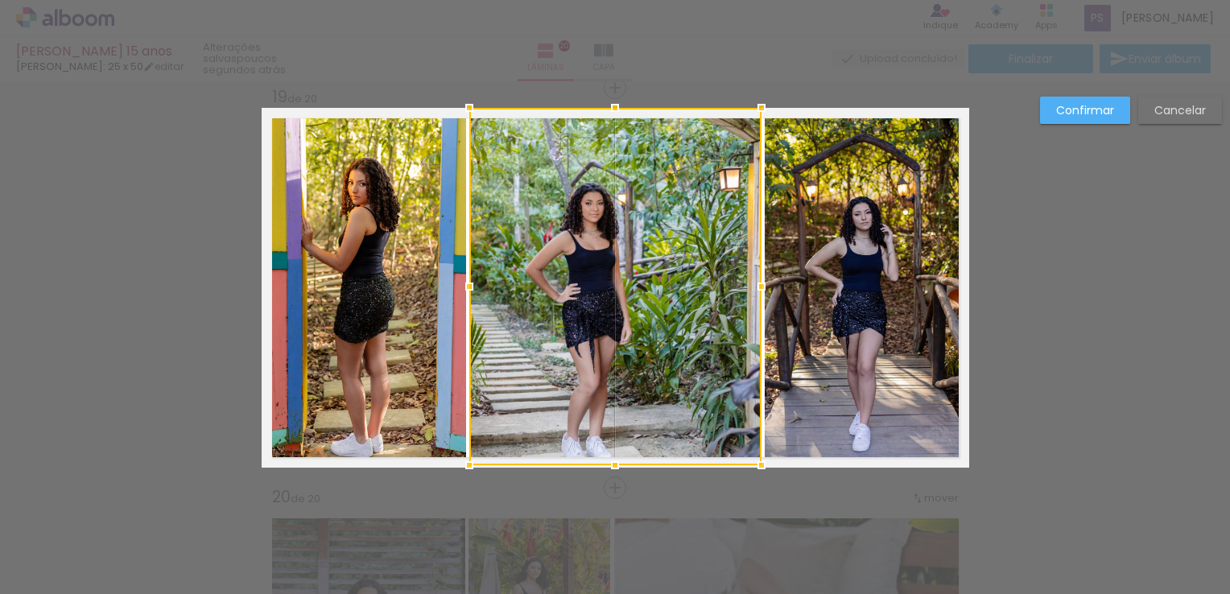
click at [607, 472] on div at bounding box center [615, 465] width 32 height 32
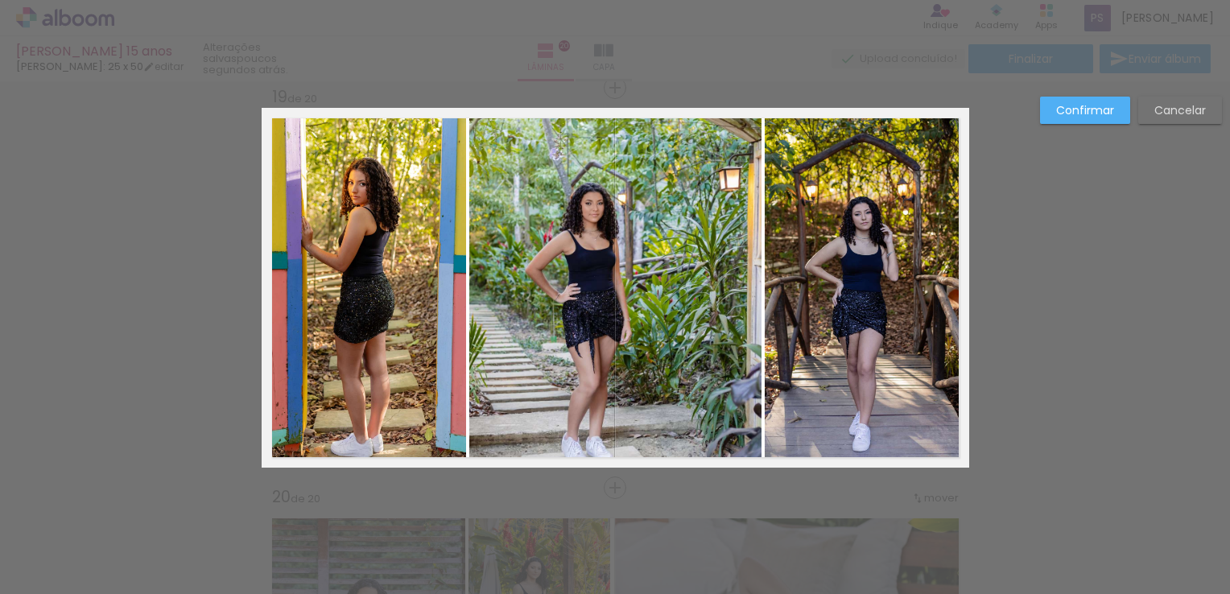
drag, startPoint x: 609, startPoint y: 441, endPoint x: 612, endPoint y: 457, distance: 15.6
click at [609, 441] on quentale-photo at bounding box center [615, 287] width 292 height 358
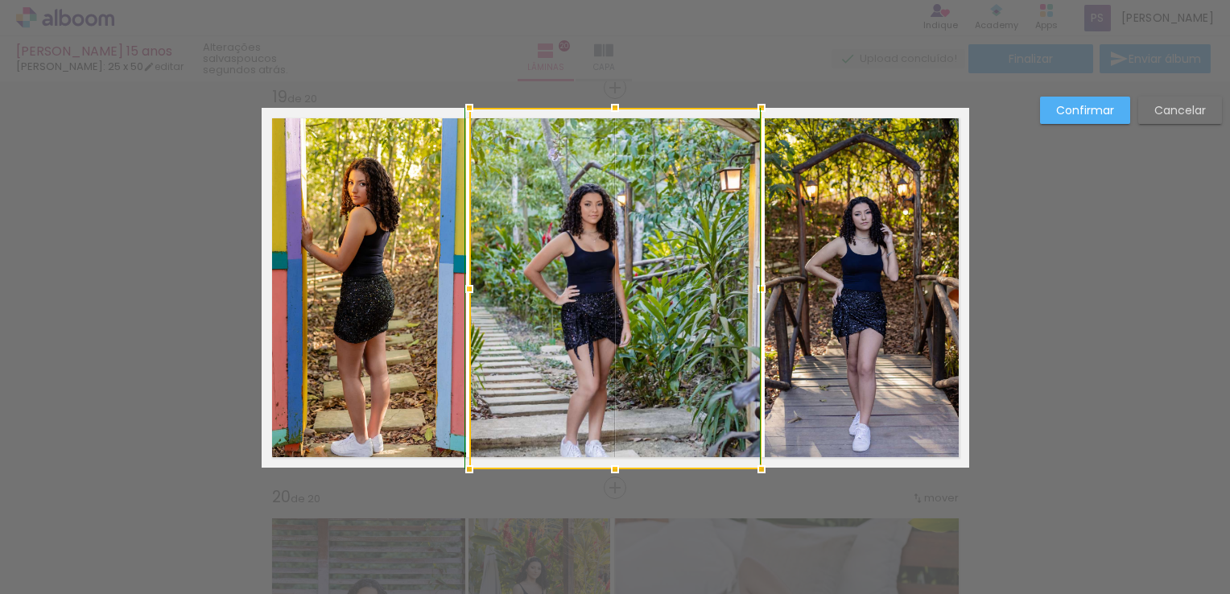
click at [612, 465] on div at bounding box center [615, 469] width 32 height 32
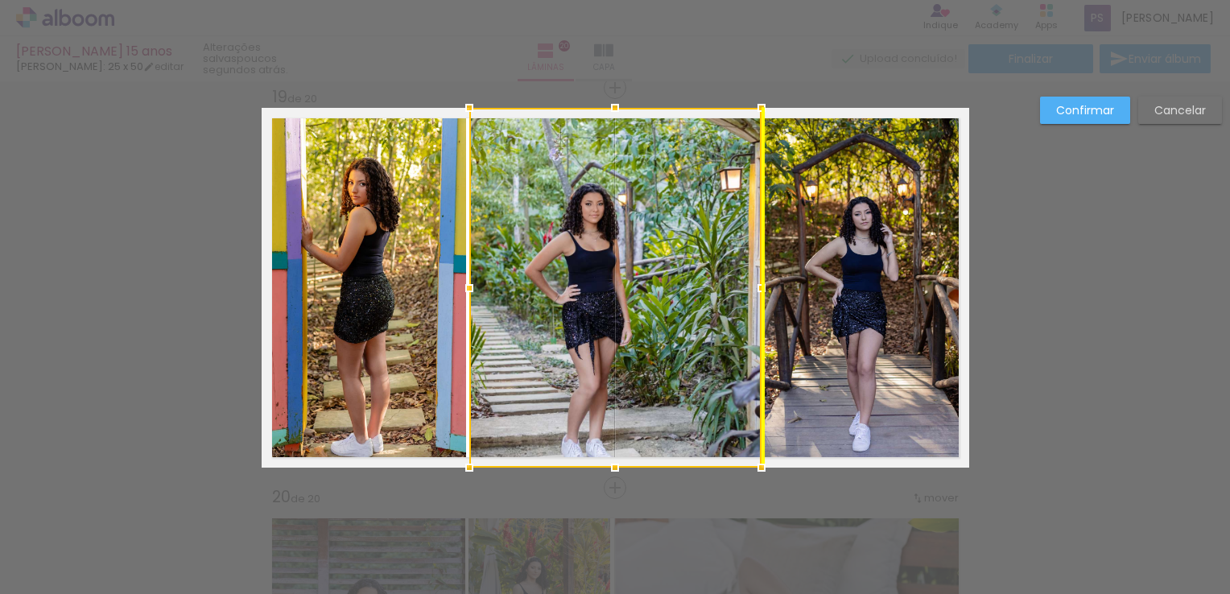
click at [627, 378] on div at bounding box center [615, 288] width 292 height 360
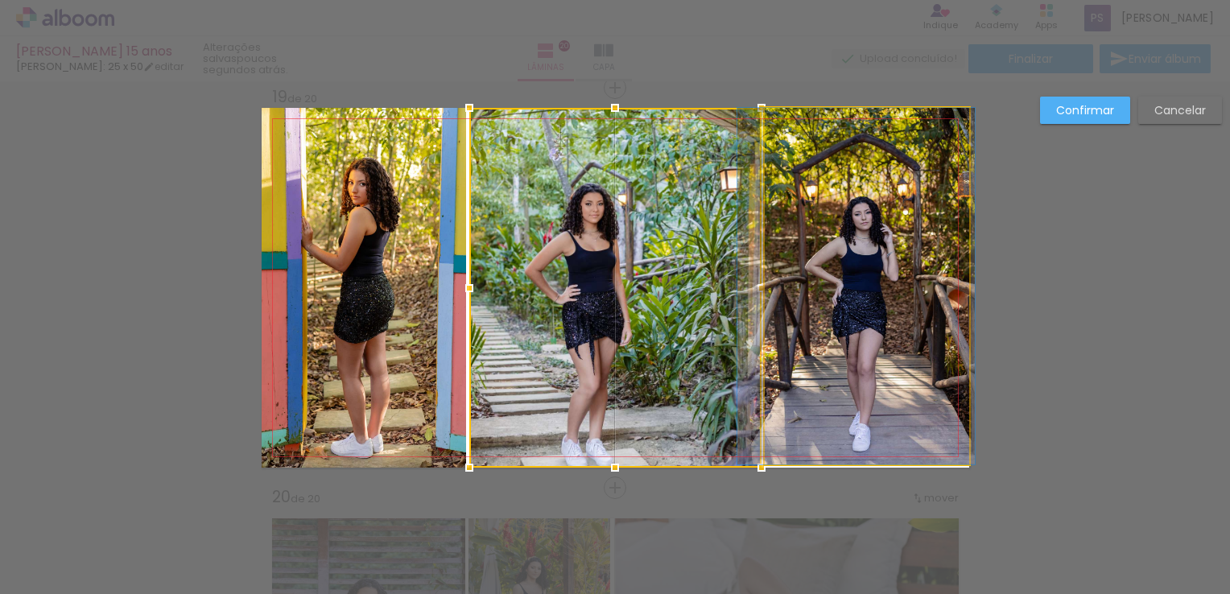
click at [830, 364] on quentale-photo at bounding box center [867, 286] width 205 height 357
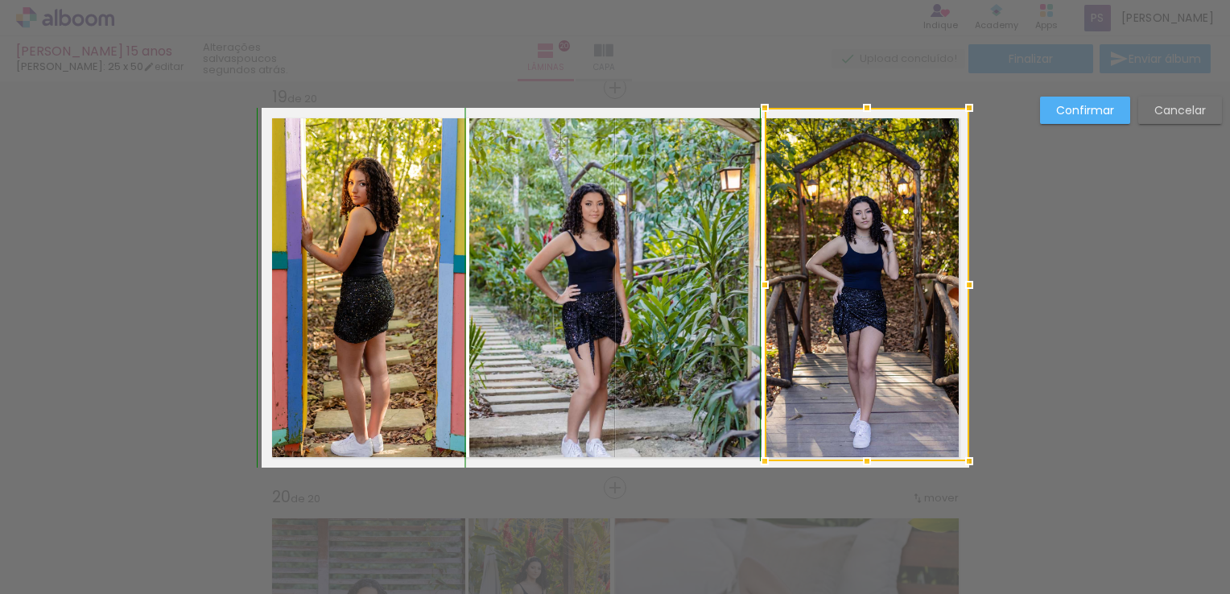
click at [861, 473] on div at bounding box center [867, 461] width 32 height 32
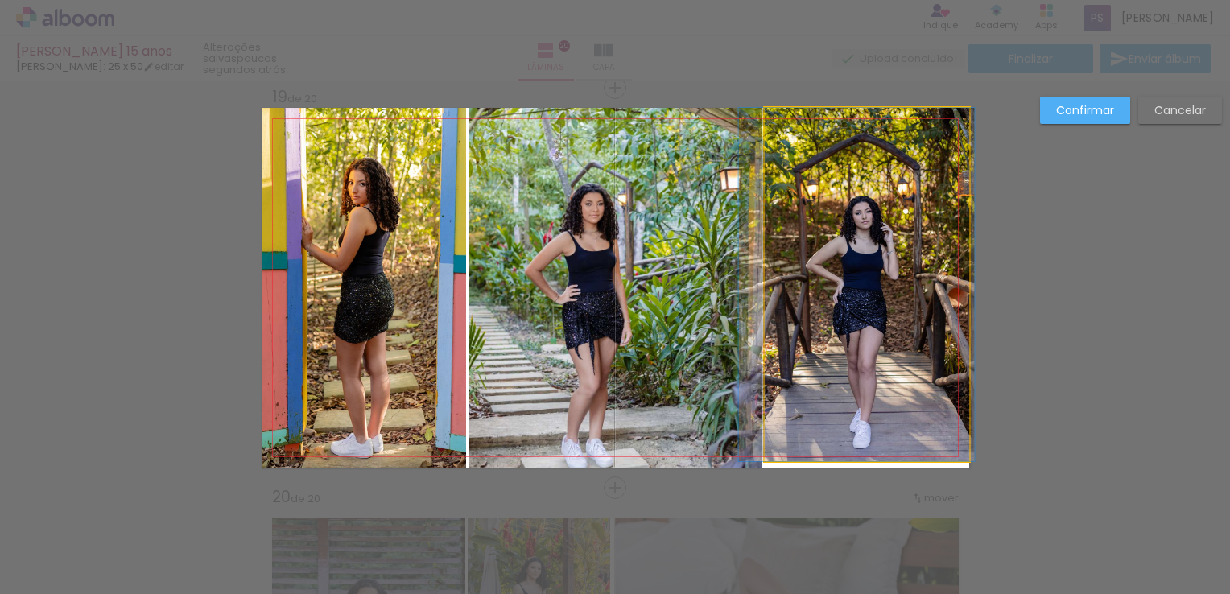
click at [861, 449] on quentale-photo at bounding box center [867, 285] width 205 height 354
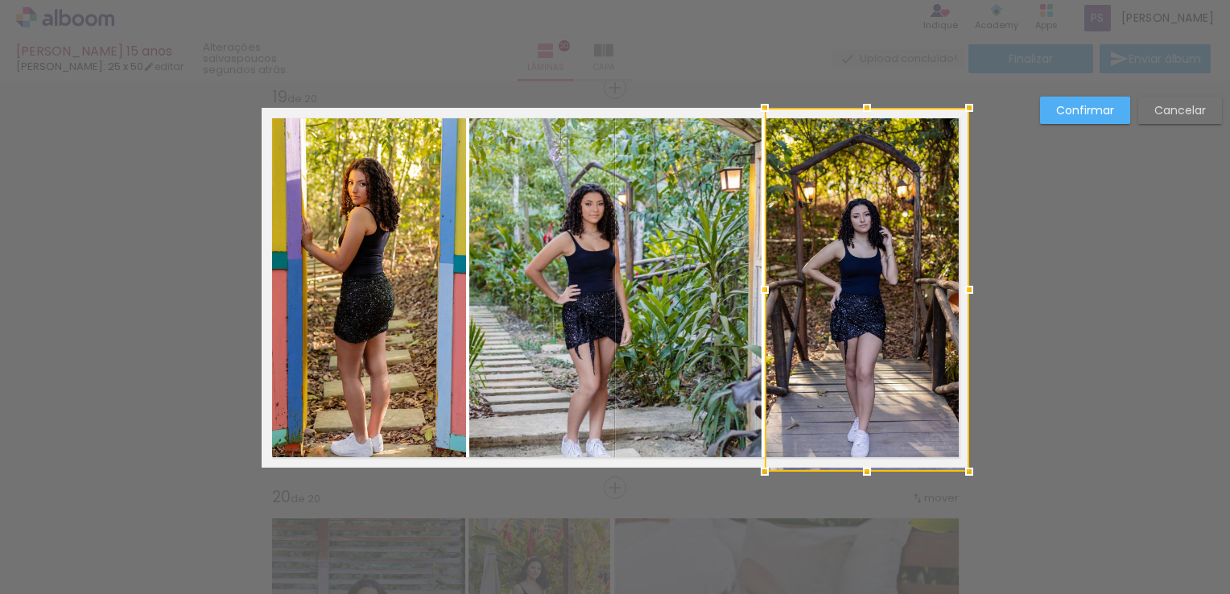
click at [860, 466] on div at bounding box center [867, 472] width 32 height 32
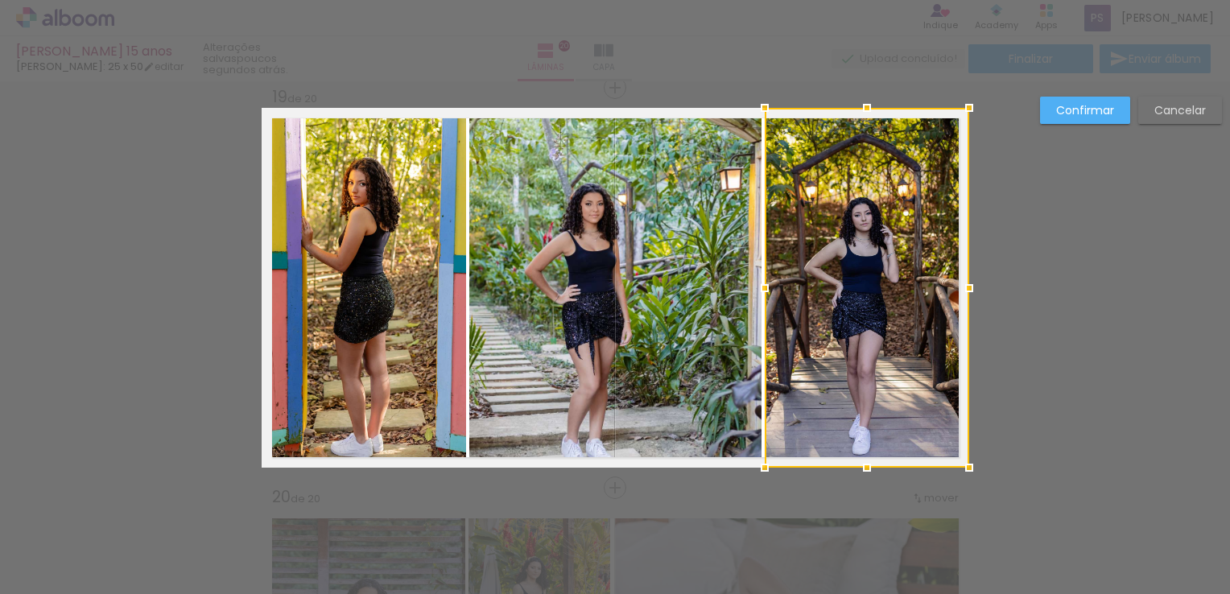
click at [0, 0] on slot "Confirmar" at bounding box center [0, 0] width 0 height 0
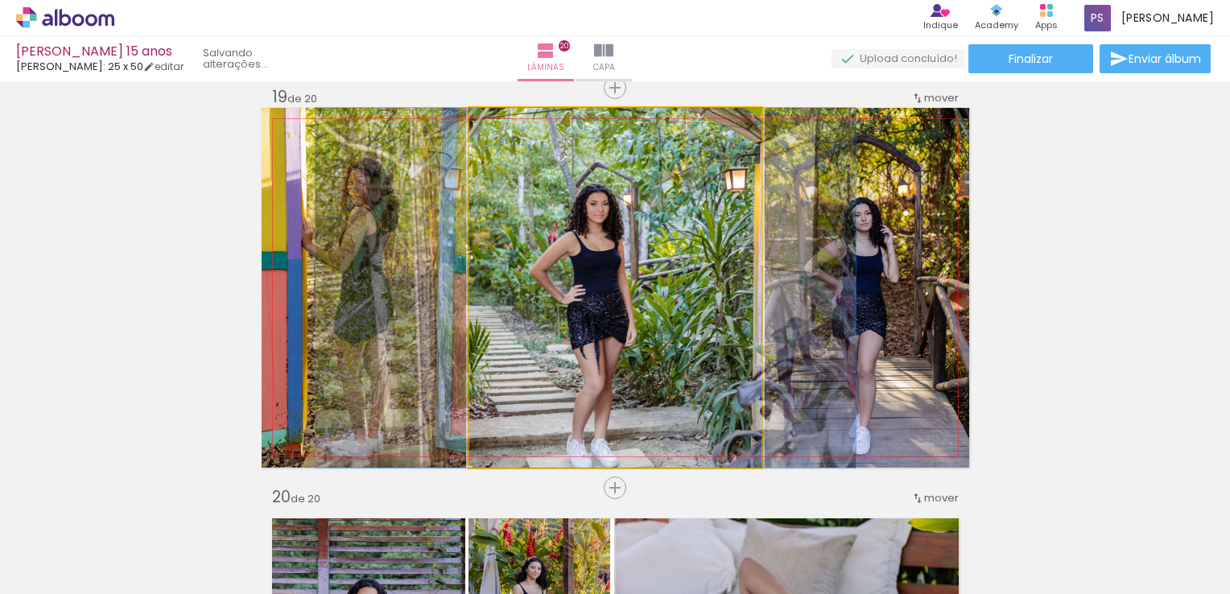
drag, startPoint x: 650, startPoint y: 327, endPoint x: 655, endPoint y: 295, distance: 32.6
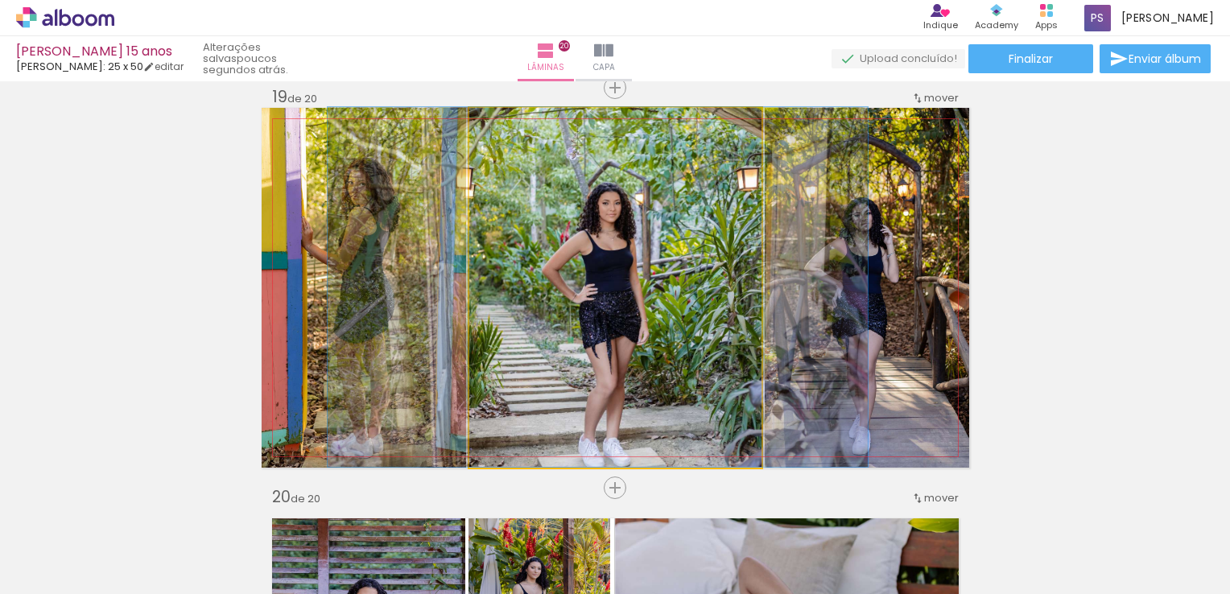
drag, startPoint x: 639, startPoint y: 306, endPoint x: 651, endPoint y: 300, distance: 13.3
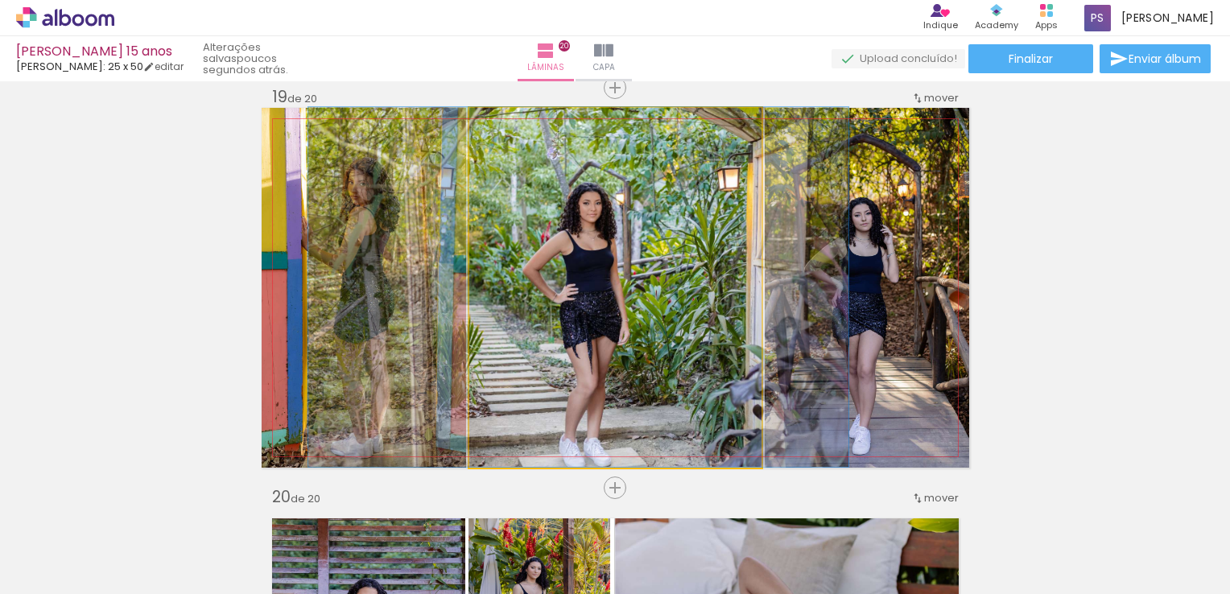
drag, startPoint x: 646, startPoint y: 297, endPoint x: 630, endPoint y: 289, distance: 18.0
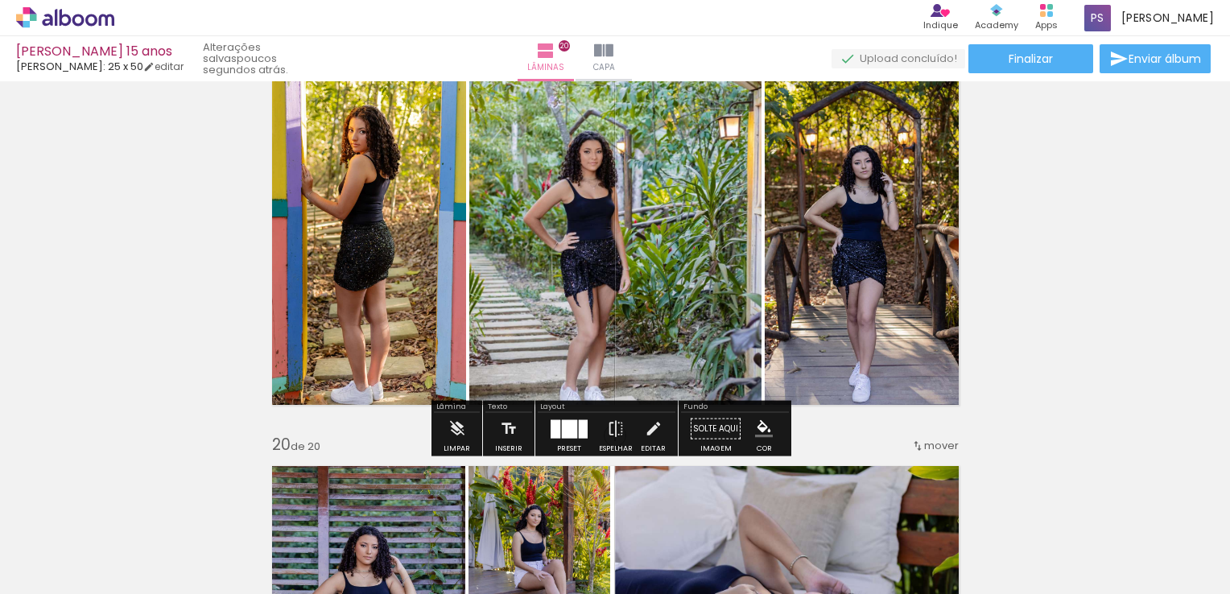
scroll to position [7304, 0]
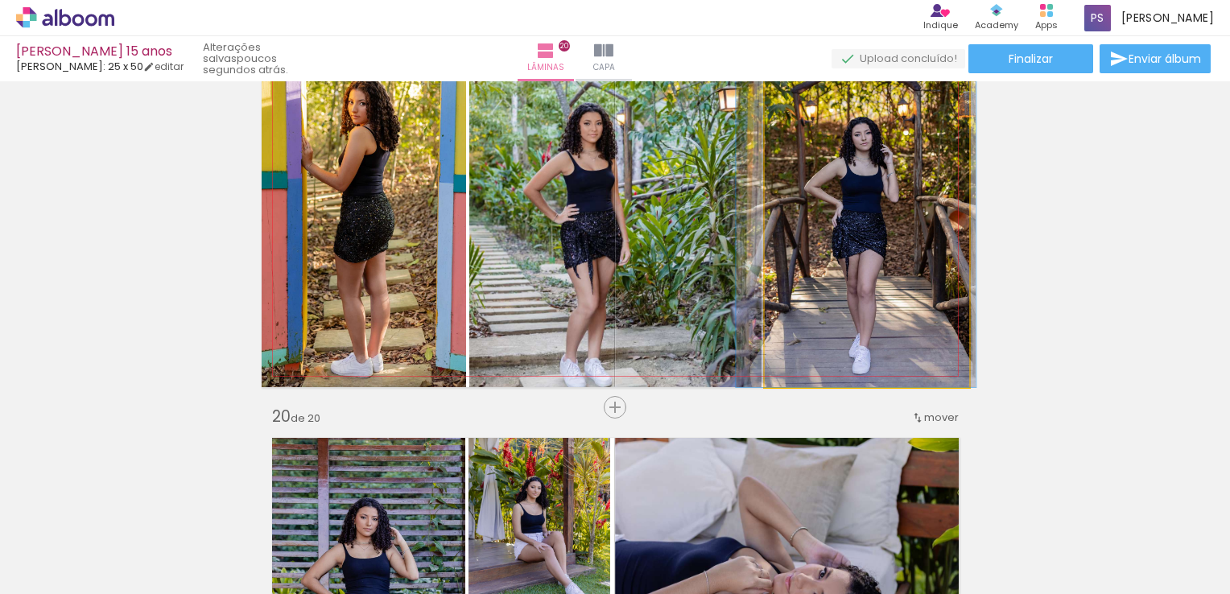
click at [920, 271] on quentale-photo at bounding box center [867, 207] width 205 height 360
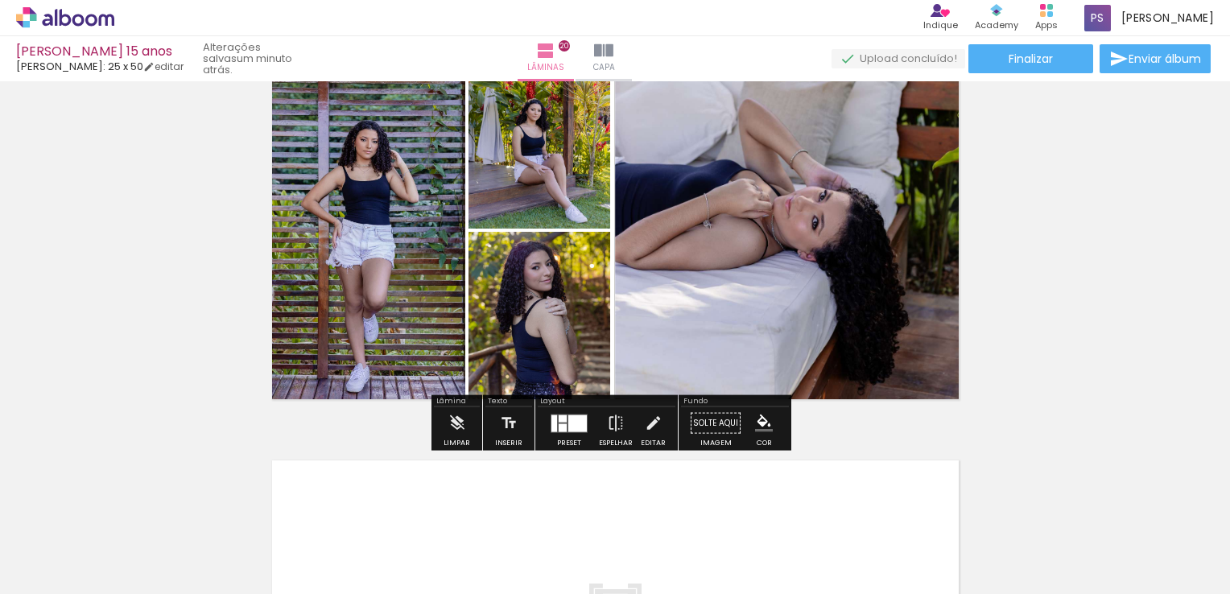
scroll to position [7707, 0]
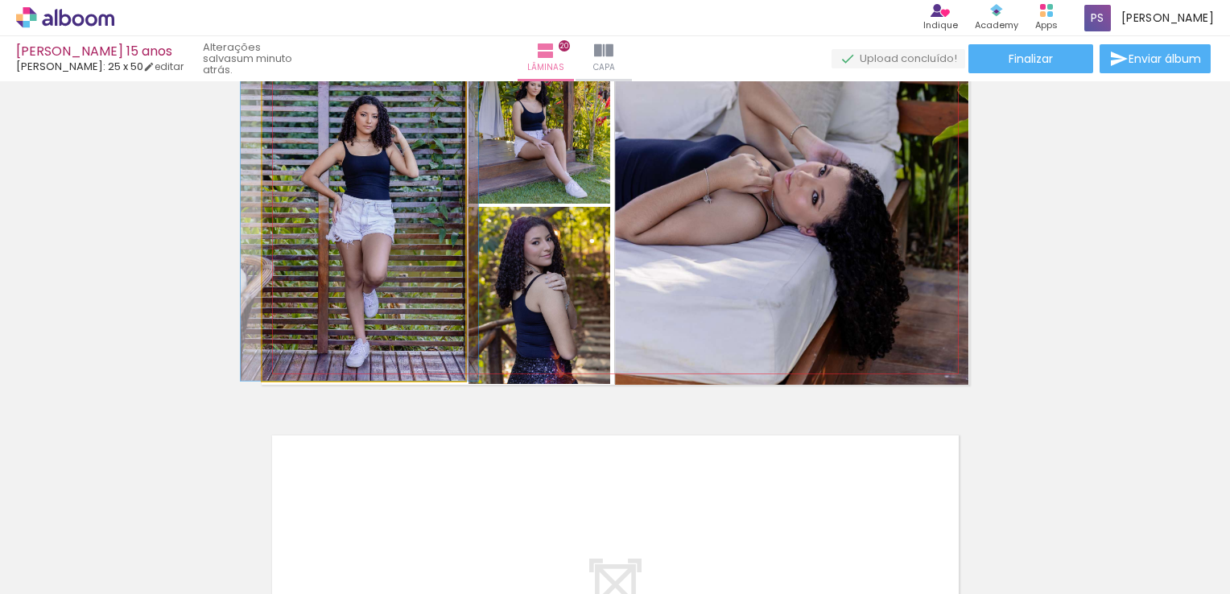
click at [370, 221] on quentale-photo at bounding box center [364, 203] width 203 height 356
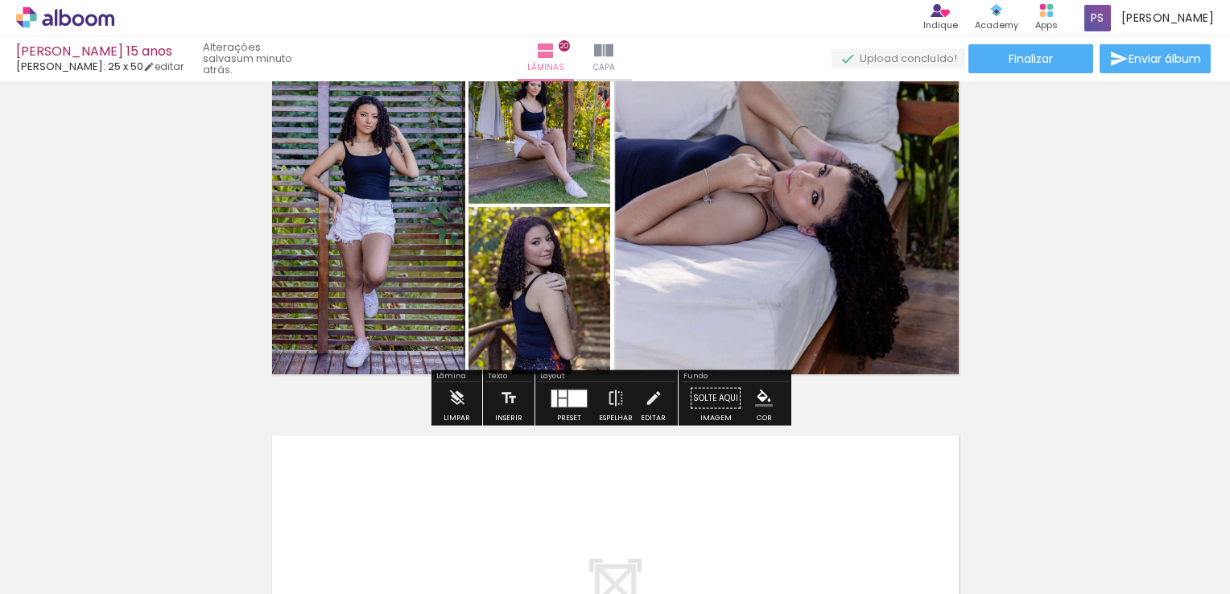
click at [358, 336] on quentale-photo at bounding box center [364, 203] width 203 height 356
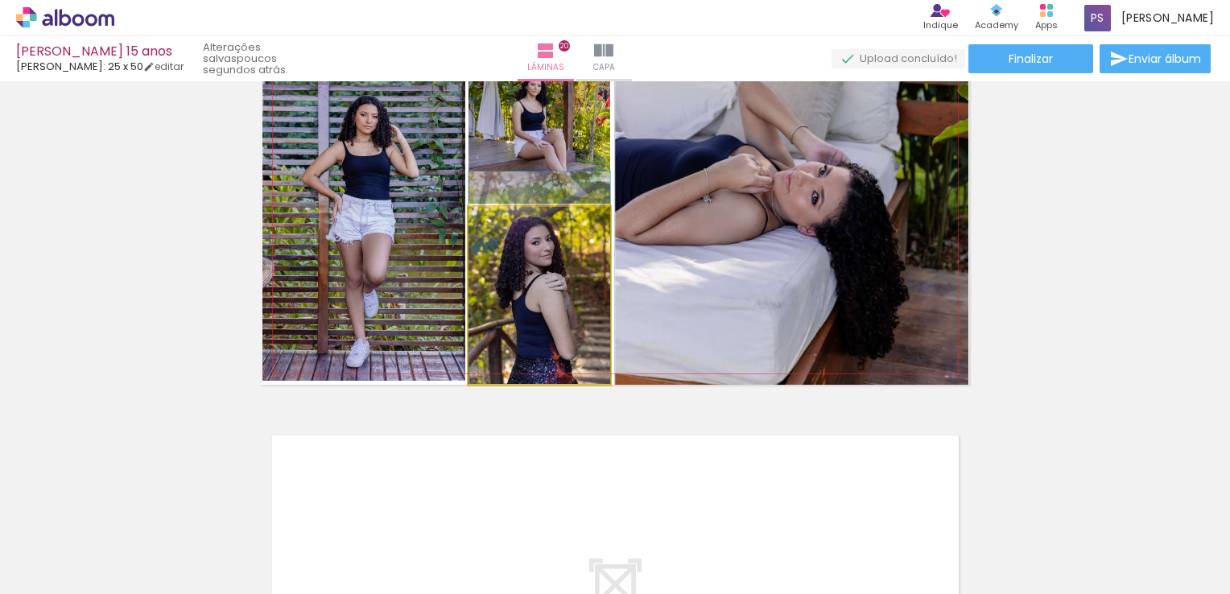
click at [564, 325] on quentale-photo at bounding box center [540, 295] width 142 height 177
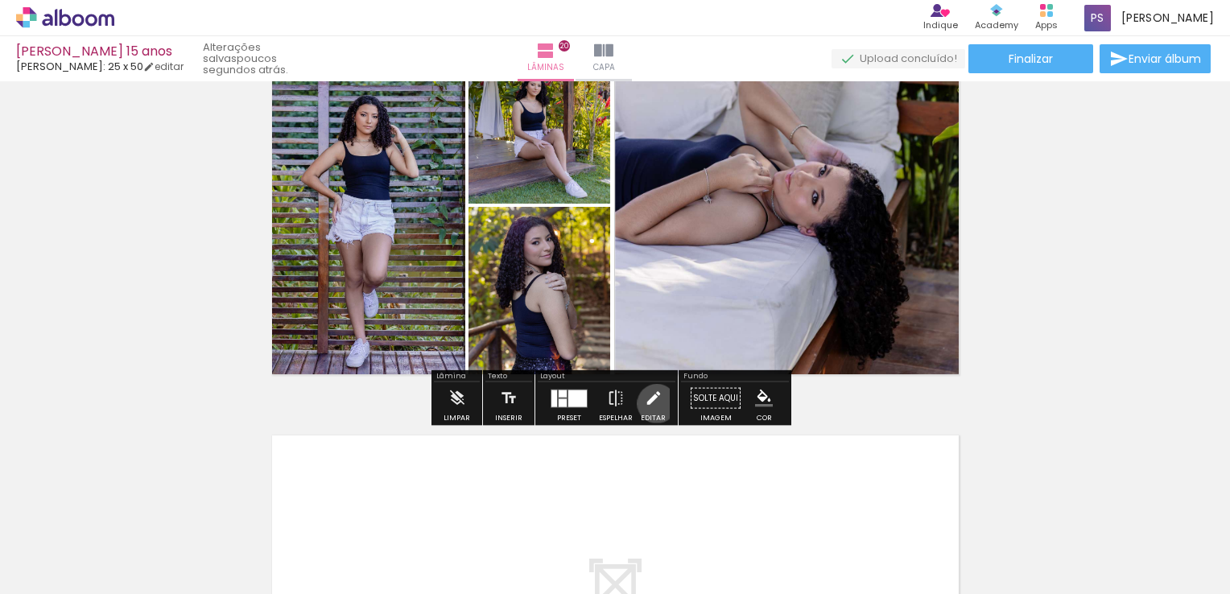
click at [653, 403] on iron-icon at bounding box center [654, 398] width 18 height 32
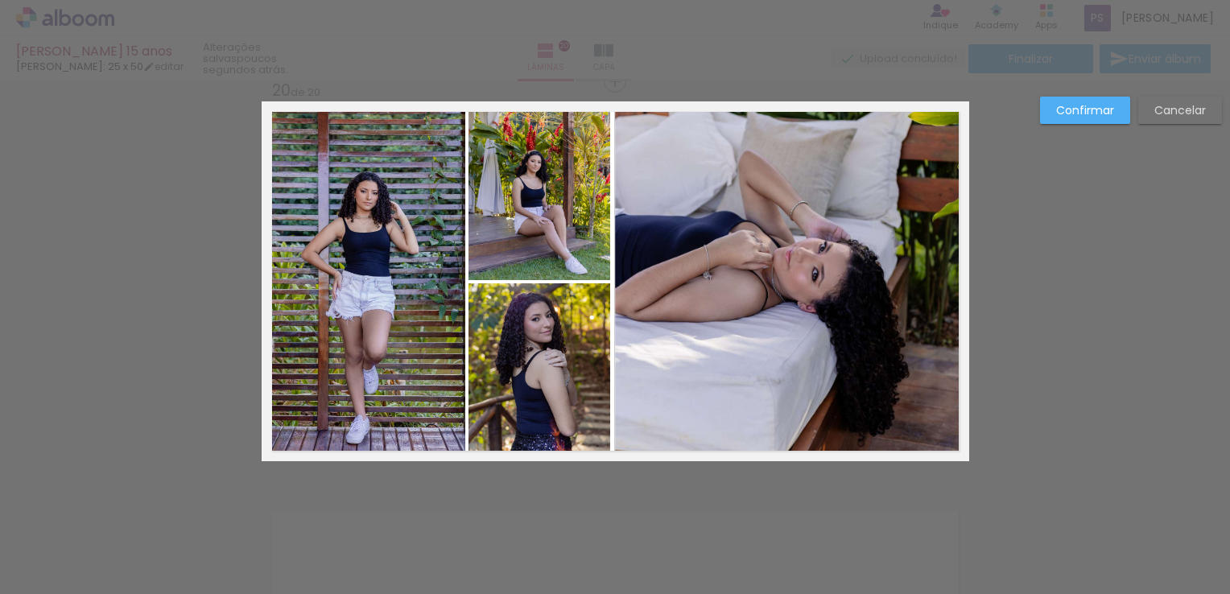
scroll to position [7624, 0]
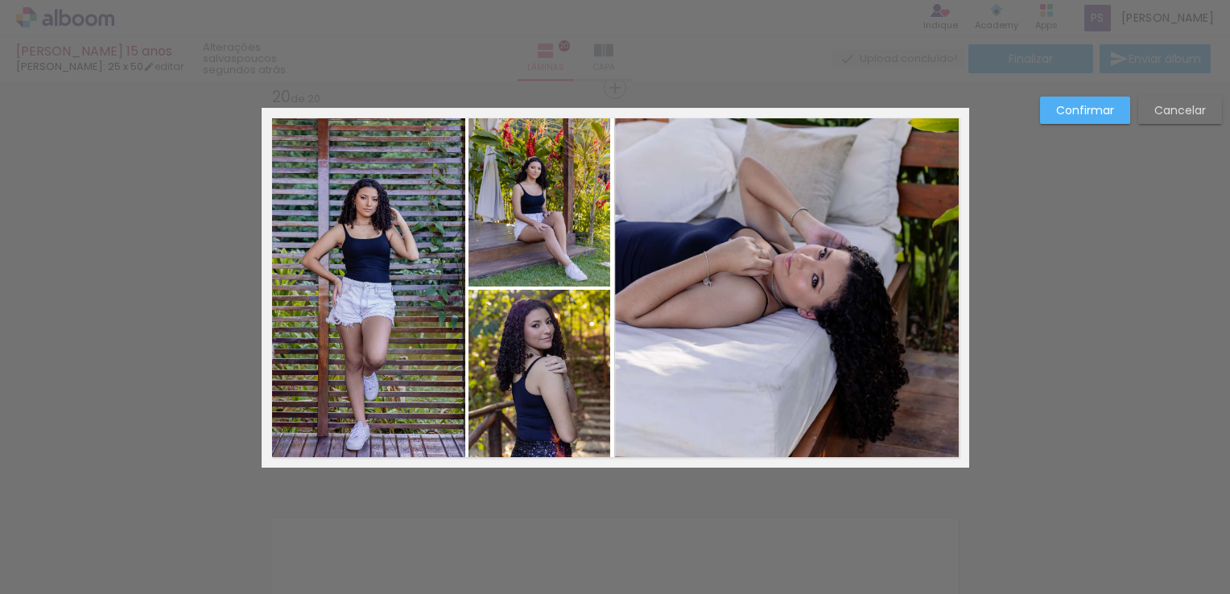
click at [340, 421] on quentale-photo at bounding box center [364, 286] width 203 height 356
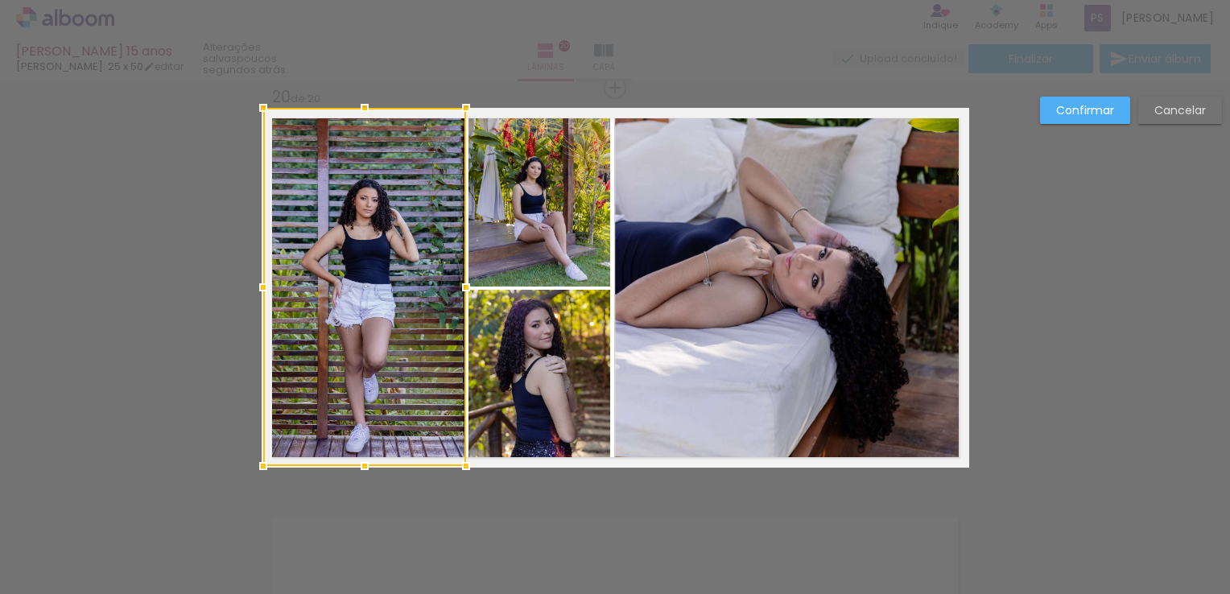
click at [358, 469] on div at bounding box center [365, 466] width 32 height 32
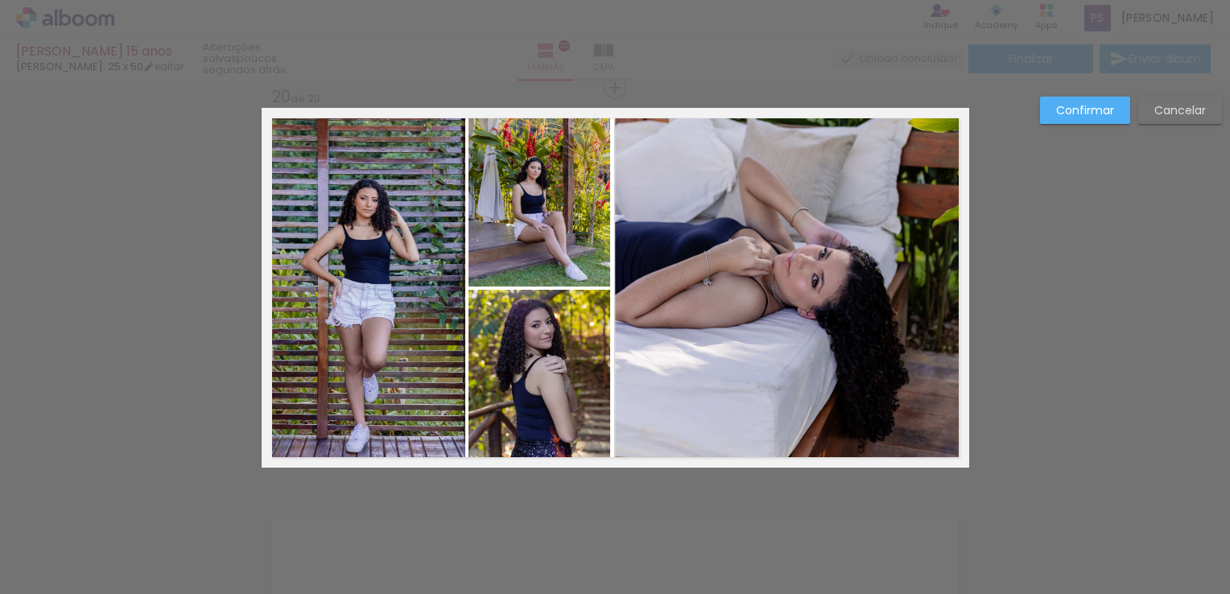
click at [358, 456] on quentale-photo at bounding box center [364, 287] width 203 height 358
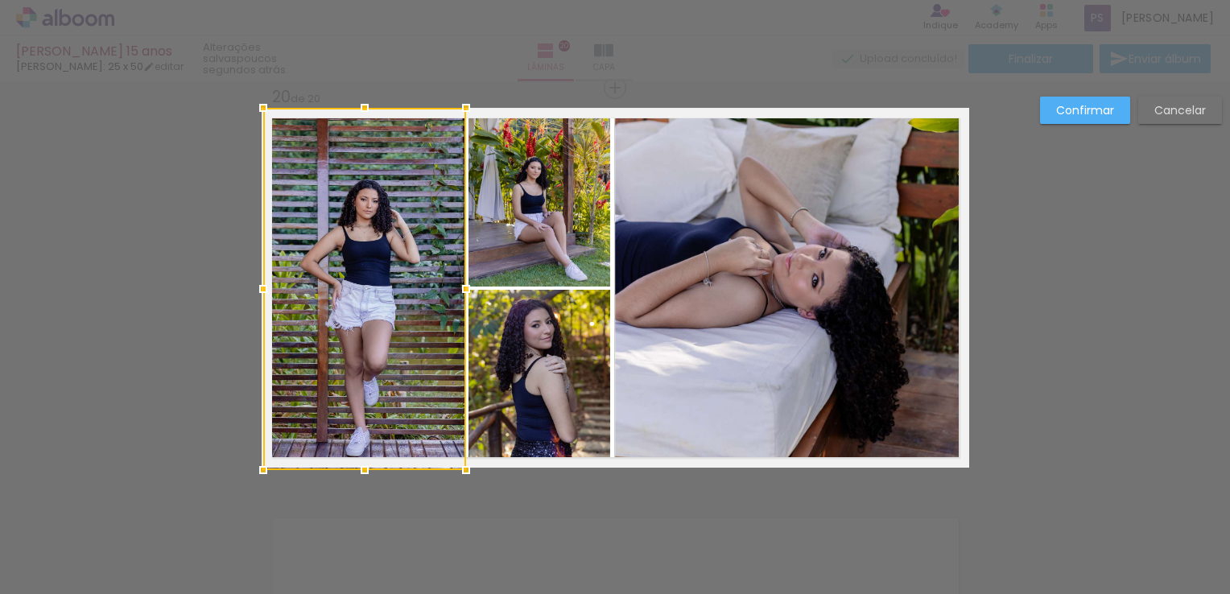
click at [358, 463] on div at bounding box center [365, 470] width 32 height 32
click at [1106, 122] on paper-button "Confirmar" at bounding box center [1085, 110] width 90 height 27
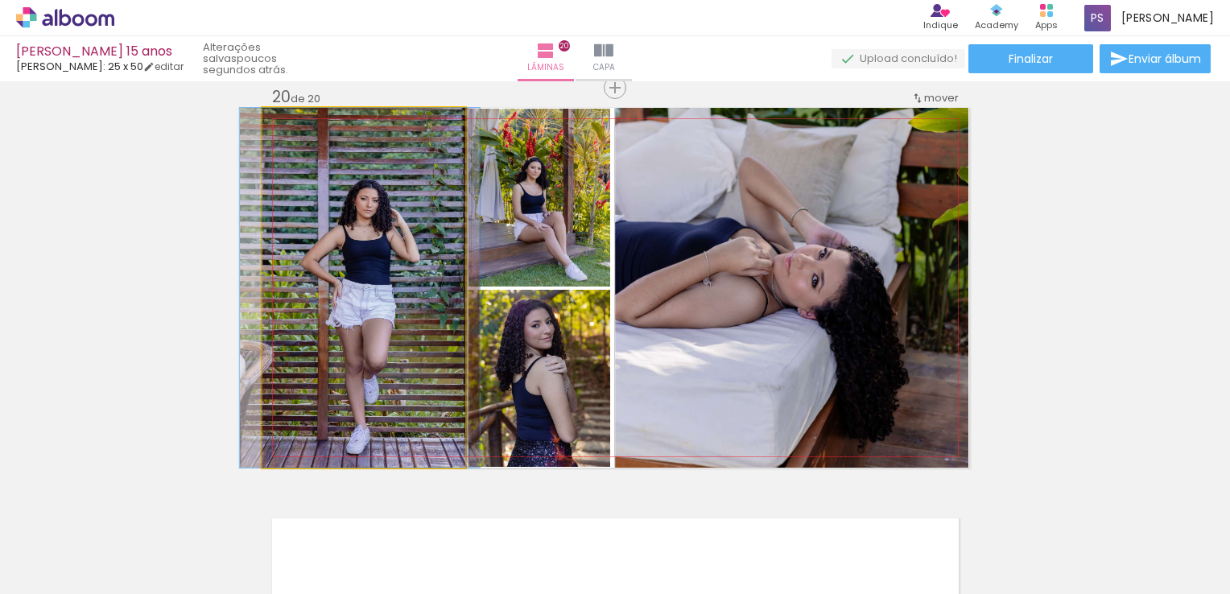
click at [427, 268] on quentale-photo at bounding box center [364, 288] width 203 height 360
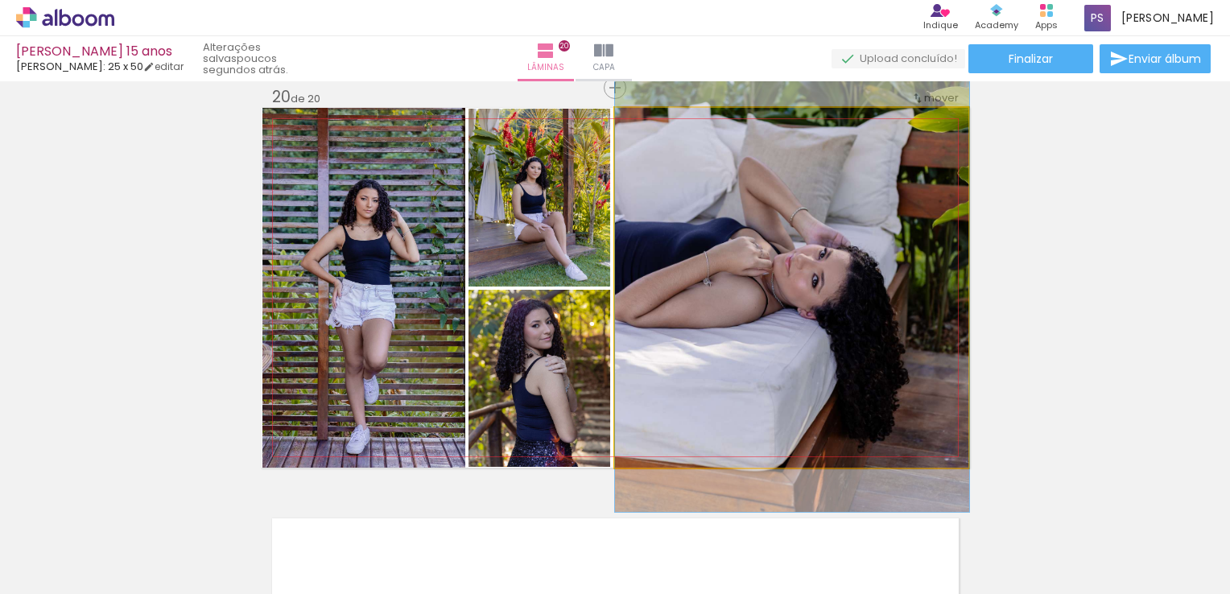
drag, startPoint x: 690, startPoint y: 258, endPoint x: 602, endPoint y: 309, distance: 101.4
click at [691, 259] on quentale-photo at bounding box center [792, 288] width 354 height 360
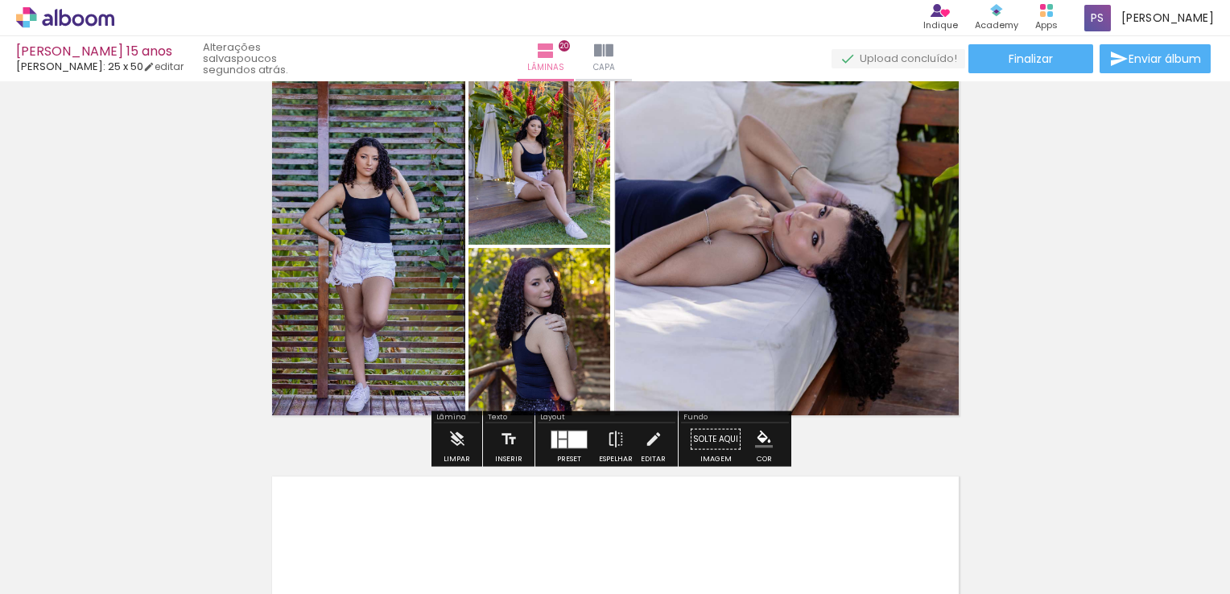
scroll to position [7705, 0]
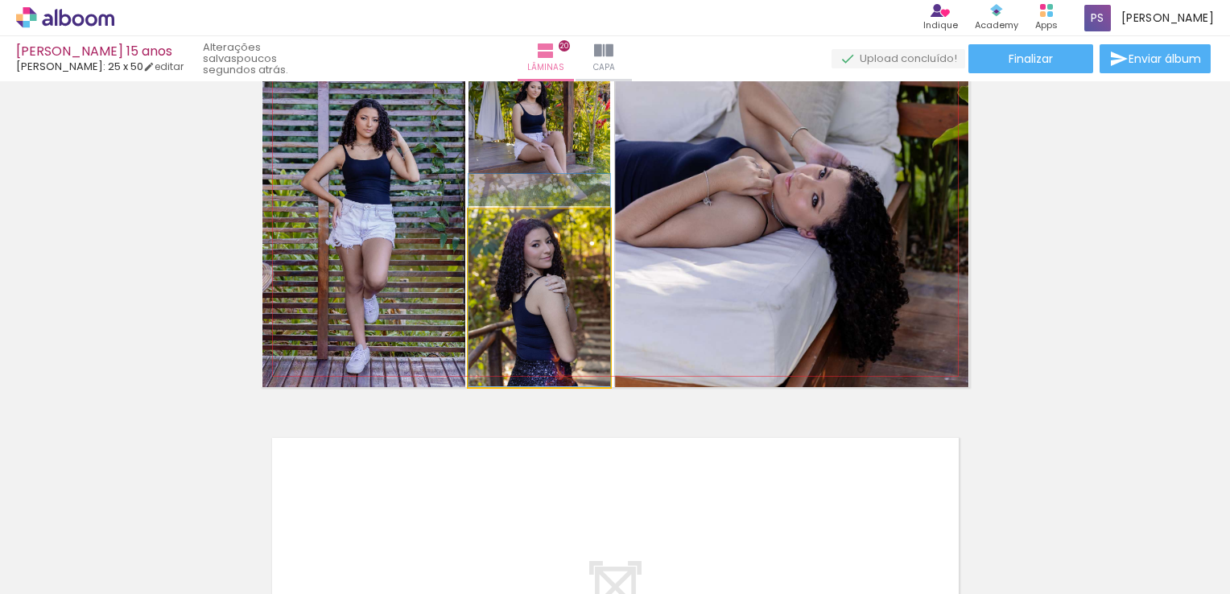
click at [540, 292] on quentale-photo at bounding box center [540, 297] width 142 height 177
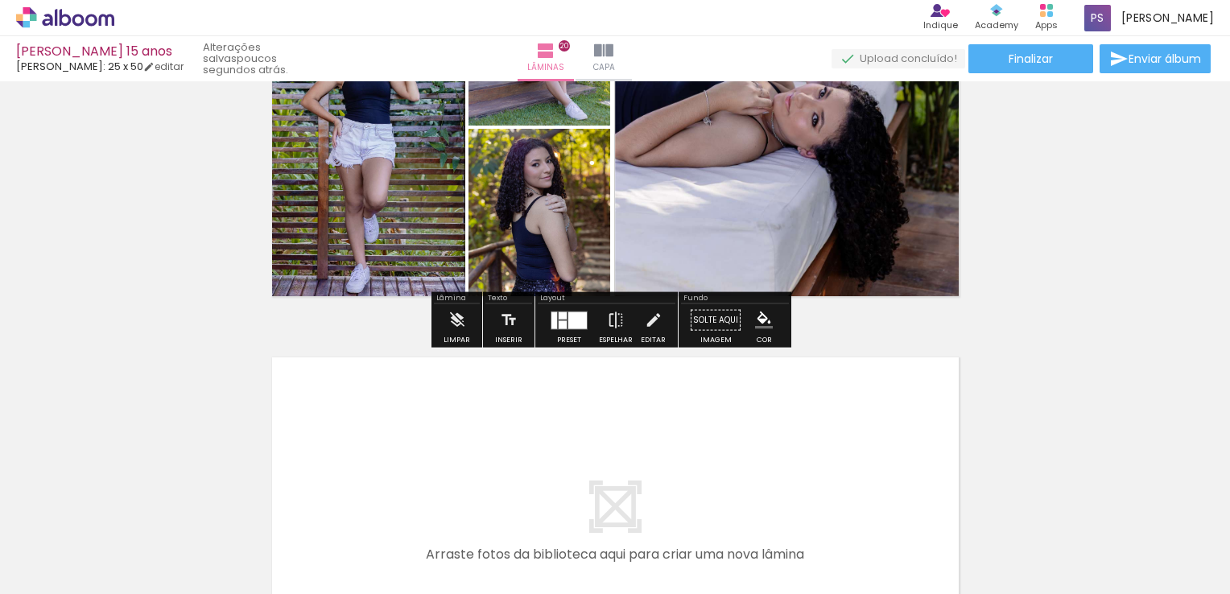
scroll to position [7785, 0]
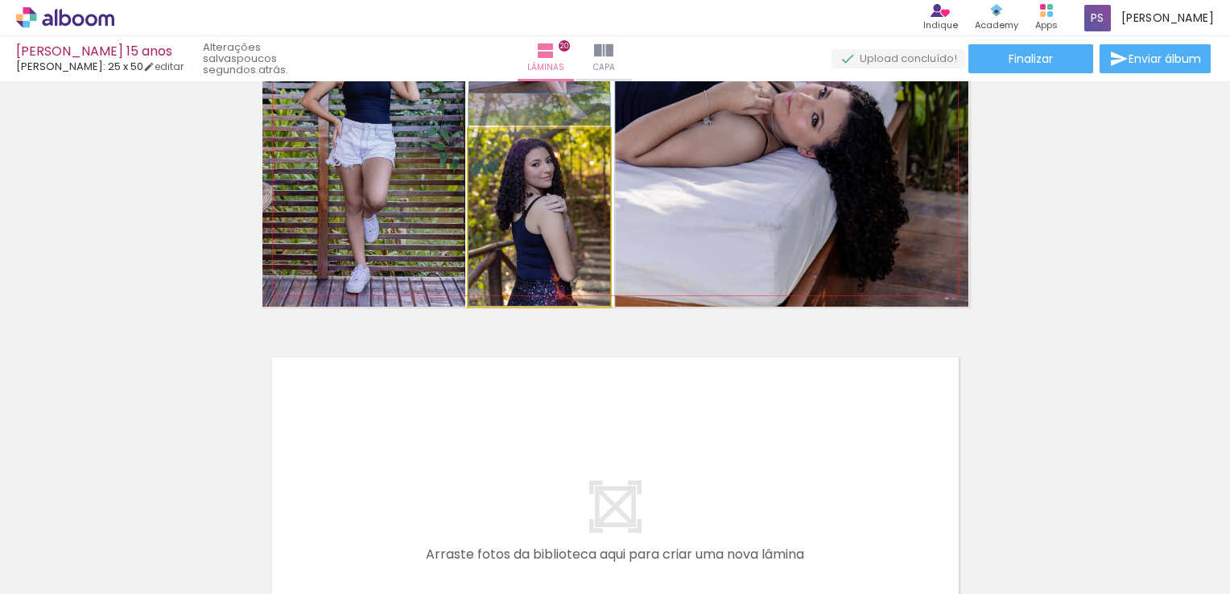
click at [530, 220] on quentale-photo at bounding box center [540, 217] width 142 height 177
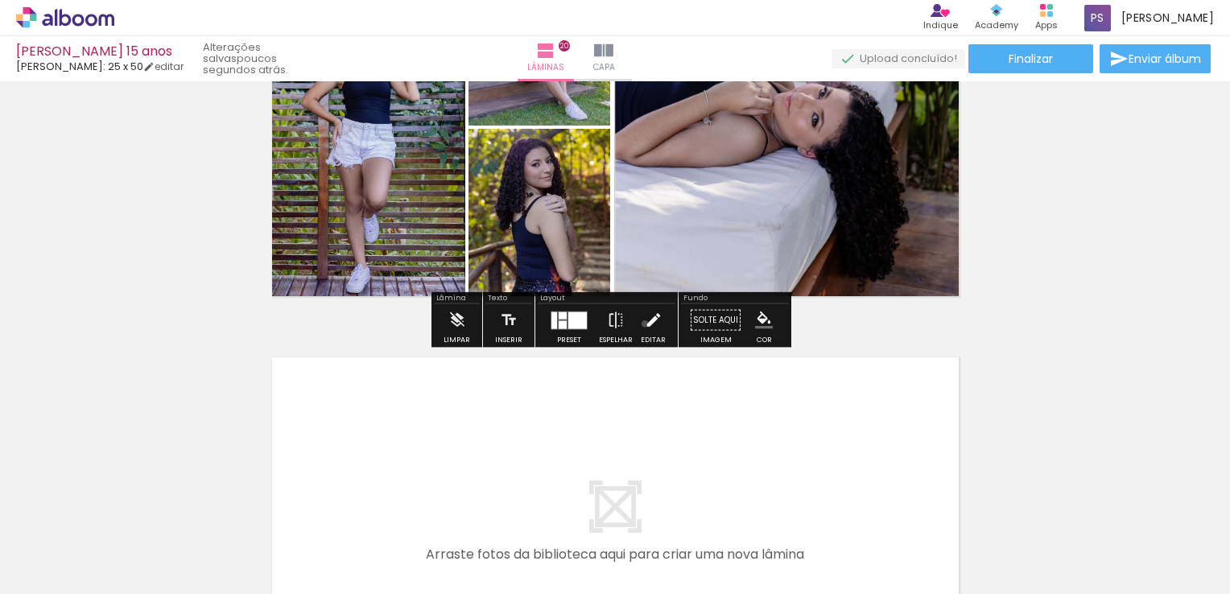
click at [645, 324] on iron-icon at bounding box center [654, 320] width 18 height 32
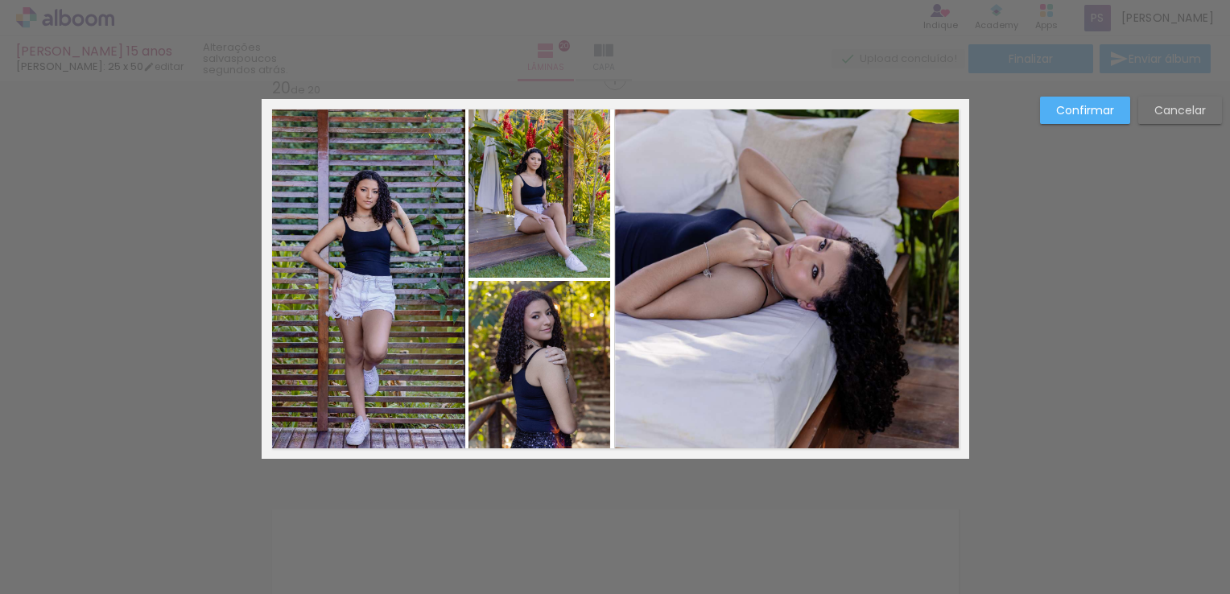
scroll to position [7624, 0]
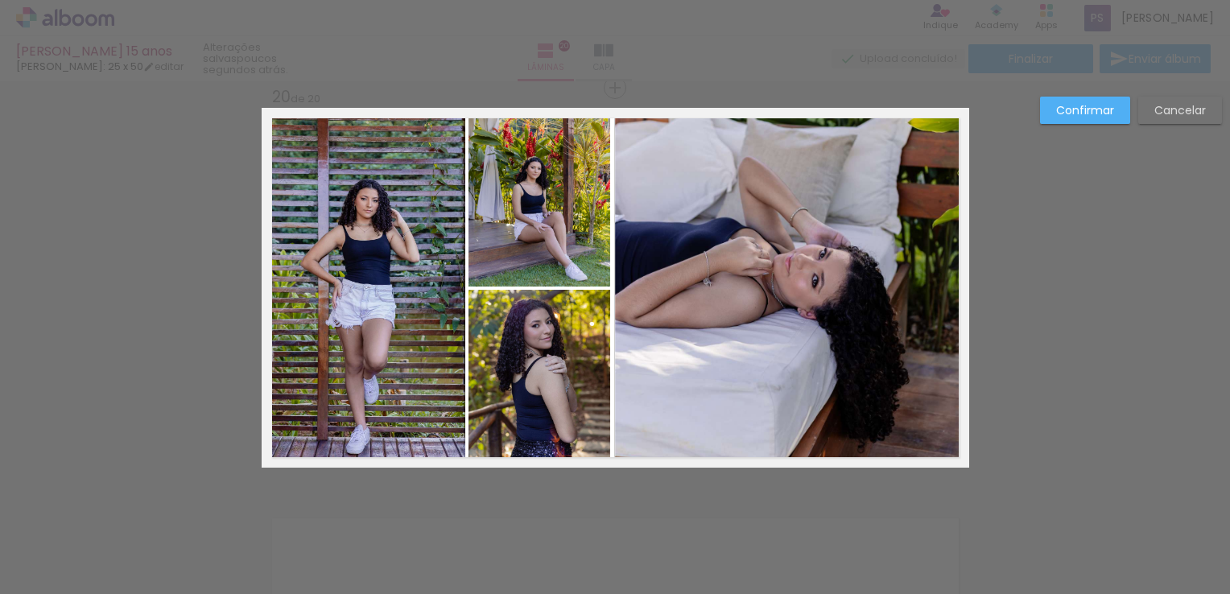
click at [518, 439] on quentale-photo at bounding box center [540, 378] width 142 height 177
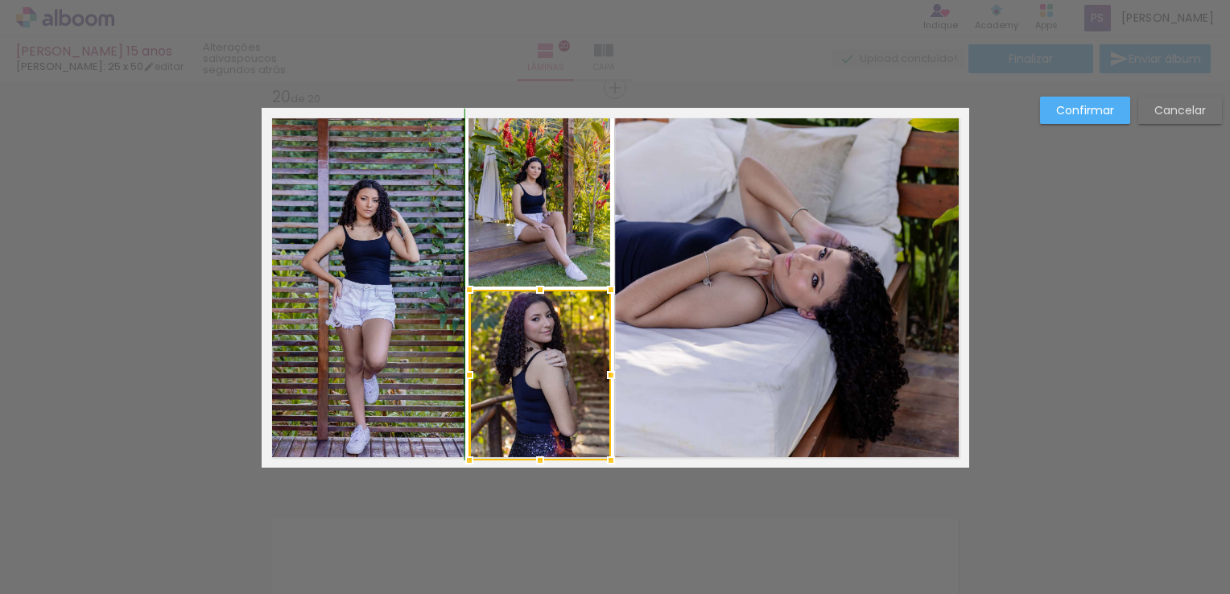
click at [531, 474] on div at bounding box center [540, 461] width 32 height 32
click at [535, 449] on quentale-photo at bounding box center [540, 375] width 142 height 171
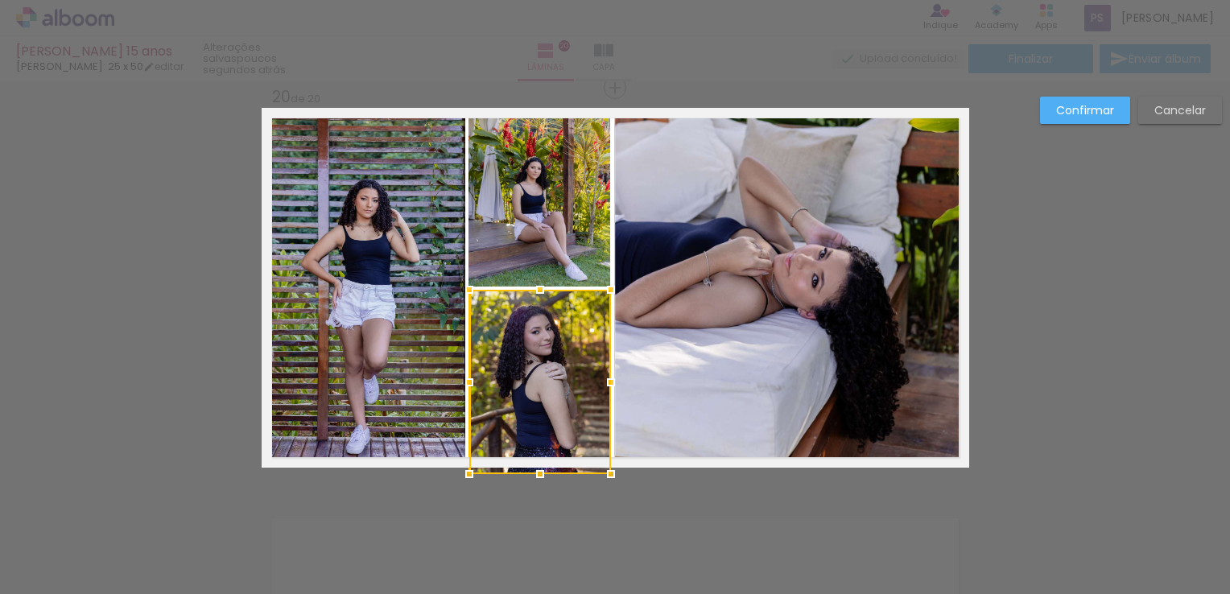
click at [534, 465] on div at bounding box center [540, 474] width 32 height 32
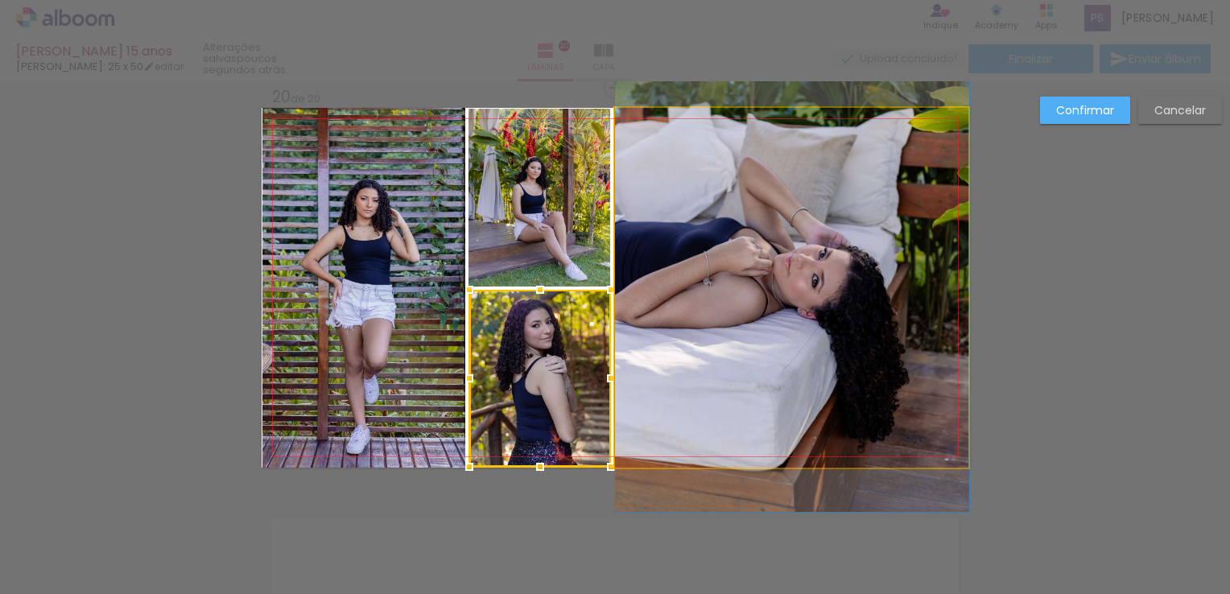
click at [689, 399] on quentale-photo at bounding box center [792, 288] width 354 height 360
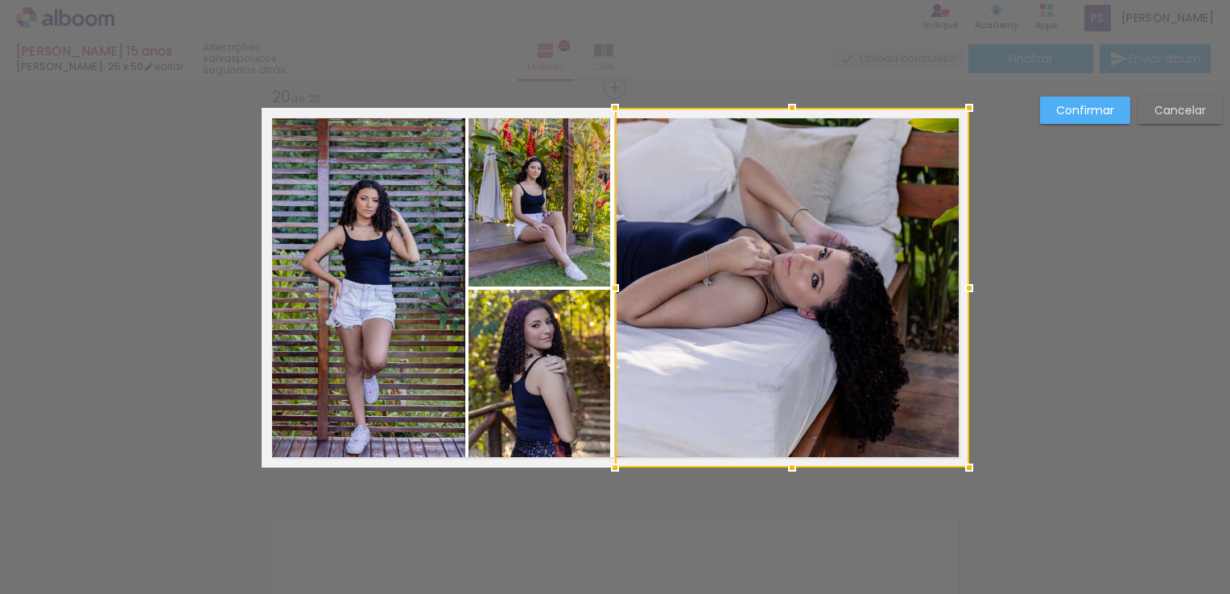
click at [1062, 124] on div "Confirmar Cancelar" at bounding box center [1127, 116] width 190 height 39
click at [1063, 120] on paper-button "Confirmar" at bounding box center [1085, 110] width 90 height 27
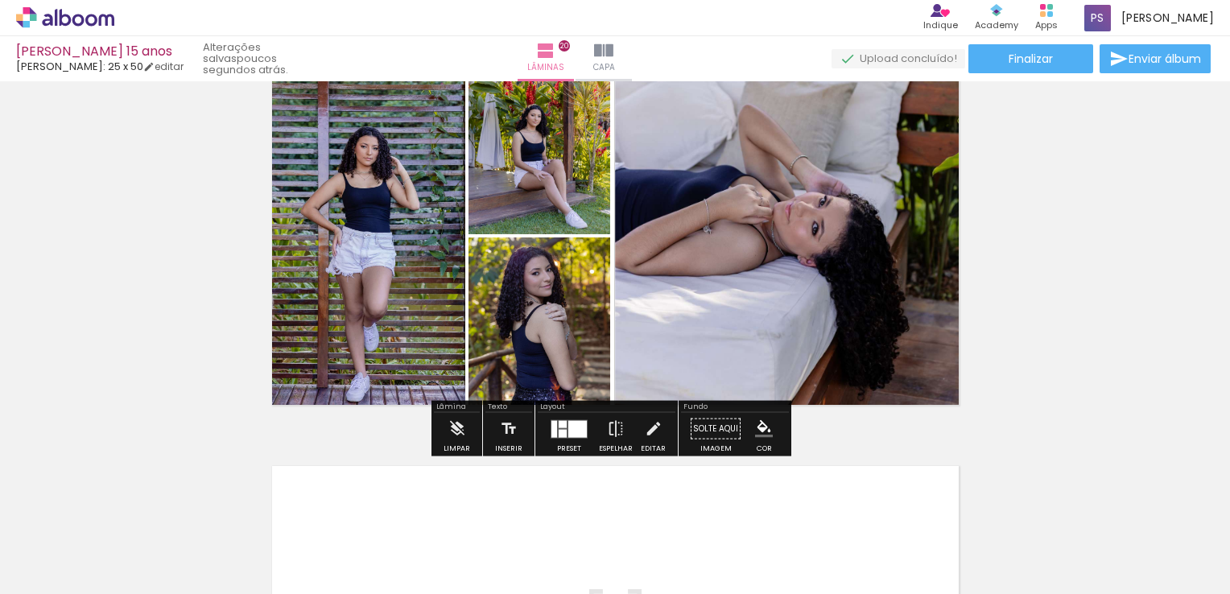
scroll to position [7705, 0]
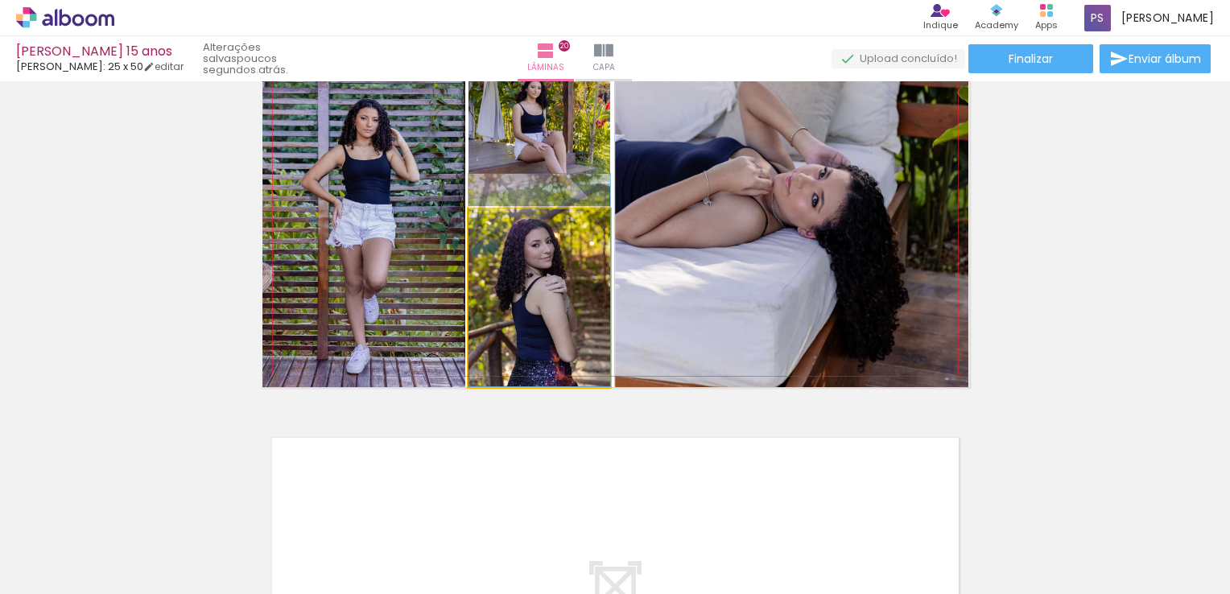
drag, startPoint x: 535, startPoint y: 281, endPoint x: 537, endPoint y: 269, distance: 12.3
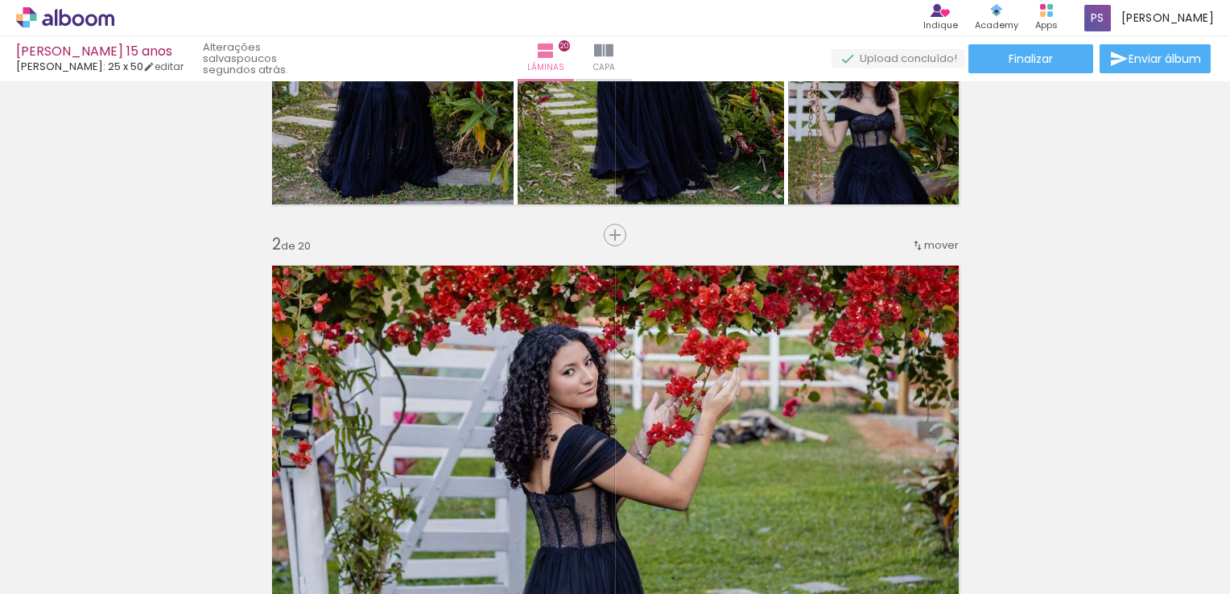
scroll to position [0, 0]
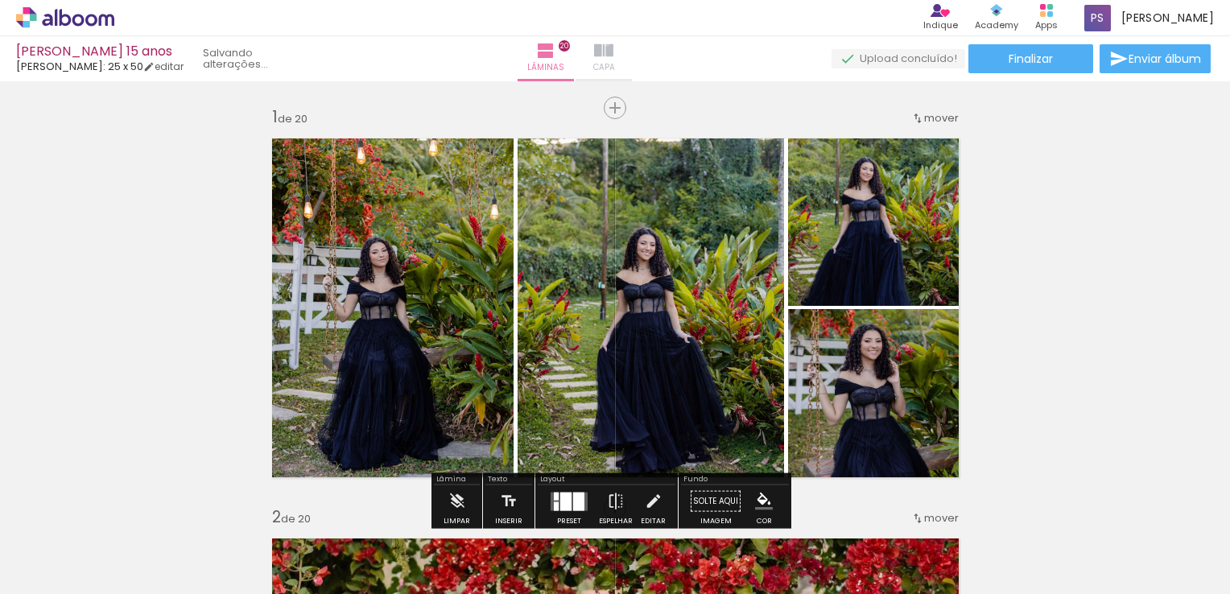
click at [614, 43] on iron-icon at bounding box center [603, 50] width 19 height 19
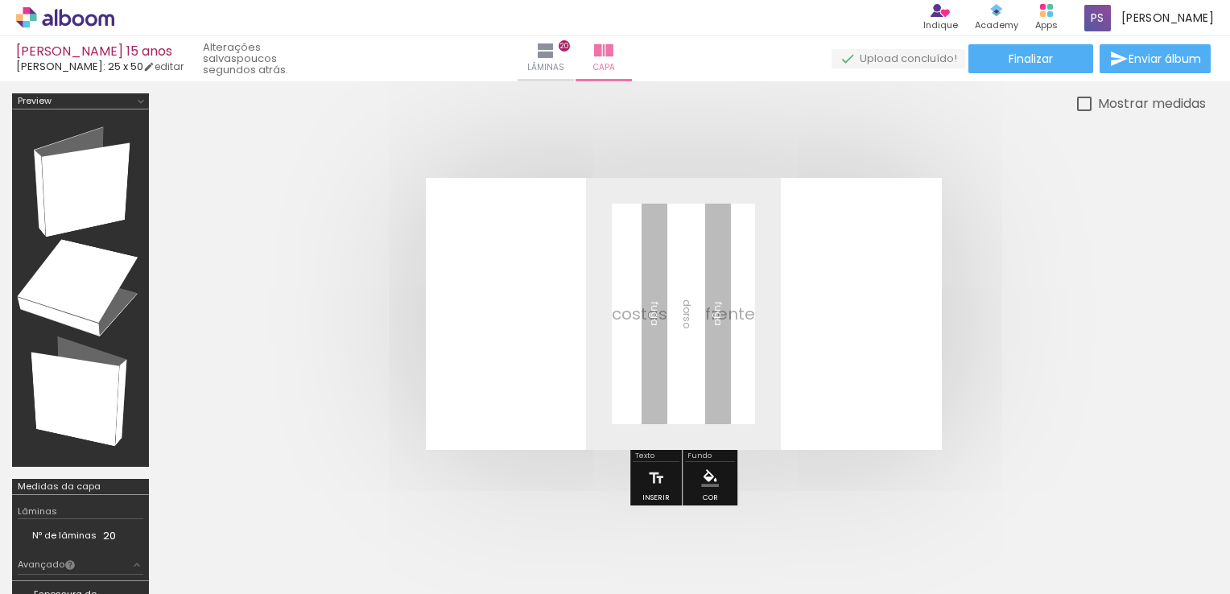
scroll to position [0, 4137]
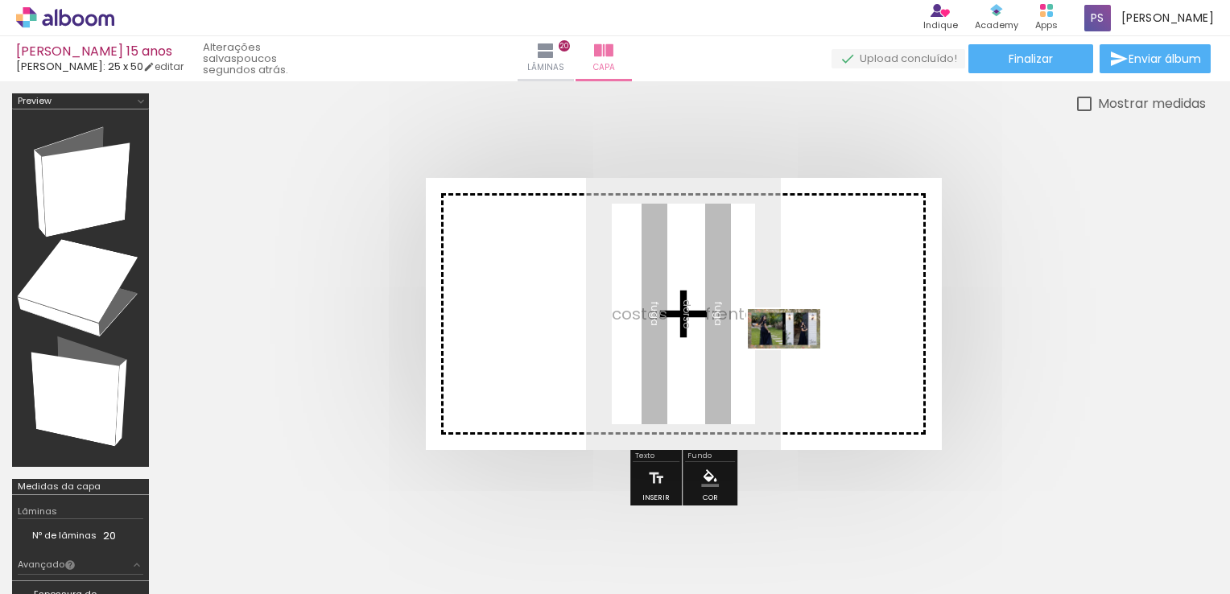
drag, startPoint x: 1176, startPoint y: 540, endPoint x: 796, endPoint y: 358, distance: 420.7
click at [796, 358] on quentale-workspace at bounding box center [615, 297] width 1230 height 594
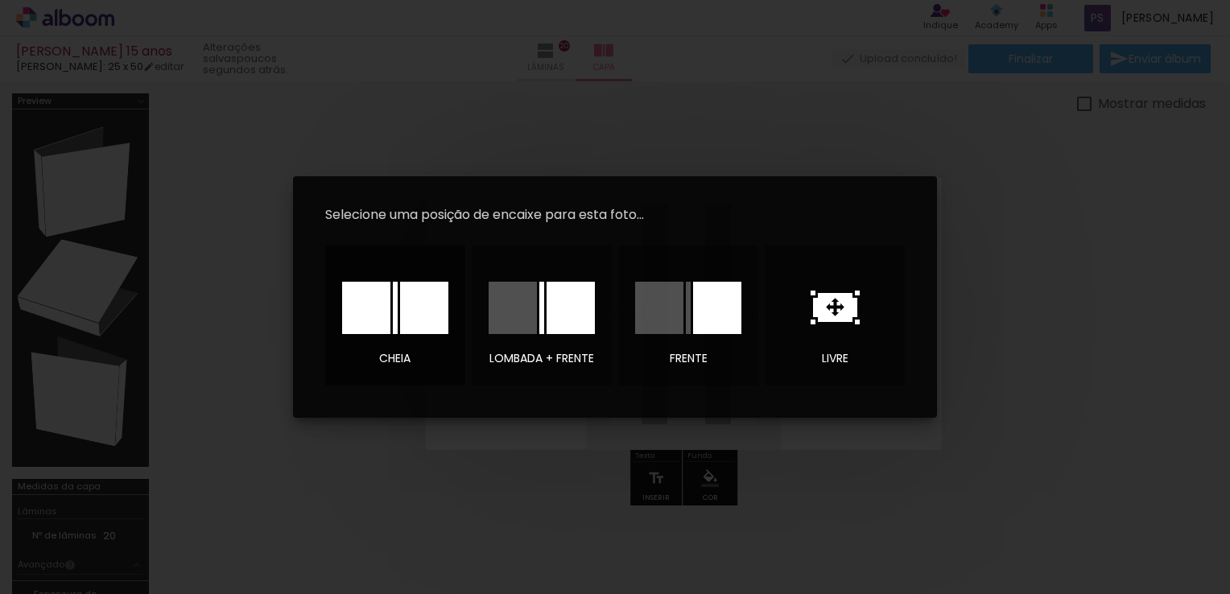
click at [402, 325] on div at bounding box center [424, 308] width 48 height 52
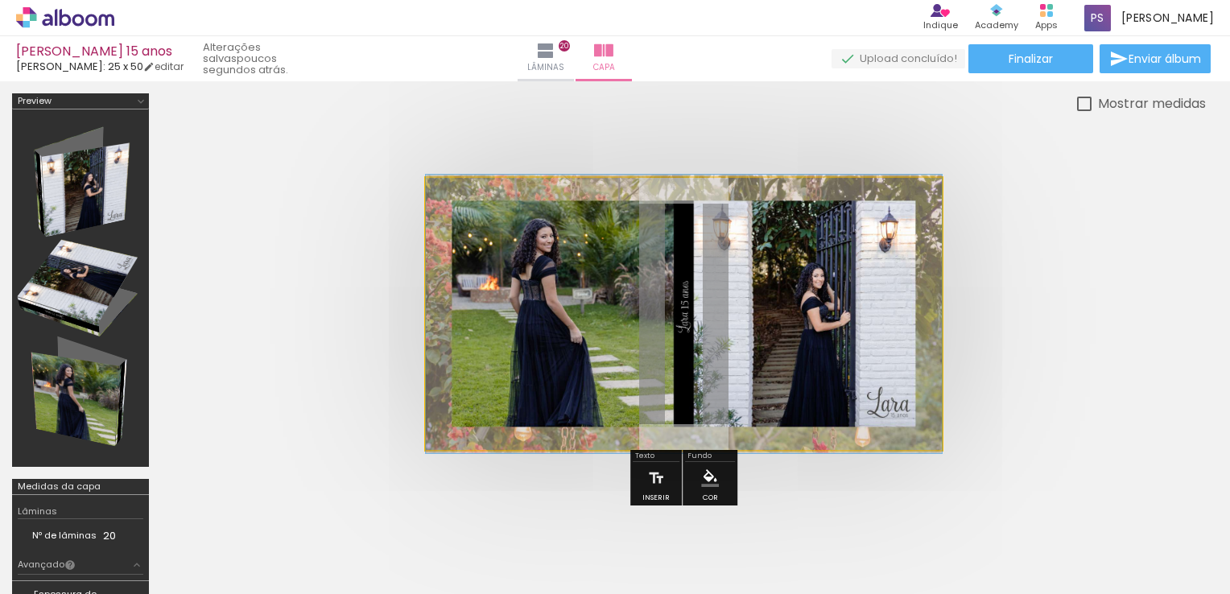
click at [658, 322] on quentale-photo at bounding box center [684, 314] width 516 height 272
click at [531, 283] on quentale-photo at bounding box center [684, 314] width 516 height 272
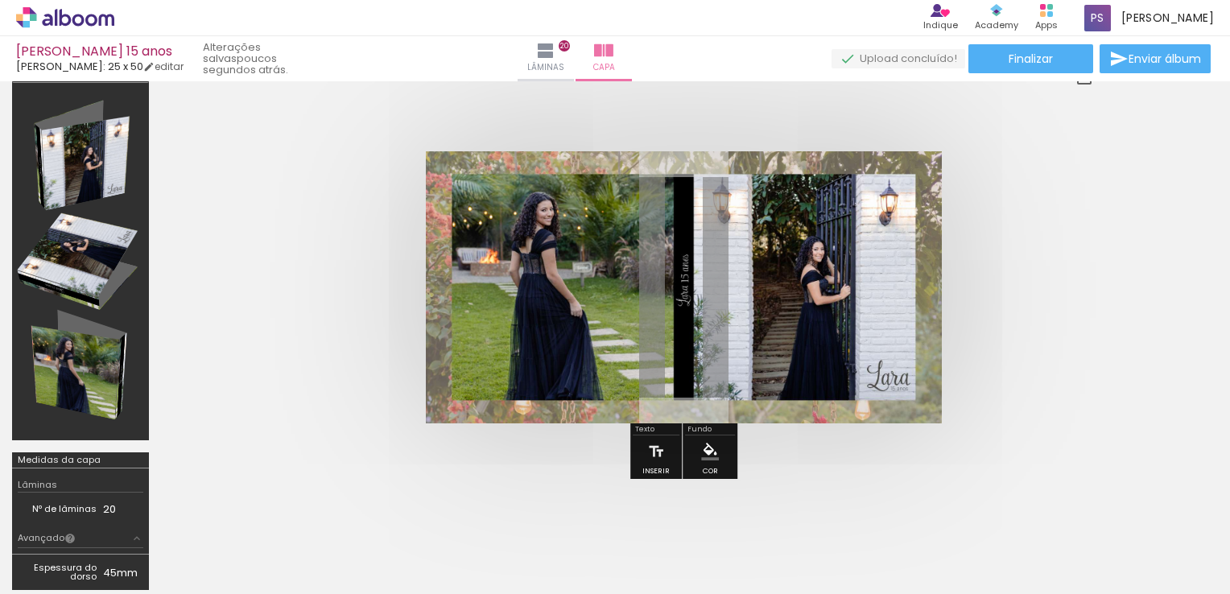
scroll to position [0, 0]
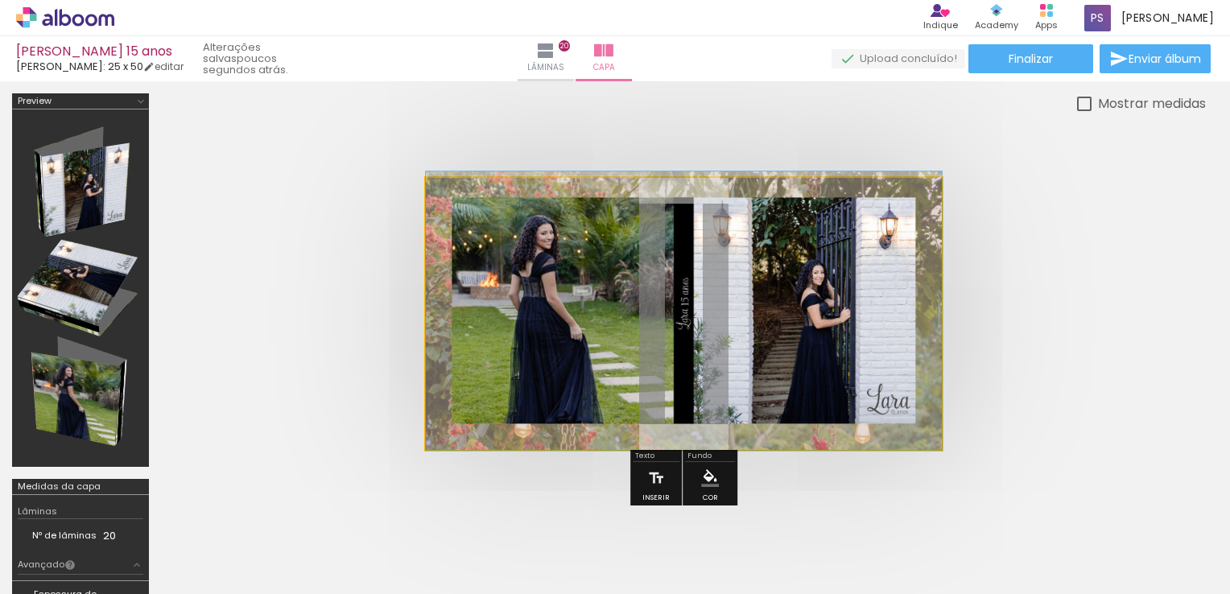
drag, startPoint x: 714, startPoint y: 302, endPoint x: 884, endPoint y: 269, distance: 173.1
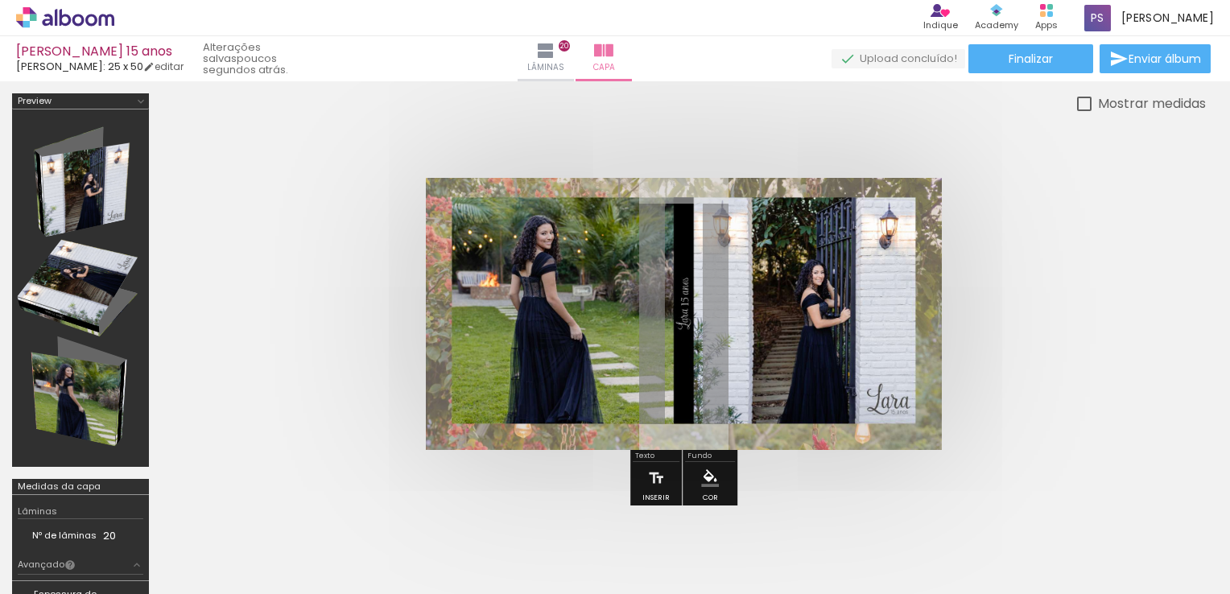
click at [875, 269] on quentale-photo at bounding box center [684, 314] width 516 height 272
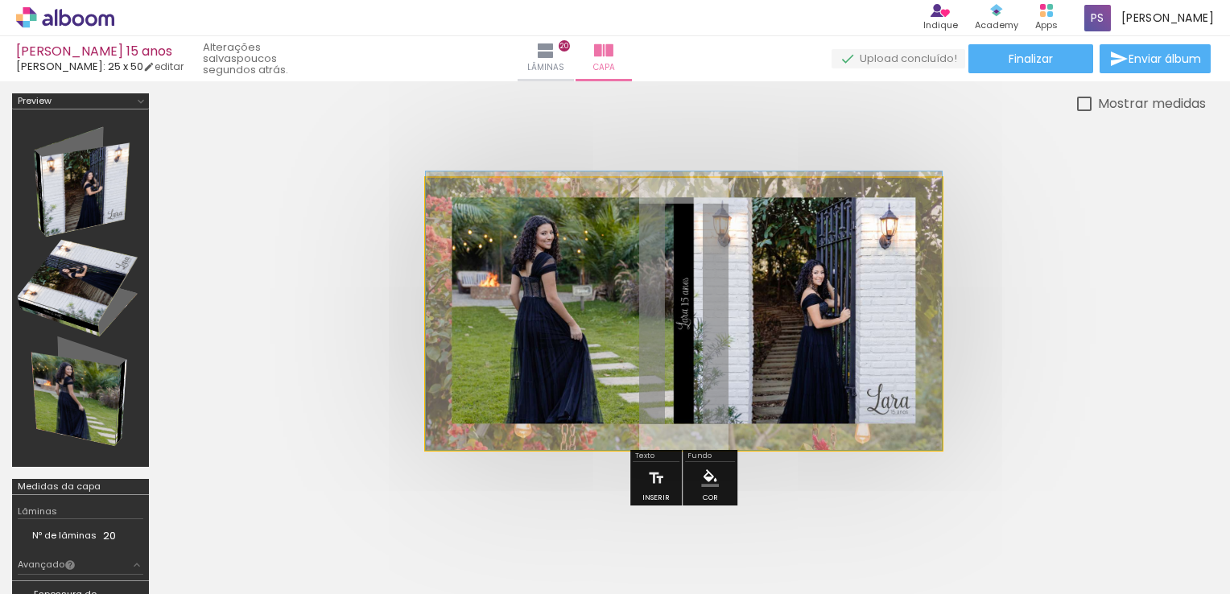
click at [875, 269] on quentale-photo at bounding box center [684, 314] width 516 height 272
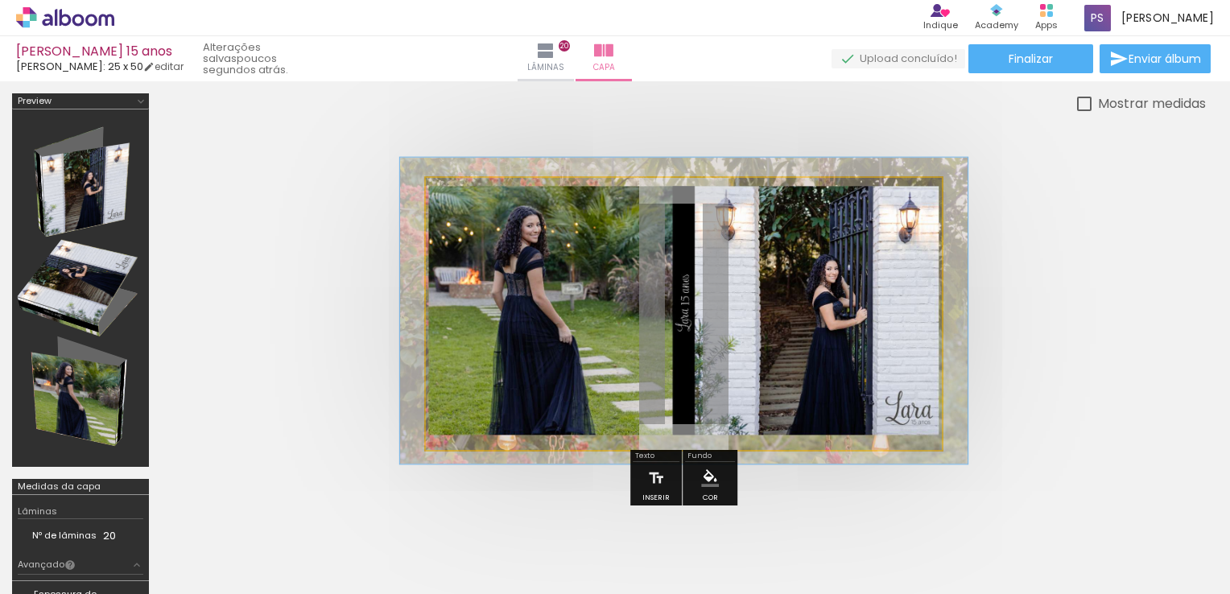
type paper-slider "110"
click at [496, 225] on div at bounding box center [493, 219] width 26 height 26
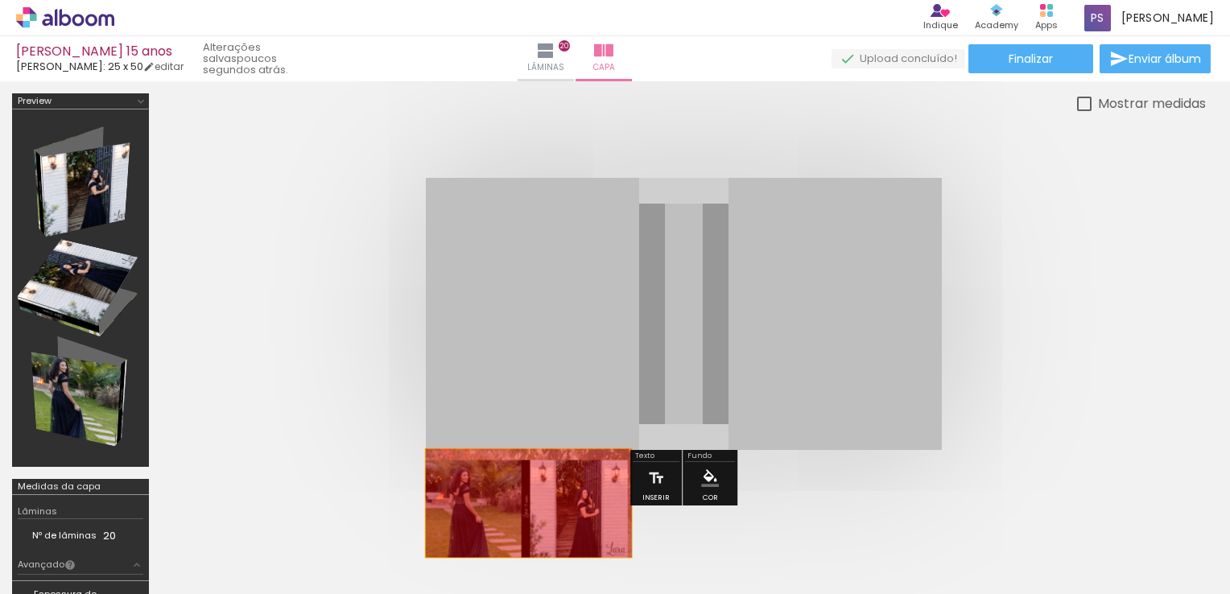
drag, startPoint x: 545, startPoint y: 375, endPoint x: 519, endPoint y: 535, distance: 162.4
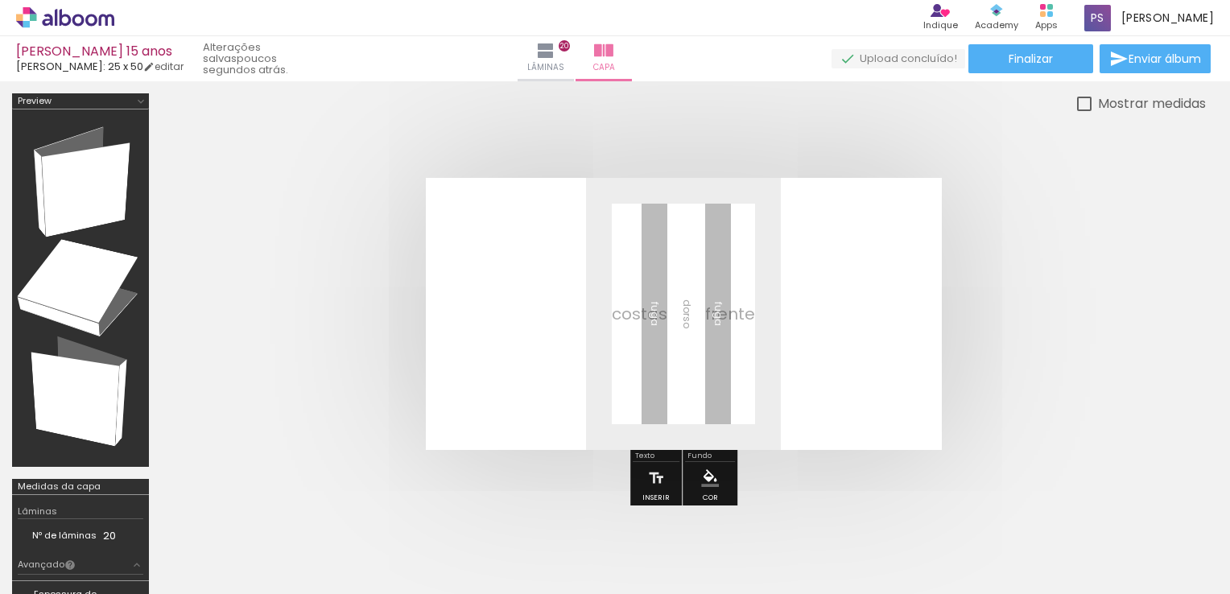
click at [1135, 513] on iron-icon at bounding box center [1130, 507] width 17 height 17
click at [55, 577] on span "Adicionar Fotos" at bounding box center [57, 573] width 48 height 18
click at [0, 0] on input "file" at bounding box center [0, 0] width 0 height 0
click at [205, 359] on div at bounding box center [683, 314] width 1045 height 401
